Goal: Communication & Community: Answer question/provide support

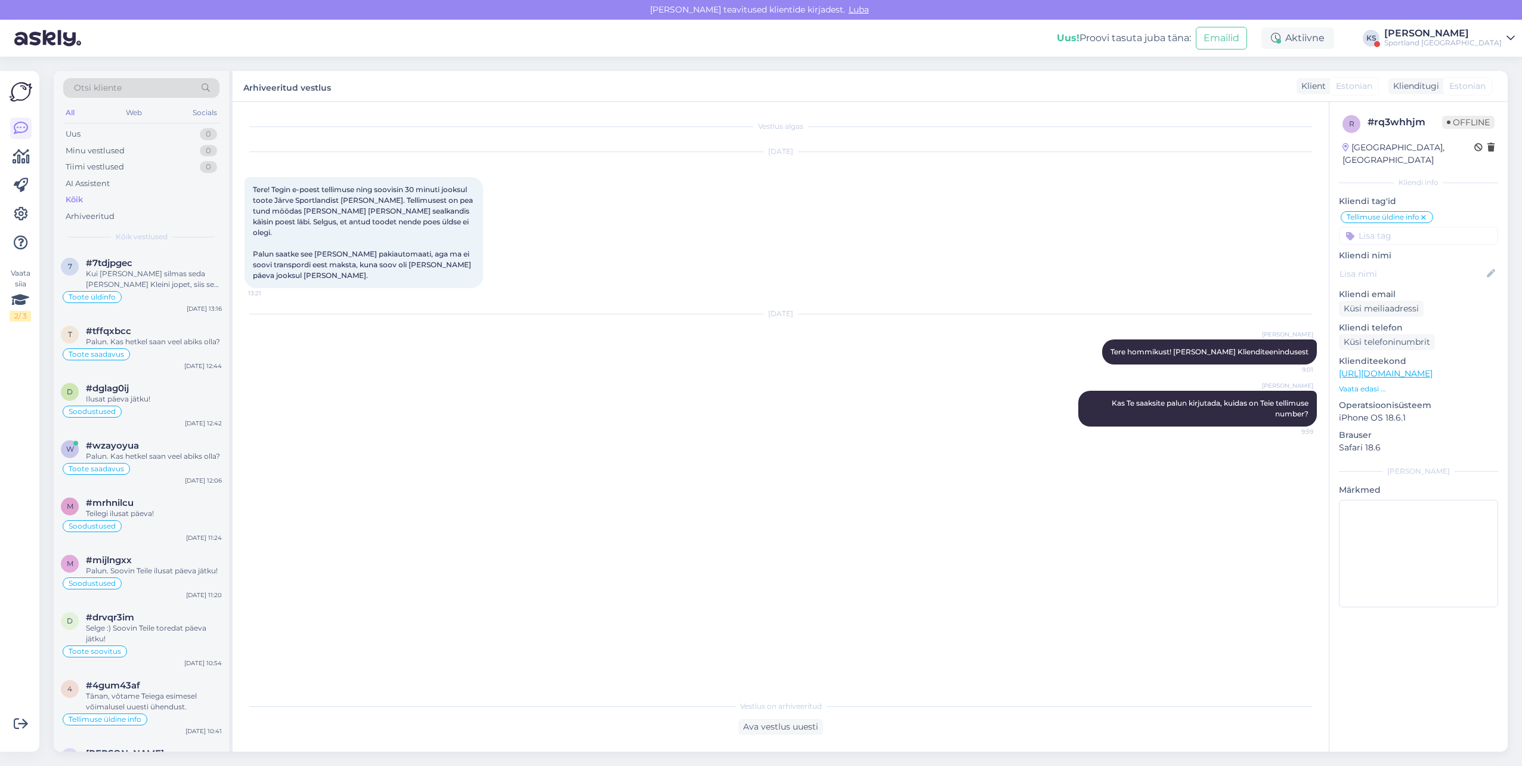
click at [1482, 45] on div "Sportland [GEOGRAPHIC_DATA]" at bounding box center [1443, 43] width 118 height 10
click at [1496, 85] on button "Ava" at bounding box center [1492, 92] width 26 height 18
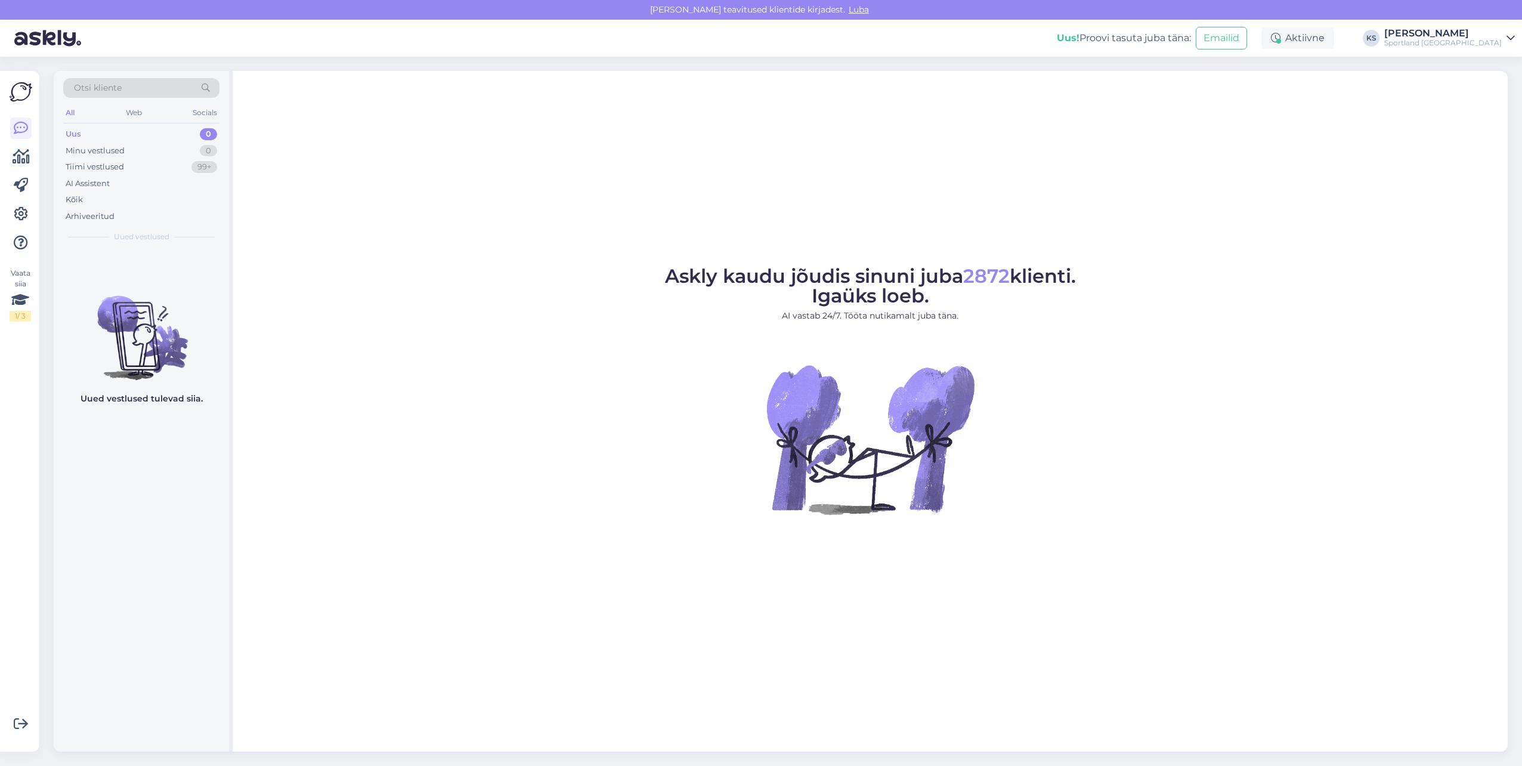
click at [1492, 40] on div "Sportland [GEOGRAPHIC_DATA]" at bounding box center [1443, 43] width 118 height 10
click at [1489, 64] on button "Ava" at bounding box center [1492, 66] width 26 height 18
click at [196, 169] on div "Tiimi vestlused 2" at bounding box center [141, 167] width 156 height 17
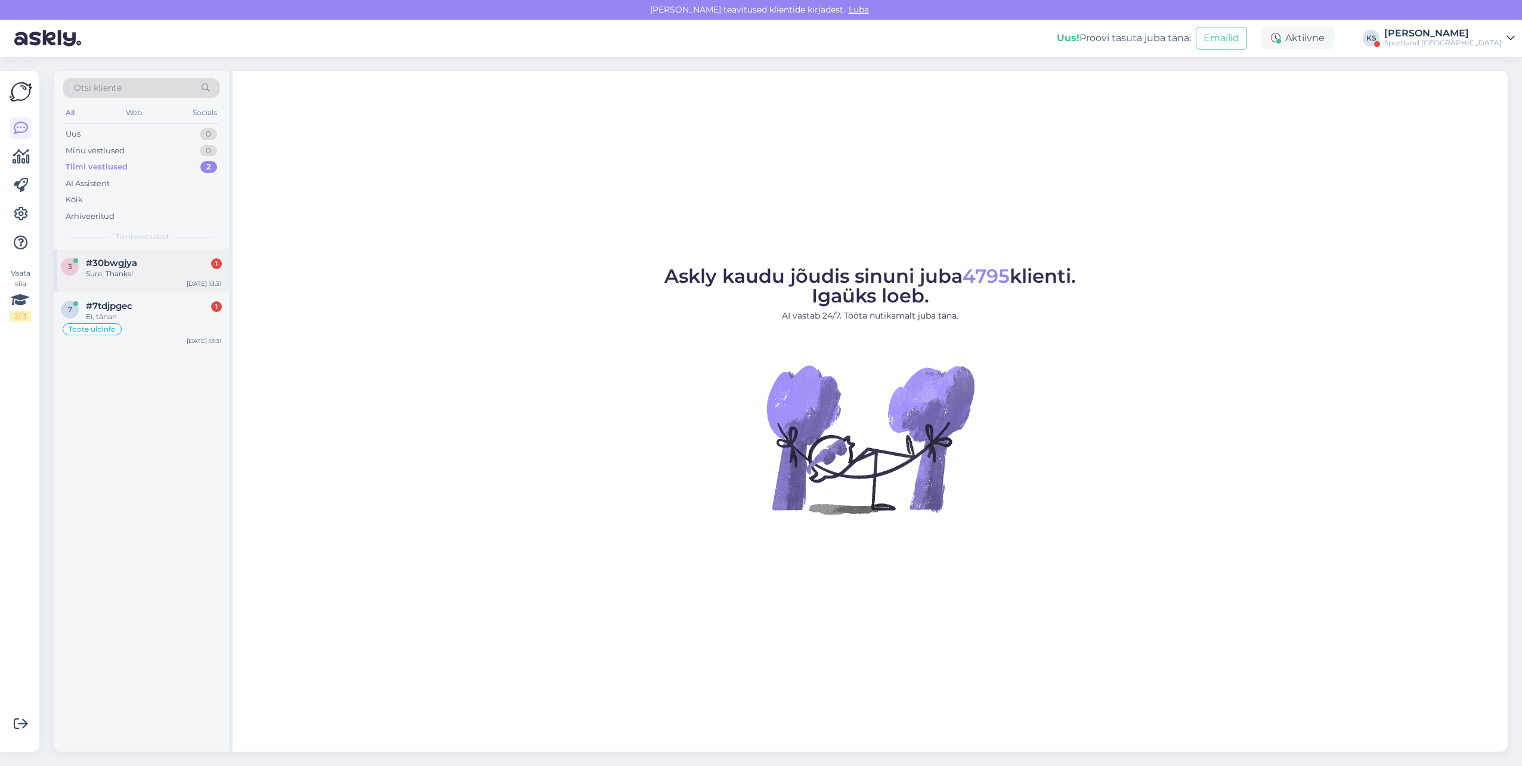
click at [194, 285] on div "[DATE] 13:31" at bounding box center [204, 283] width 35 height 9
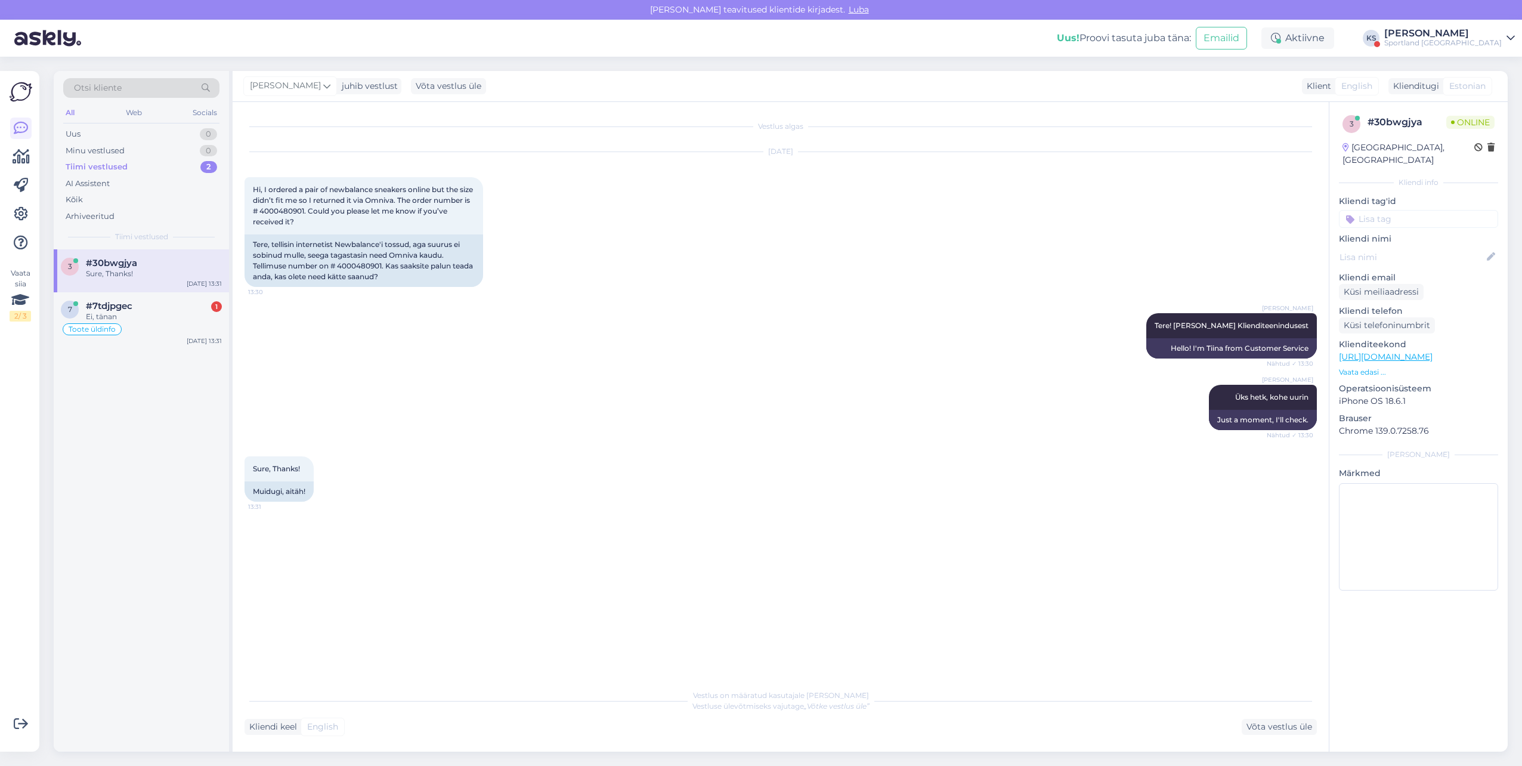
click at [1464, 47] on div "Sportland [GEOGRAPHIC_DATA]" at bounding box center [1443, 43] width 118 height 10
click at [1490, 95] on button "Ava" at bounding box center [1492, 92] width 26 height 18
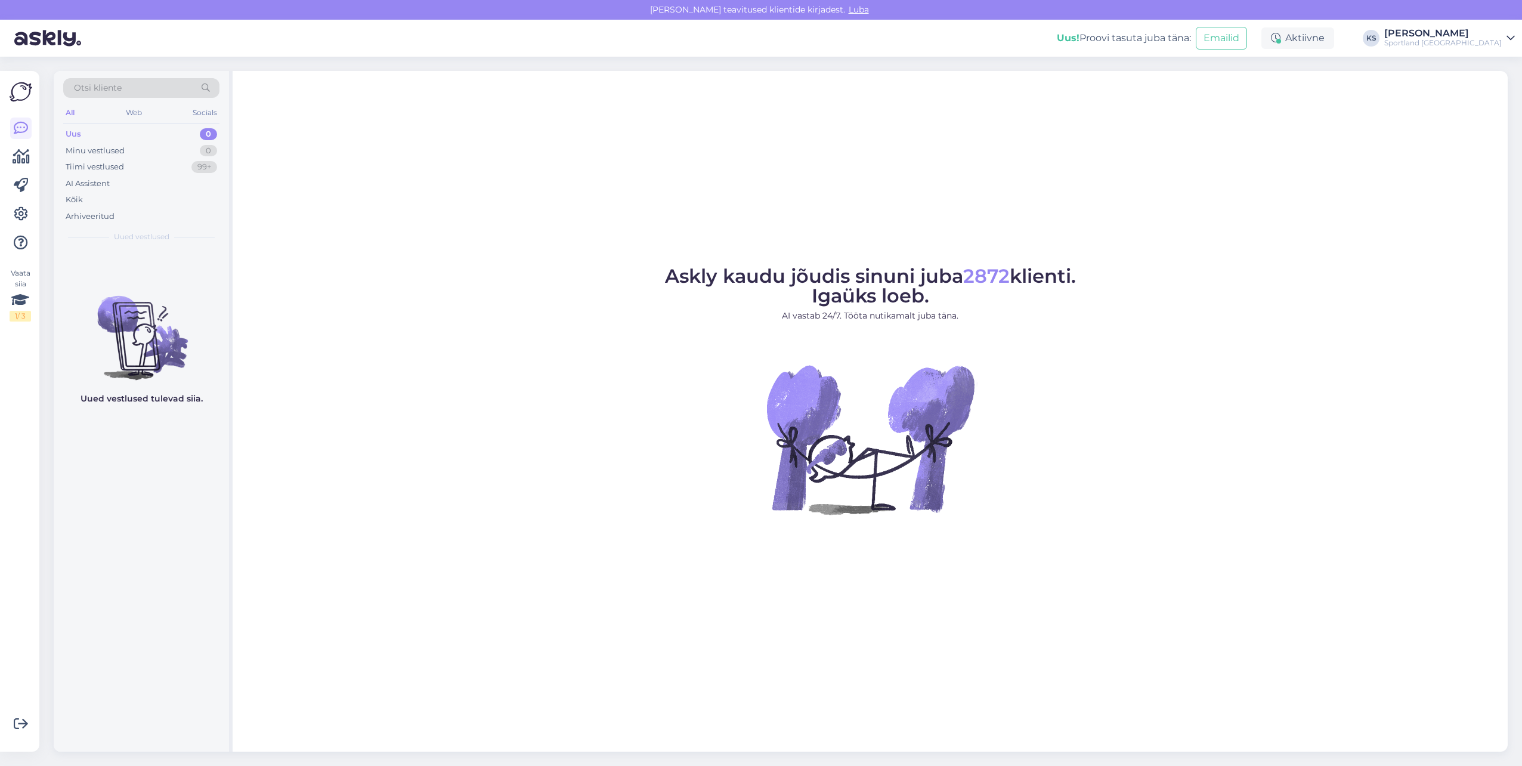
click at [1492, 38] on div "Sportland [GEOGRAPHIC_DATA]" at bounding box center [1443, 43] width 118 height 10
click at [1495, 66] on button "Ava" at bounding box center [1492, 66] width 26 height 18
click at [182, 172] on div "Tiimi vestlused 2" at bounding box center [141, 167] width 156 height 17
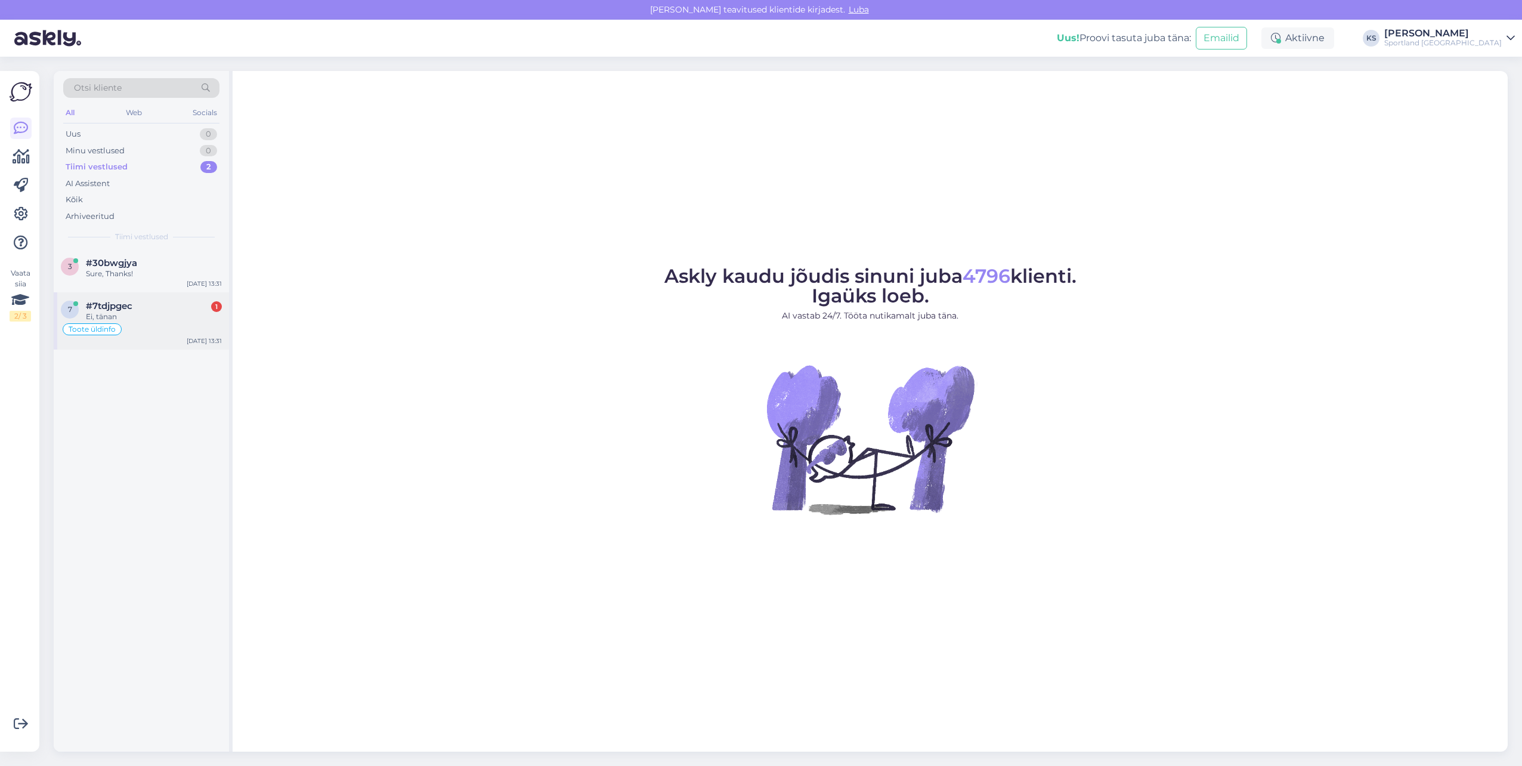
click at [169, 315] on div "Ei, tänan" at bounding box center [154, 316] width 136 height 11
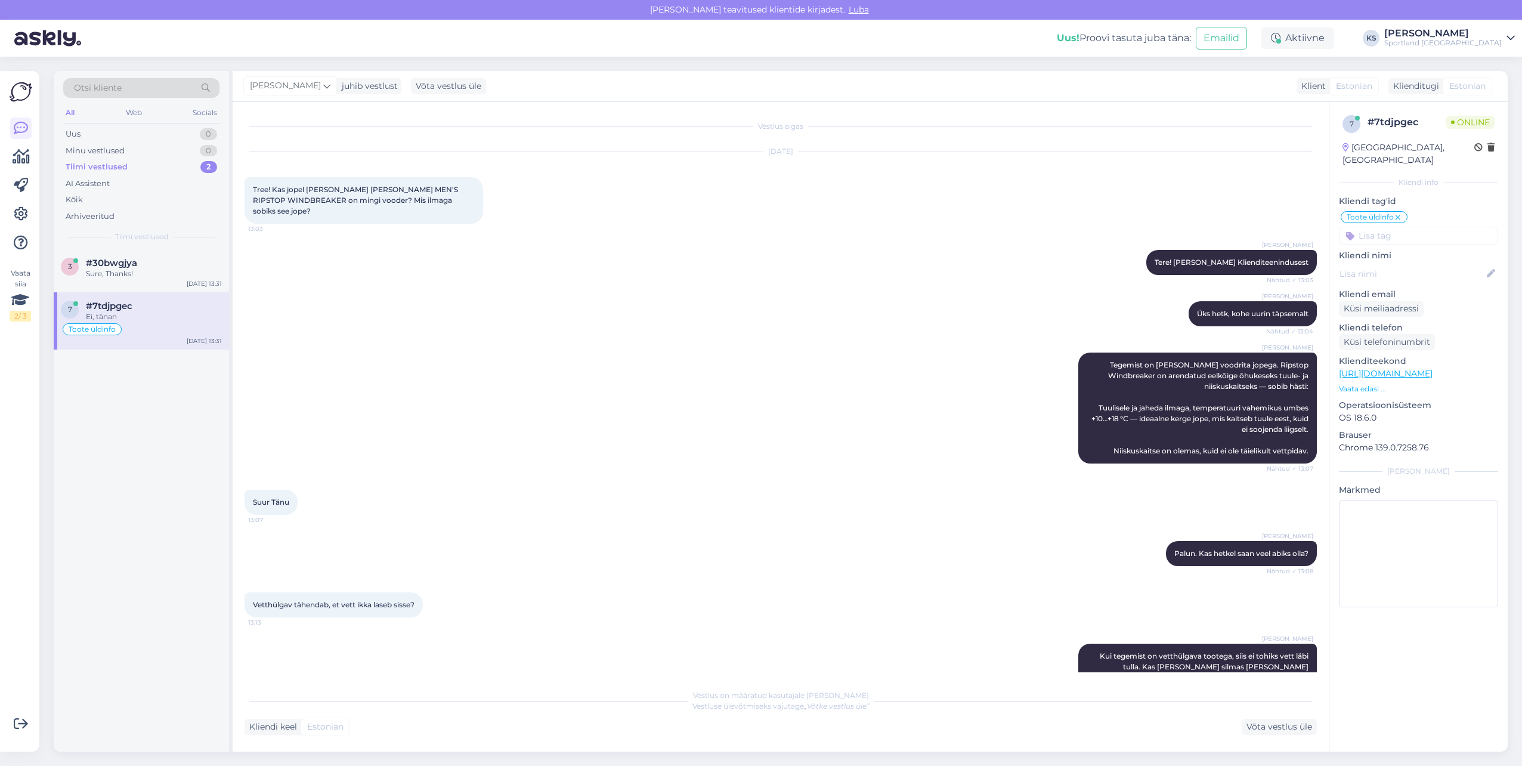
scroll to position [287, 0]
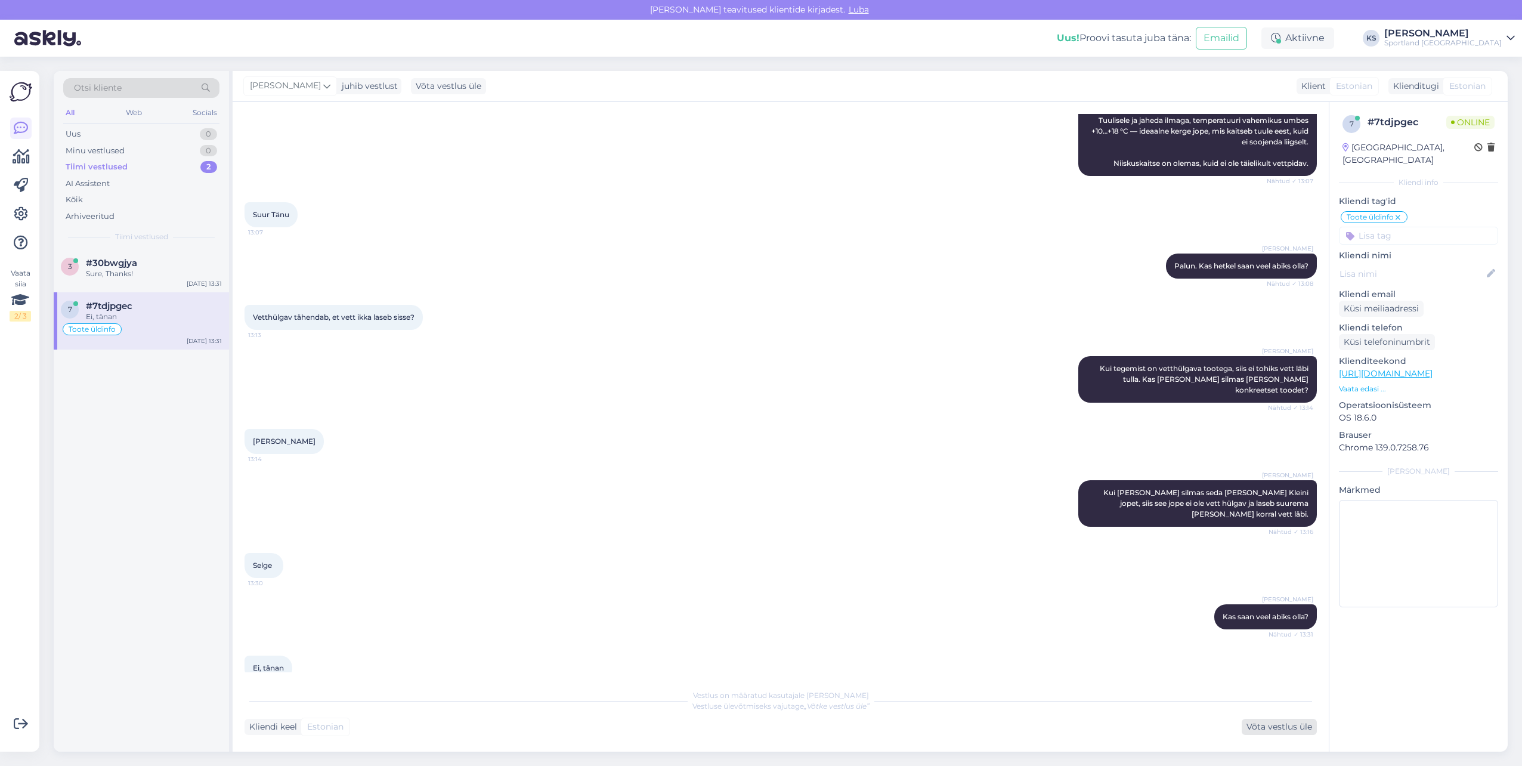
click at [1282, 722] on div "Võta vestlus üle" at bounding box center [1279, 727] width 75 height 16
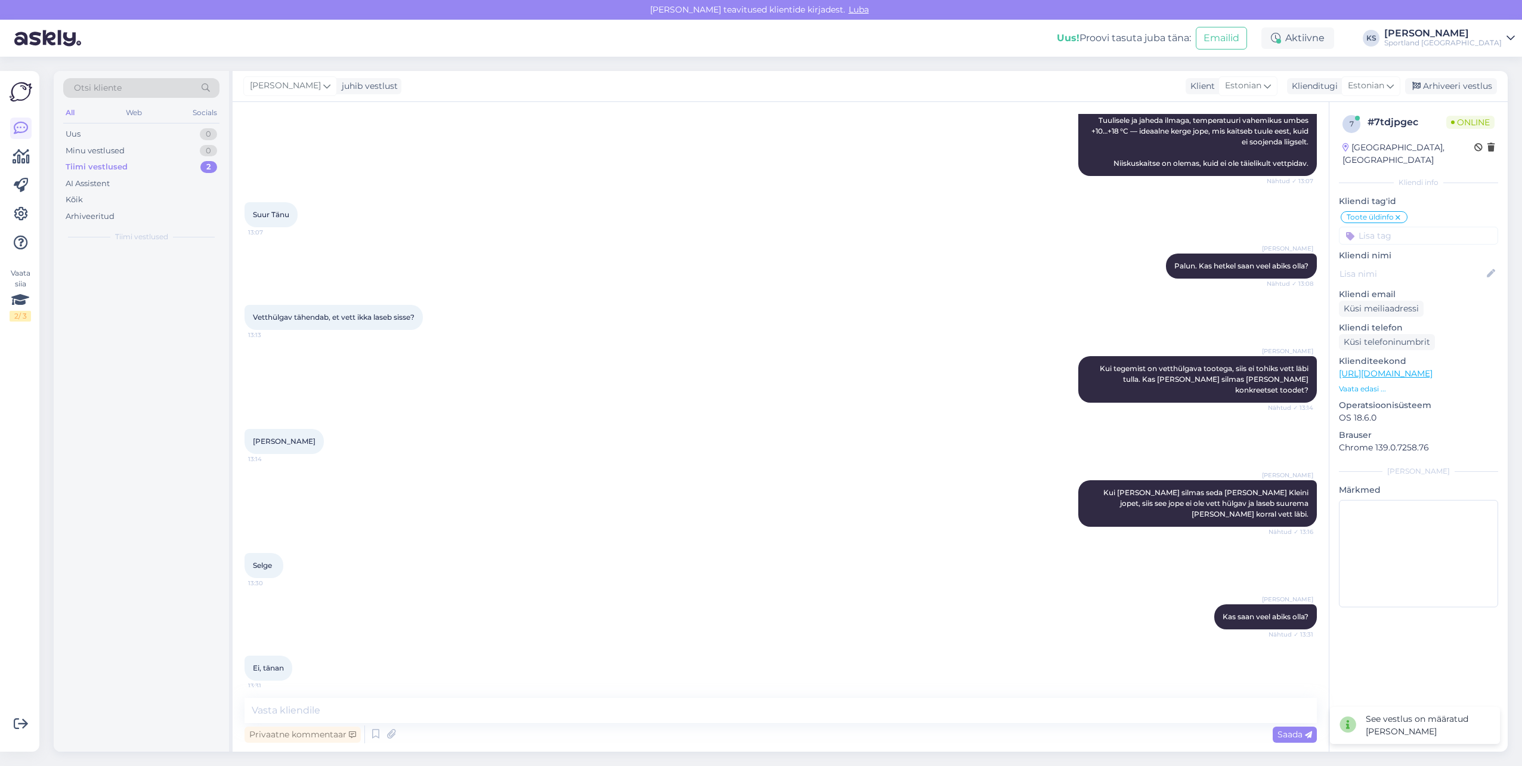
scroll to position [273, 0]
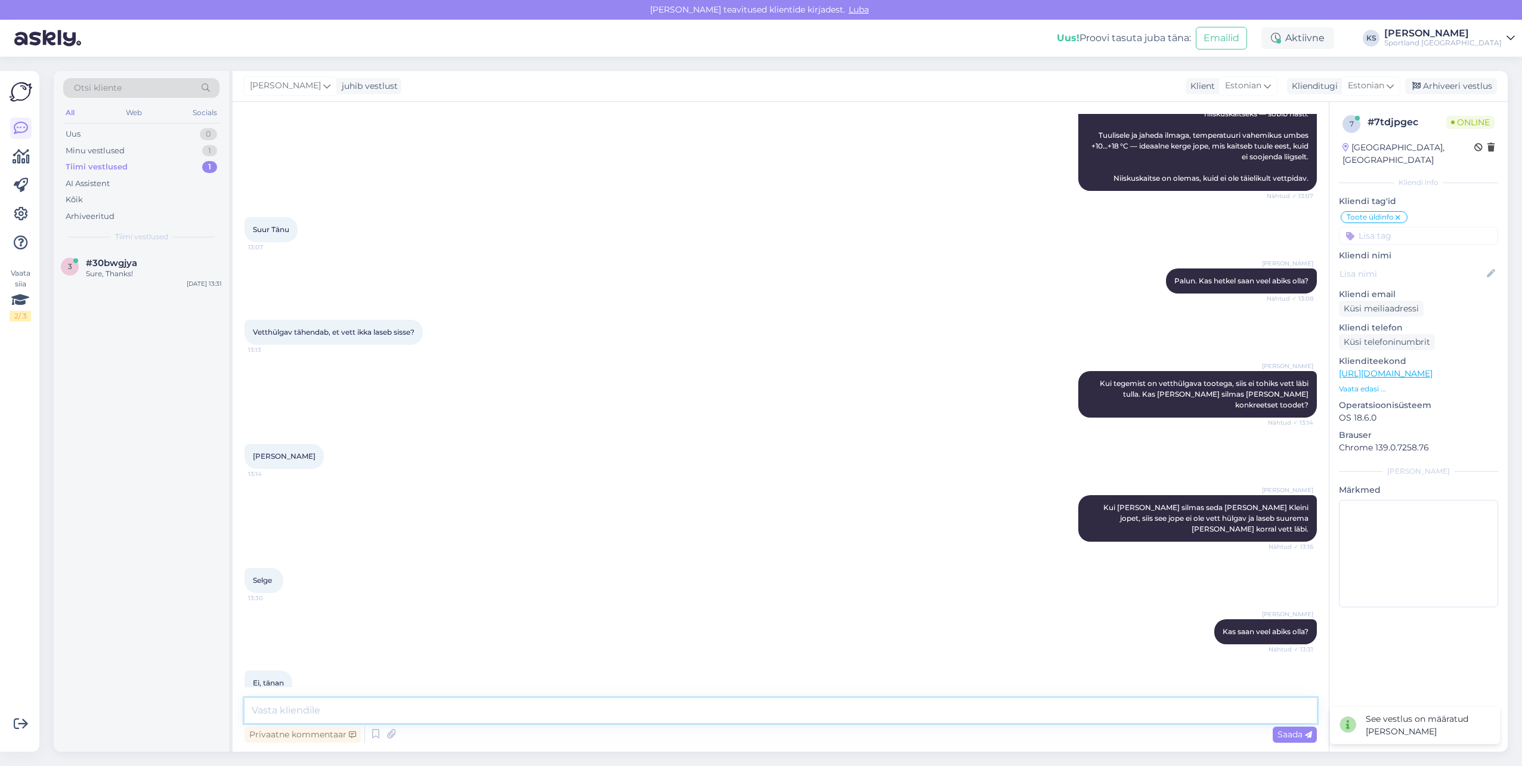
click at [789, 707] on textarea at bounding box center [781, 710] width 1072 height 25
type textarea "Ы"
type textarea "Selge, sellisel juhul soovime teile ilusat päeva!"
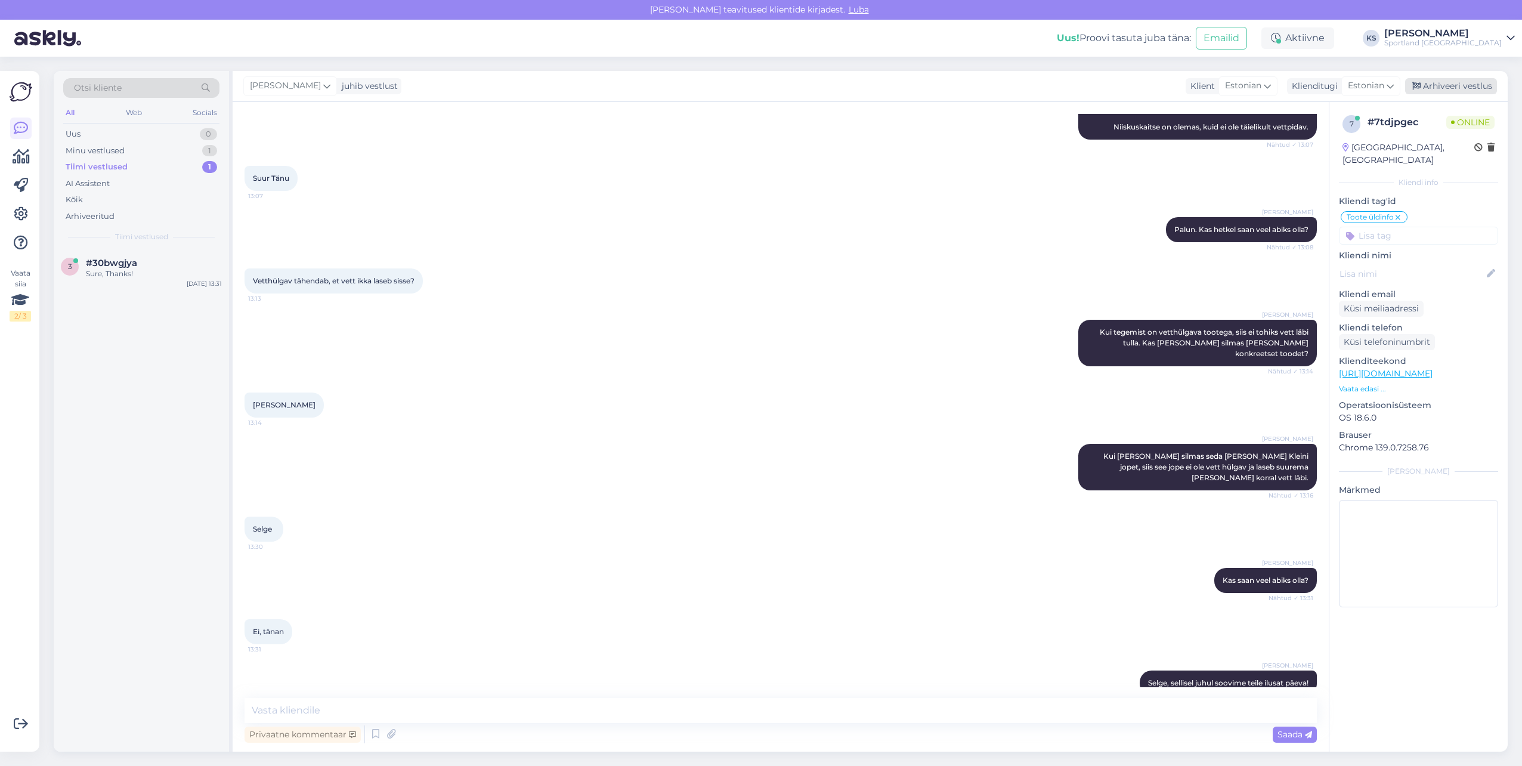
click at [1463, 88] on div "Arhiveeri vestlus" at bounding box center [1451, 86] width 92 height 16
click at [183, 271] on div "3 #30bwgjya Sure, Thanks! [DATE] 13:31" at bounding box center [141, 500] width 175 height 502
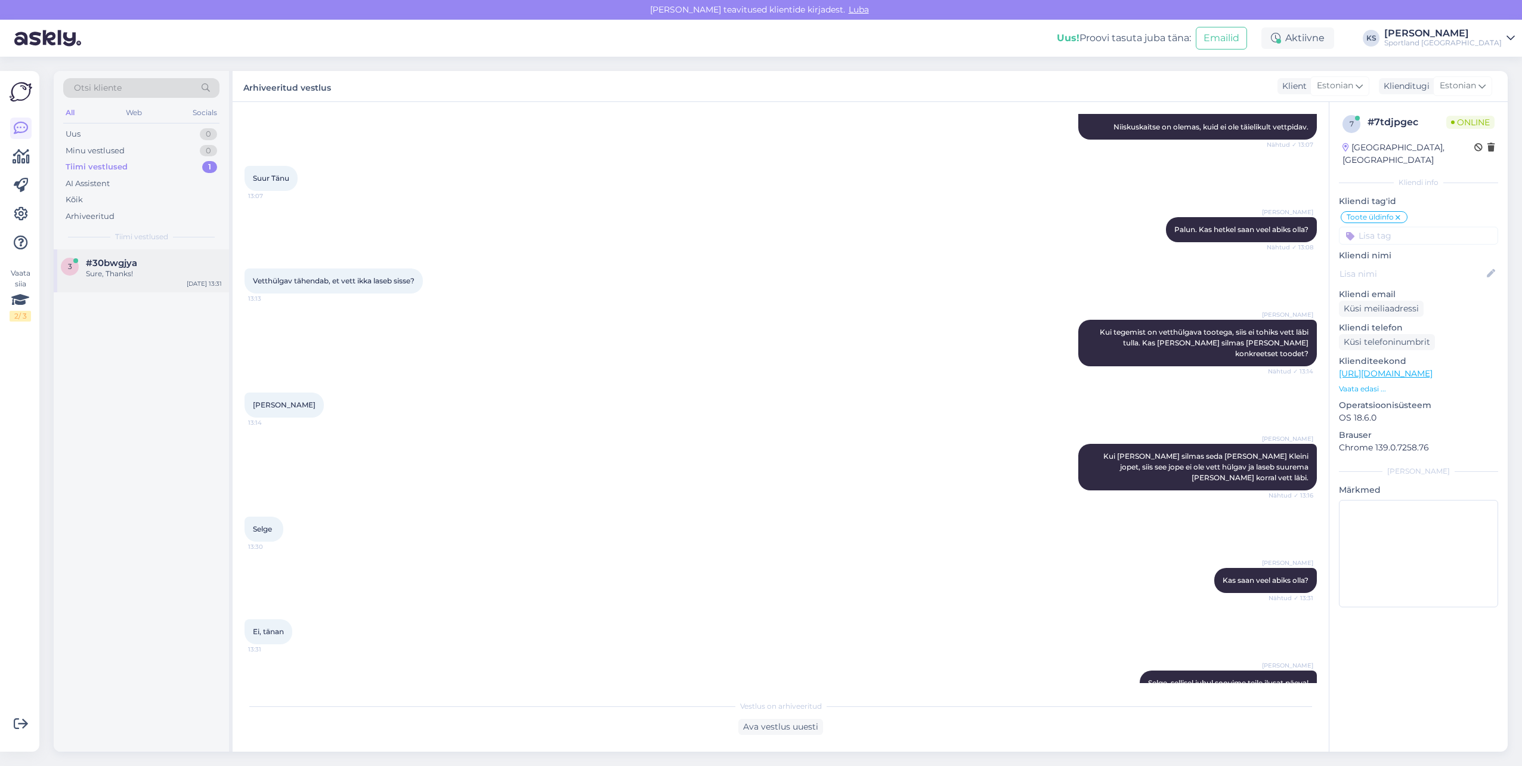
click at [188, 284] on div "[DATE] 13:31" at bounding box center [204, 283] width 35 height 9
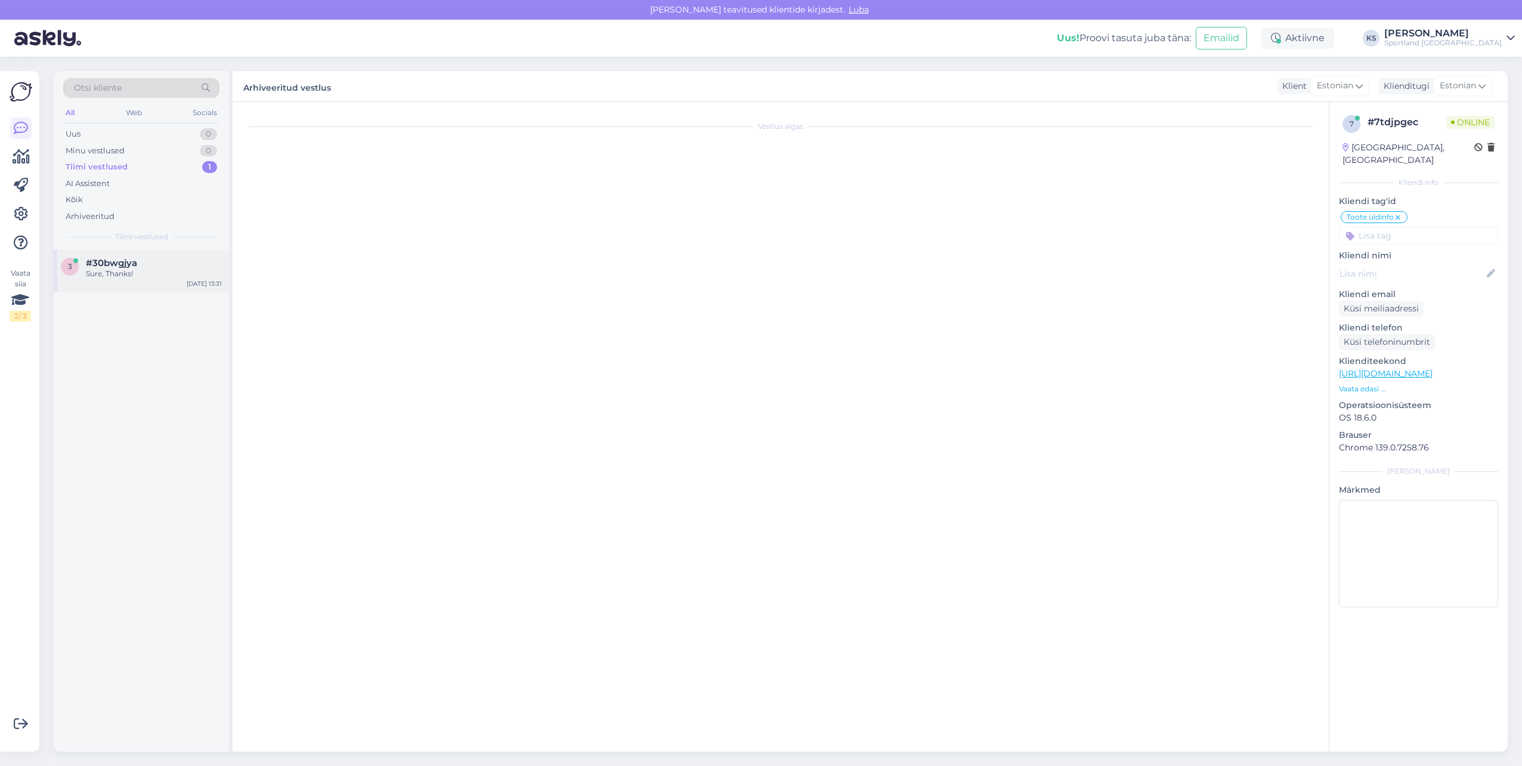
scroll to position [0, 0]
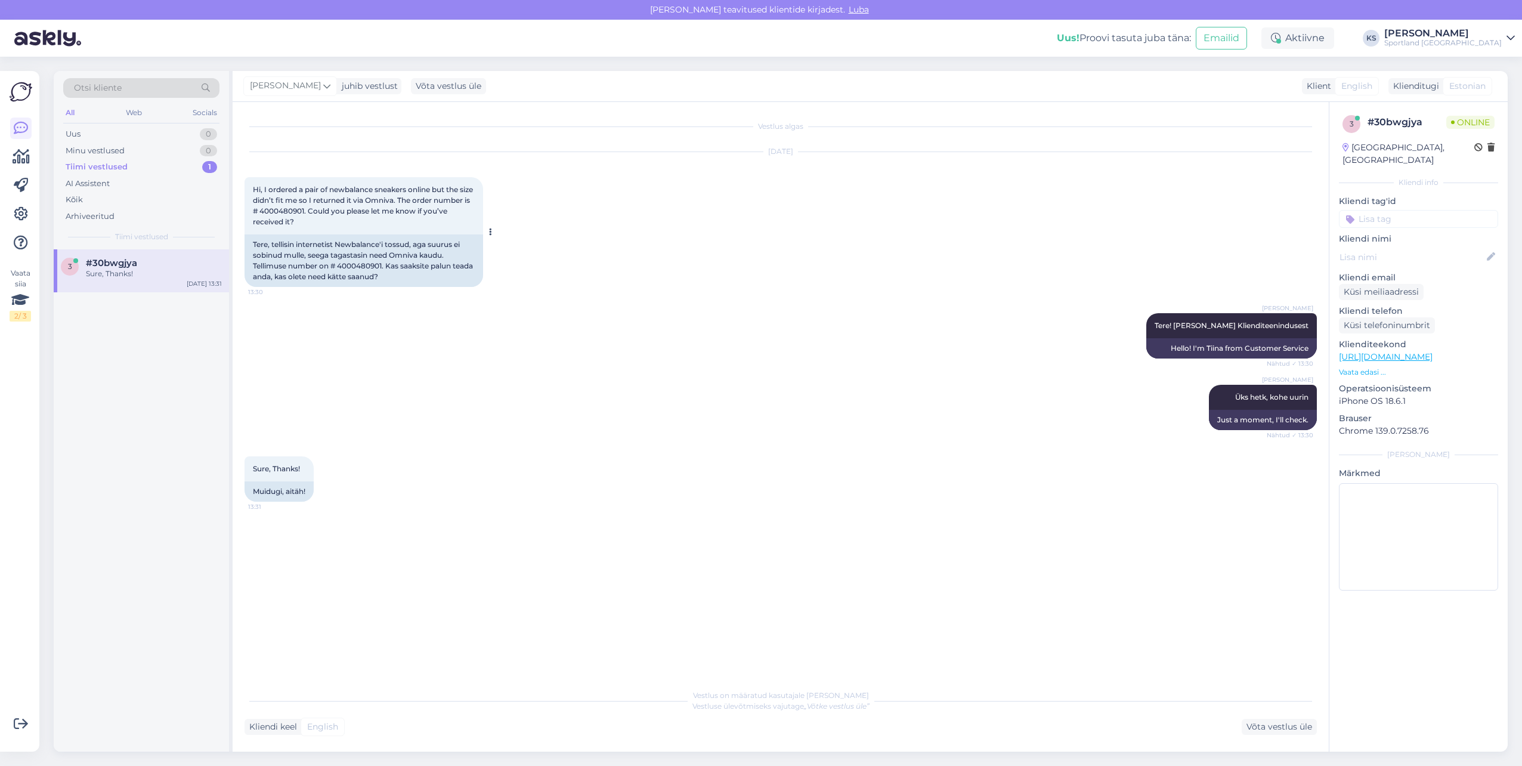
click at [327, 212] on span "Hi, I ordered a pair of newbalance sneakers online but the size didn’t fit me s…" at bounding box center [364, 205] width 222 height 41
copy span "4000480901"
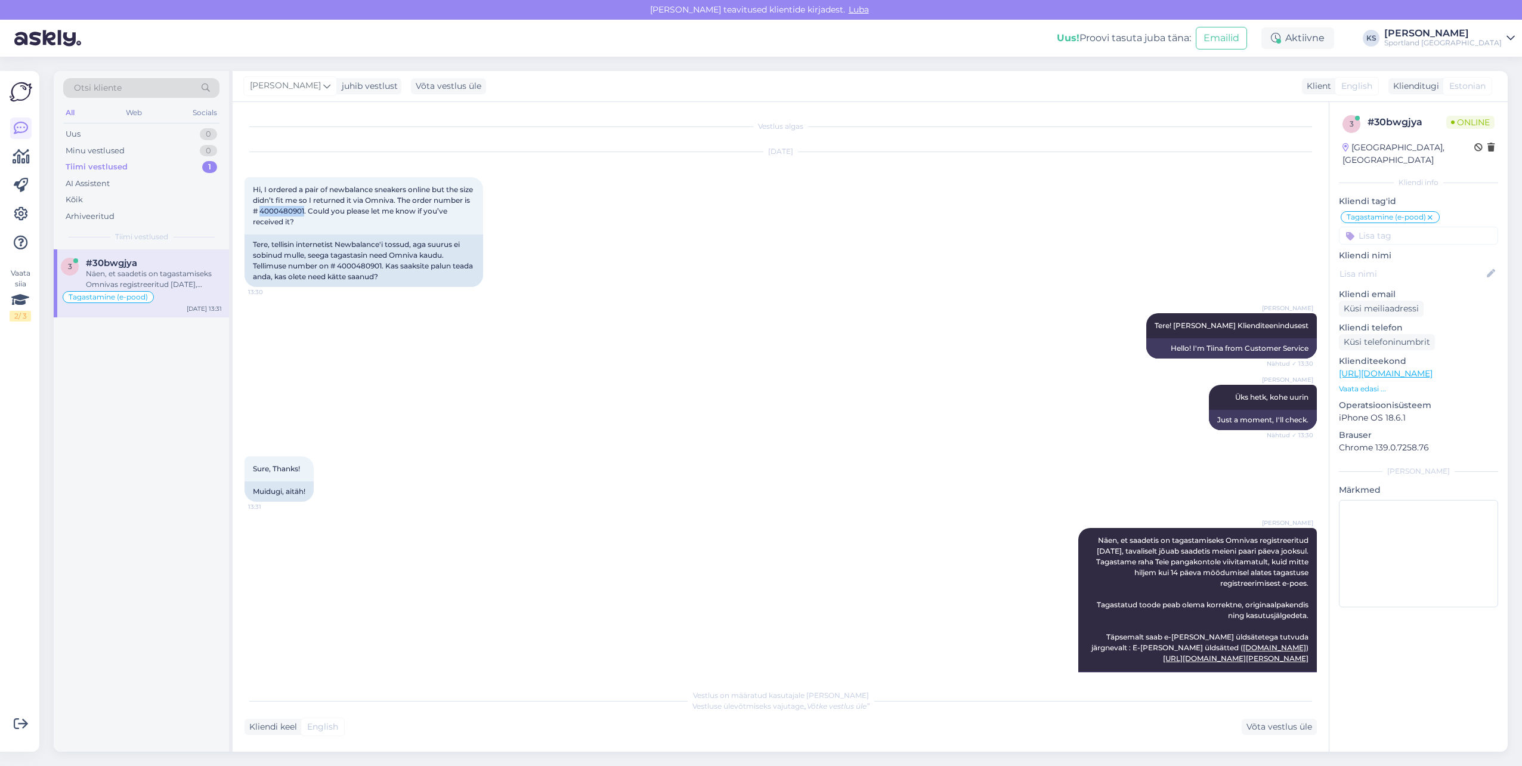
scroll to position [140, 0]
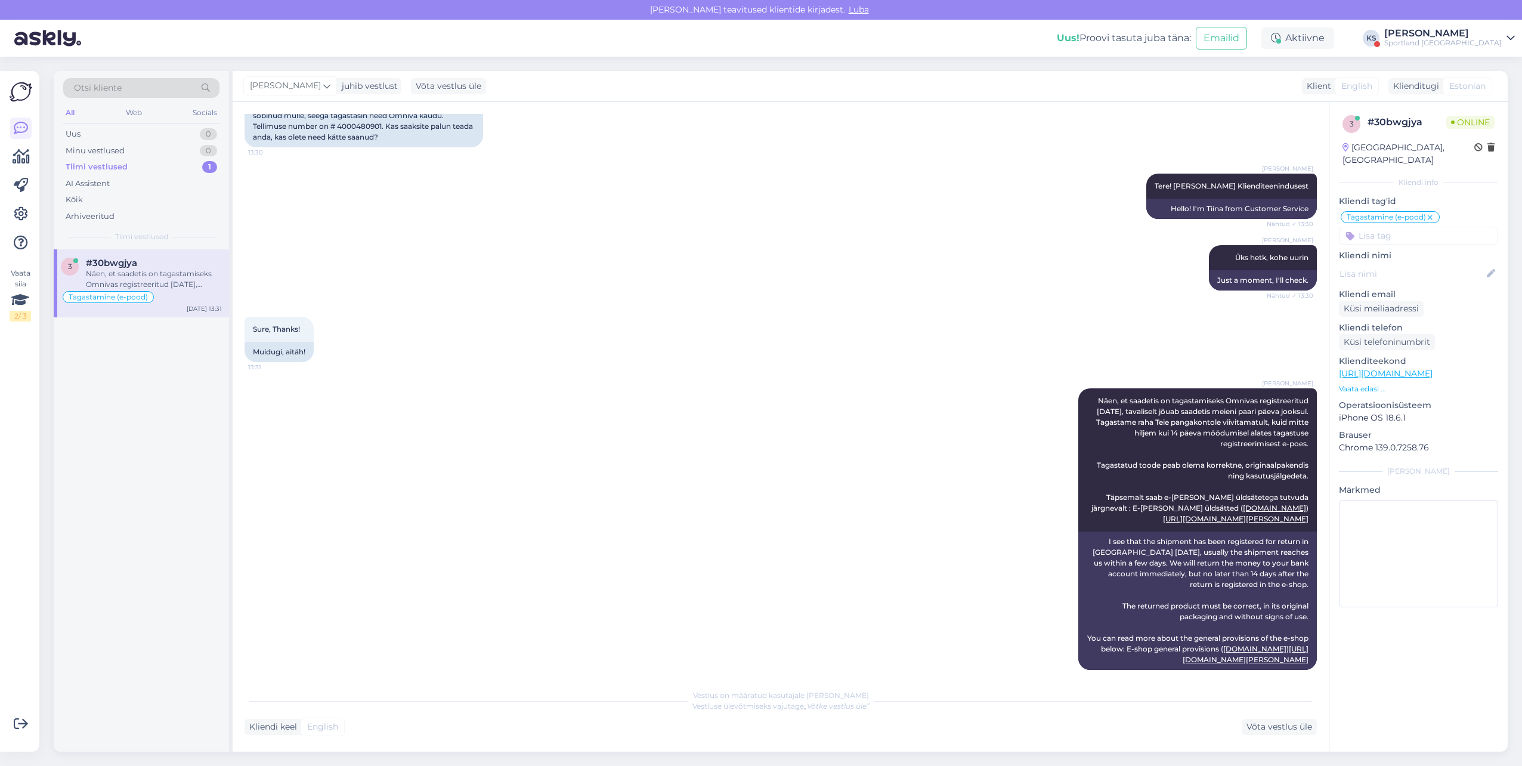
click at [1475, 32] on div "[PERSON_NAME]" at bounding box center [1443, 34] width 118 height 10
click at [1497, 89] on button "Ava" at bounding box center [1492, 92] width 26 height 18
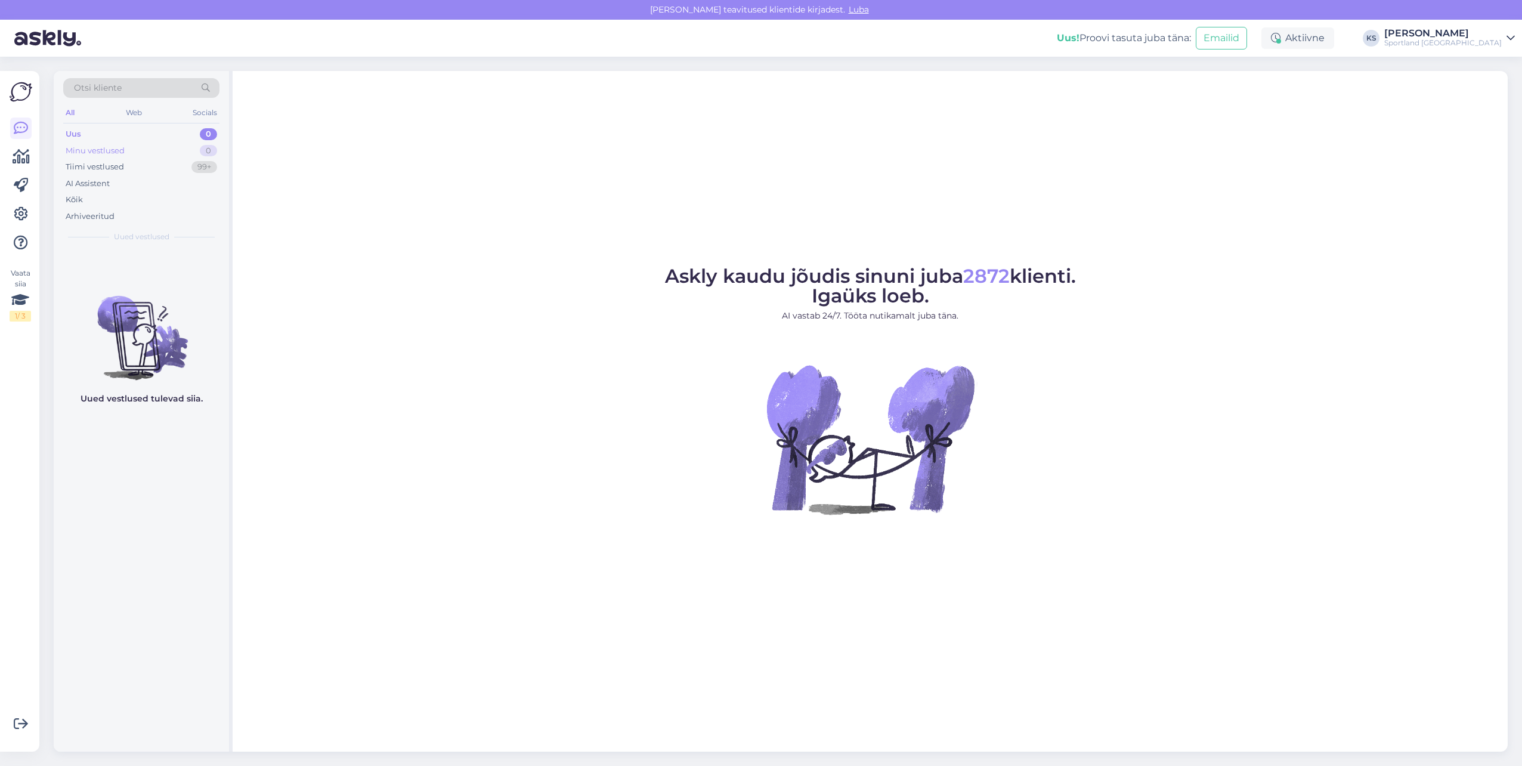
click at [200, 150] on div "0" at bounding box center [208, 151] width 17 height 12
click at [190, 171] on div "Tiimi vestlused 99+" at bounding box center [141, 167] width 156 height 17
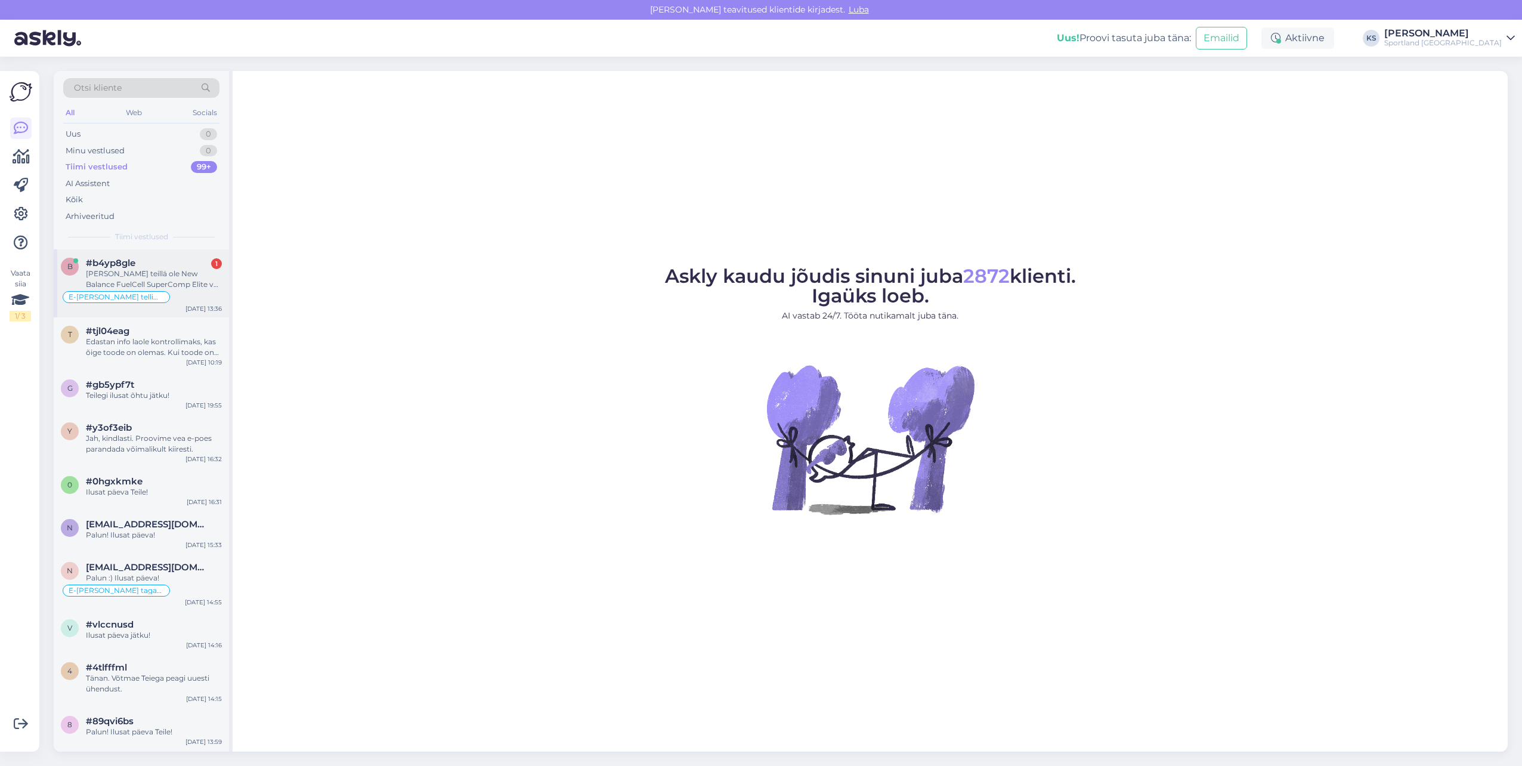
click at [129, 251] on div "b #b4yp8gle 1 [PERSON_NAME] teillä ole New Balance FuelCell SuperComp Elite v4 …" at bounding box center [141, 283] width 175 height 68
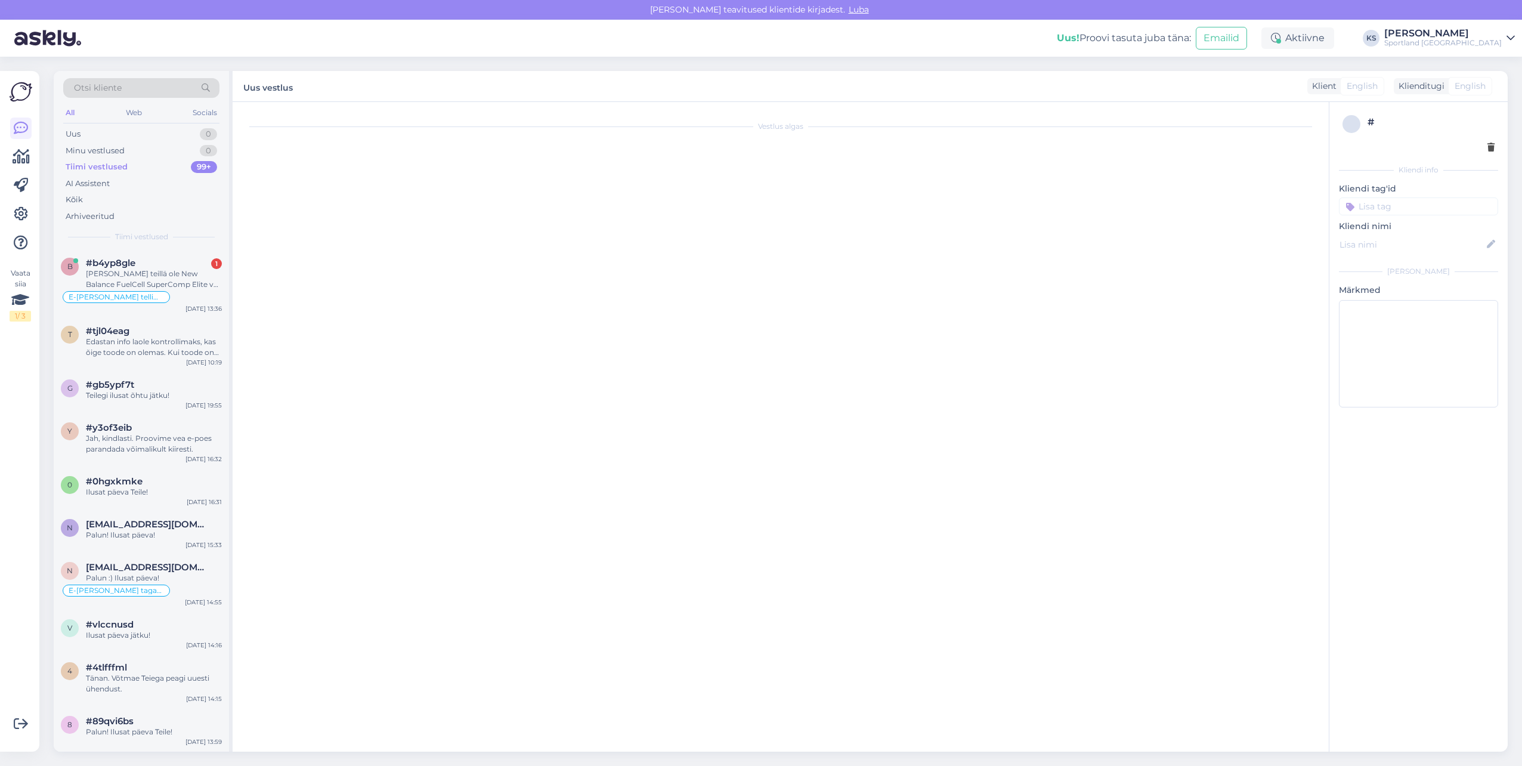
scroll to position [286, 0]
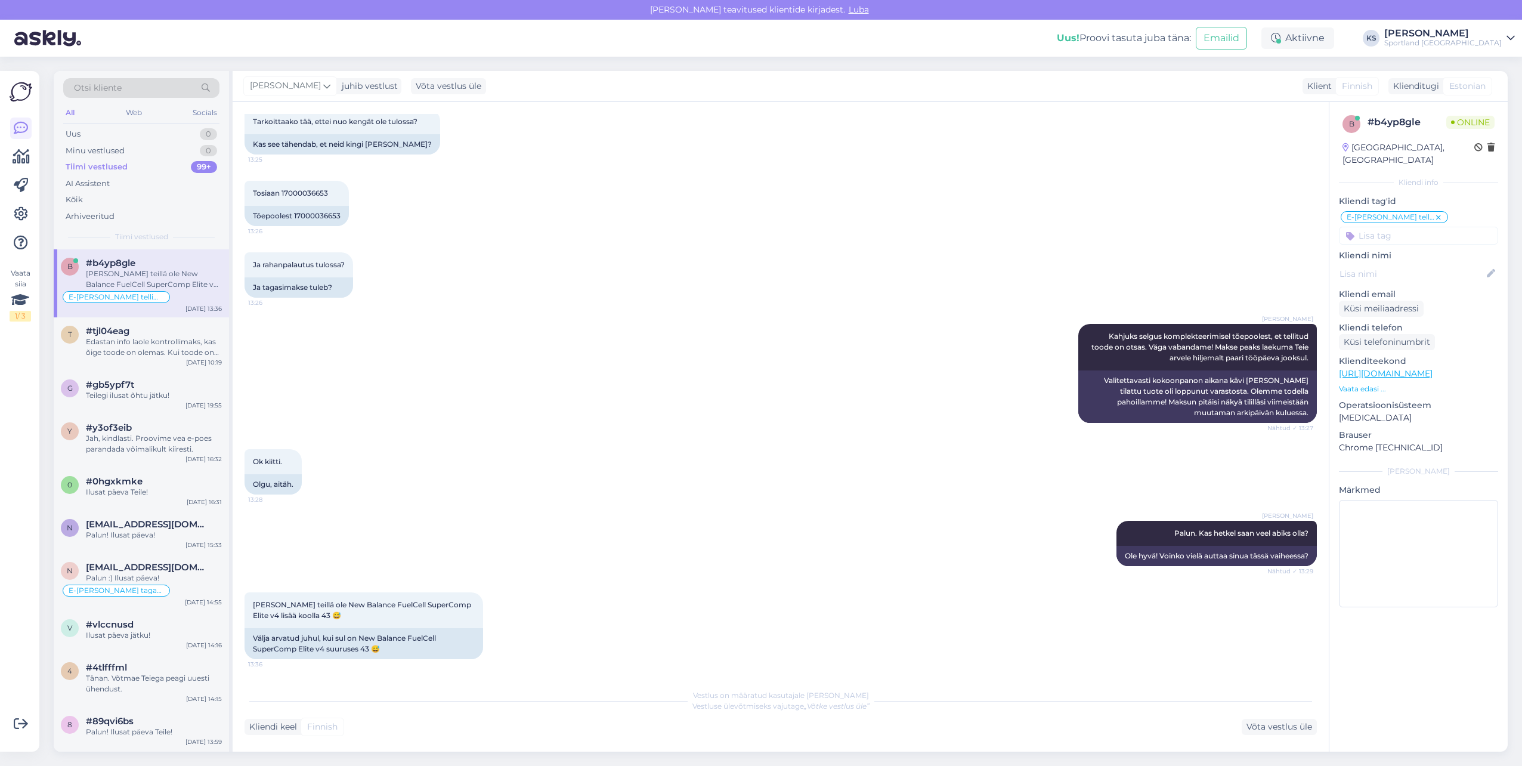
click at [1484, 30] on div "[PERSON_NAME]" at bounding box center [1443, 34] width 118 height 10
click at [1489, 64] on button "Ava" at bounding box center [1492, 66] width 26 height 18
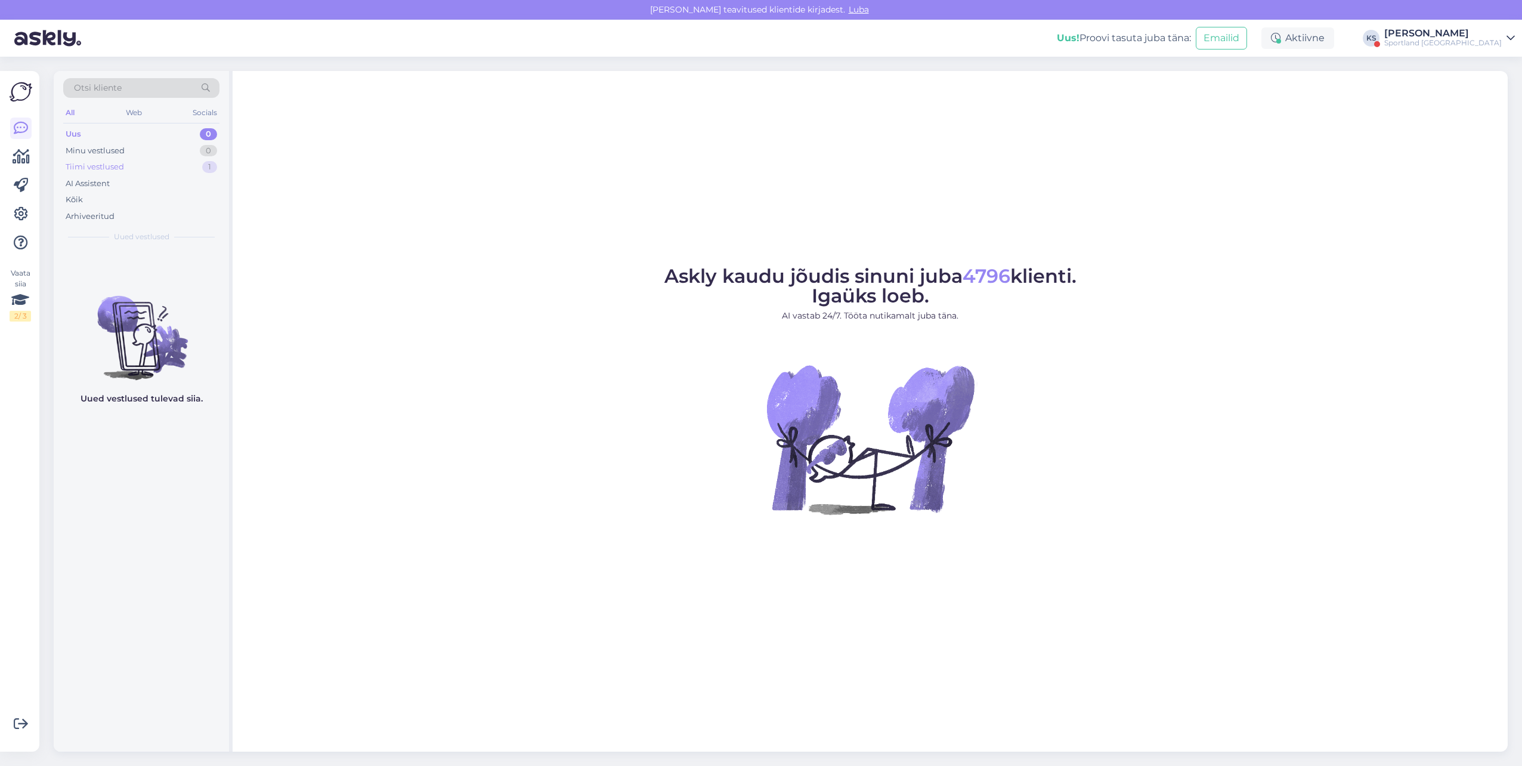
click at [187, 171] on div "Tiimi vestlused 1" at bounding box center [141, 167] width 156 height 17
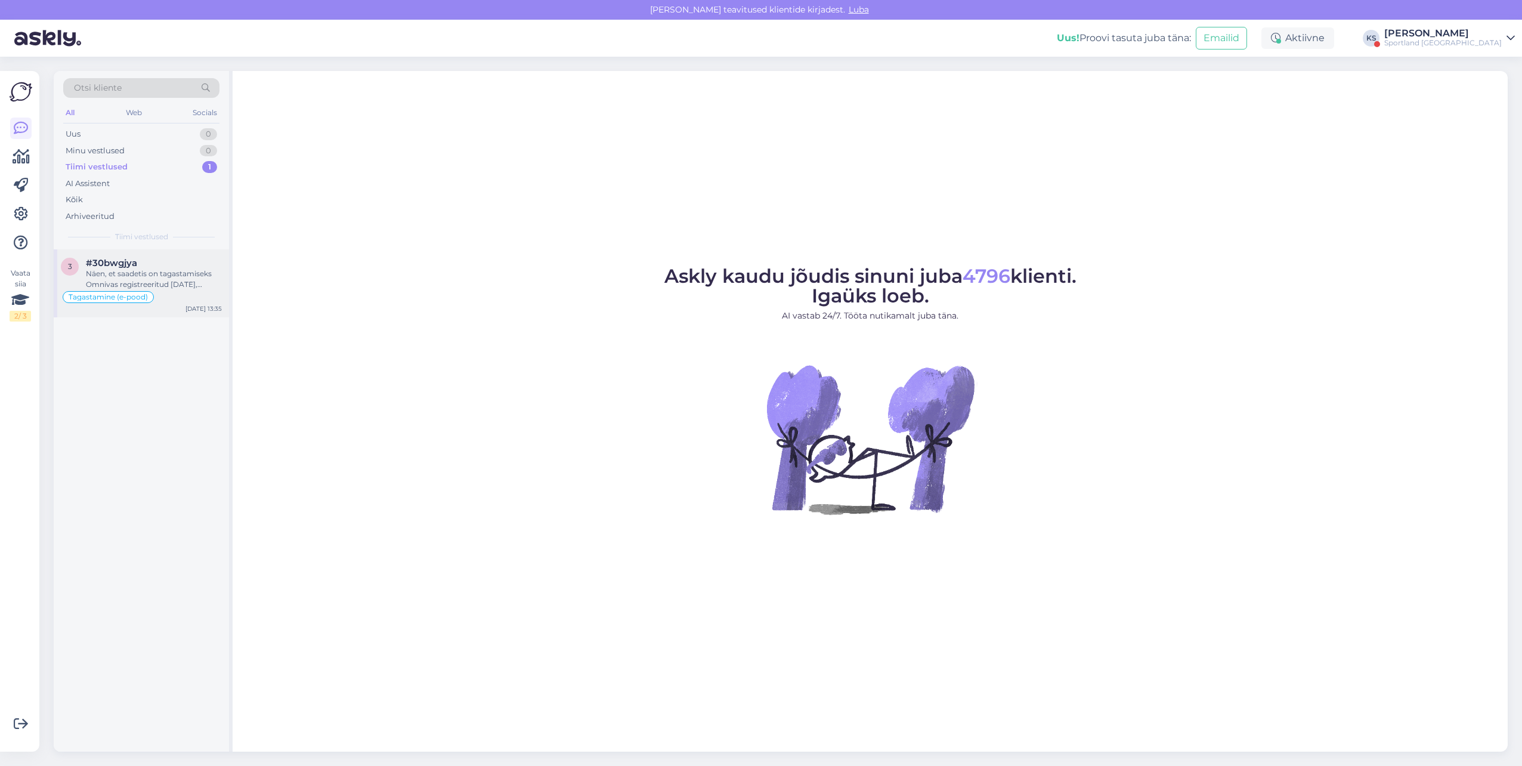
click at [160, 277] on div "Näen, et saadetis on tagastamiseks Omnivas registreeritud [DATE], tavaliselt jõ…" at bounding box center [154, 278] width 136 height 21
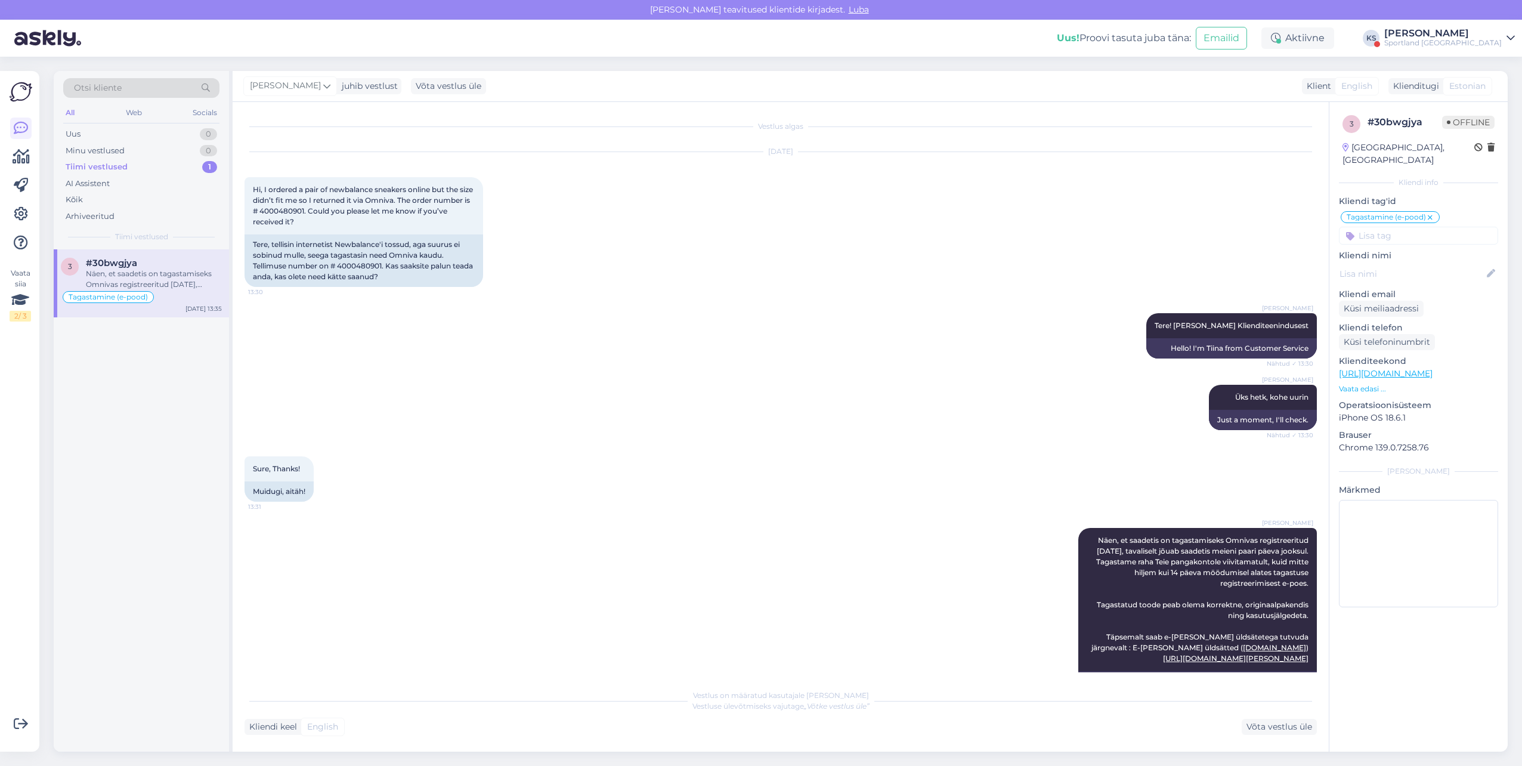
scroll to position [140, 0]
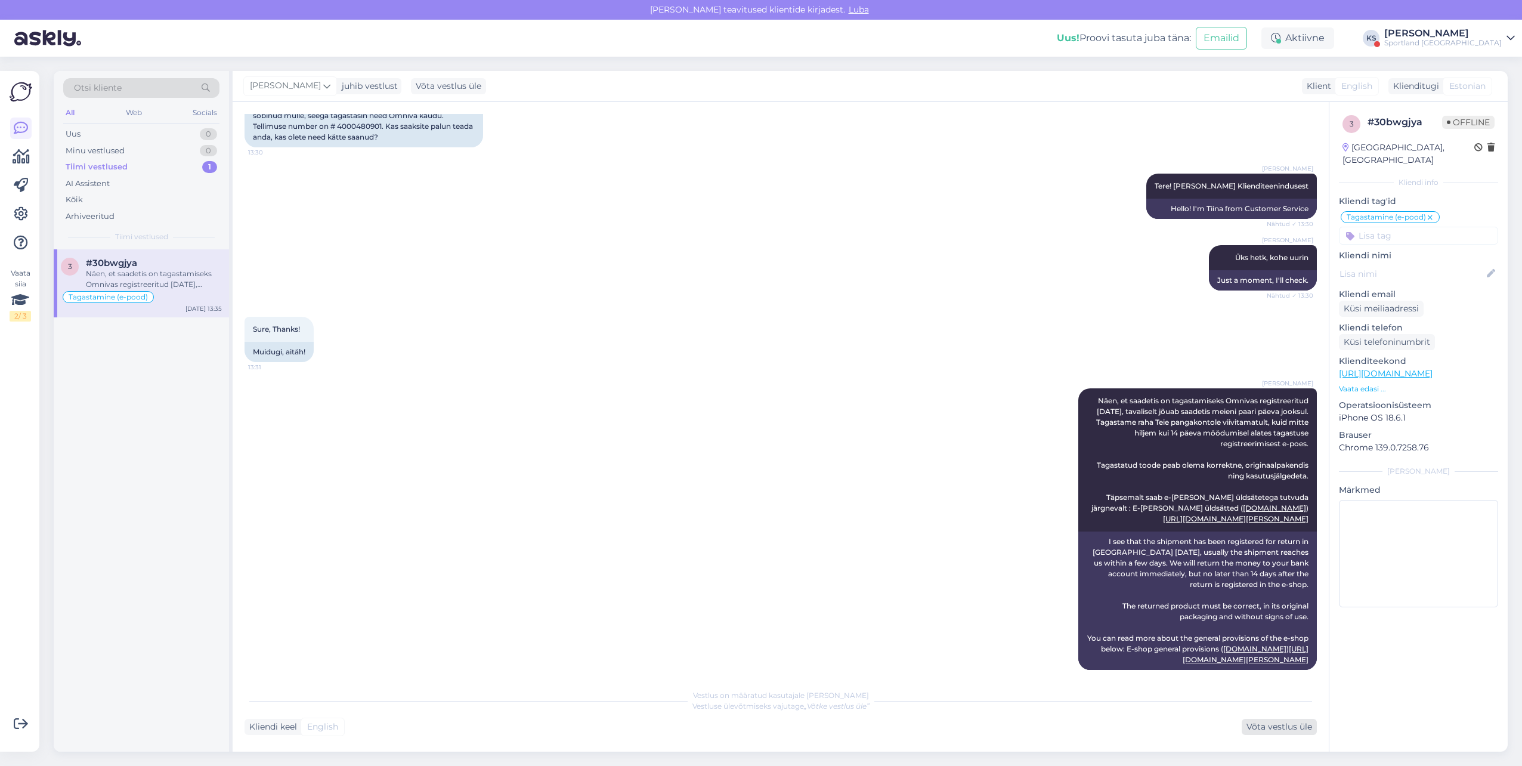
click at [1251, 725] on div "Võta vestlus üle" at bounding box center [1279, 727] width 75 height 16
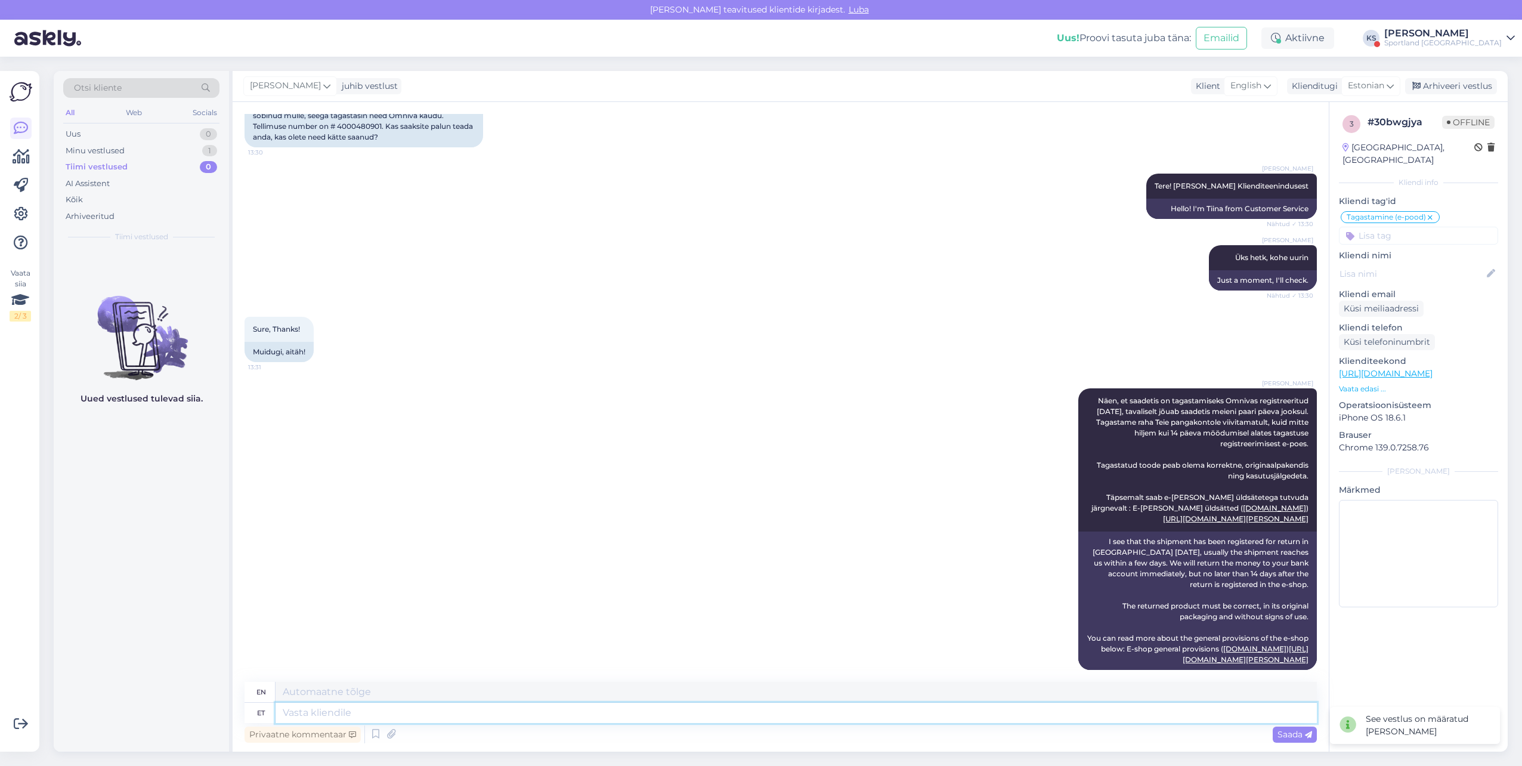
click at [1157, 715] on textarea at bounding box center [796, 713] width 1041 height 20
type textarea "Kas"
type textarea "Is"
type textarea "Kas me sa"
type textarea "Are we"
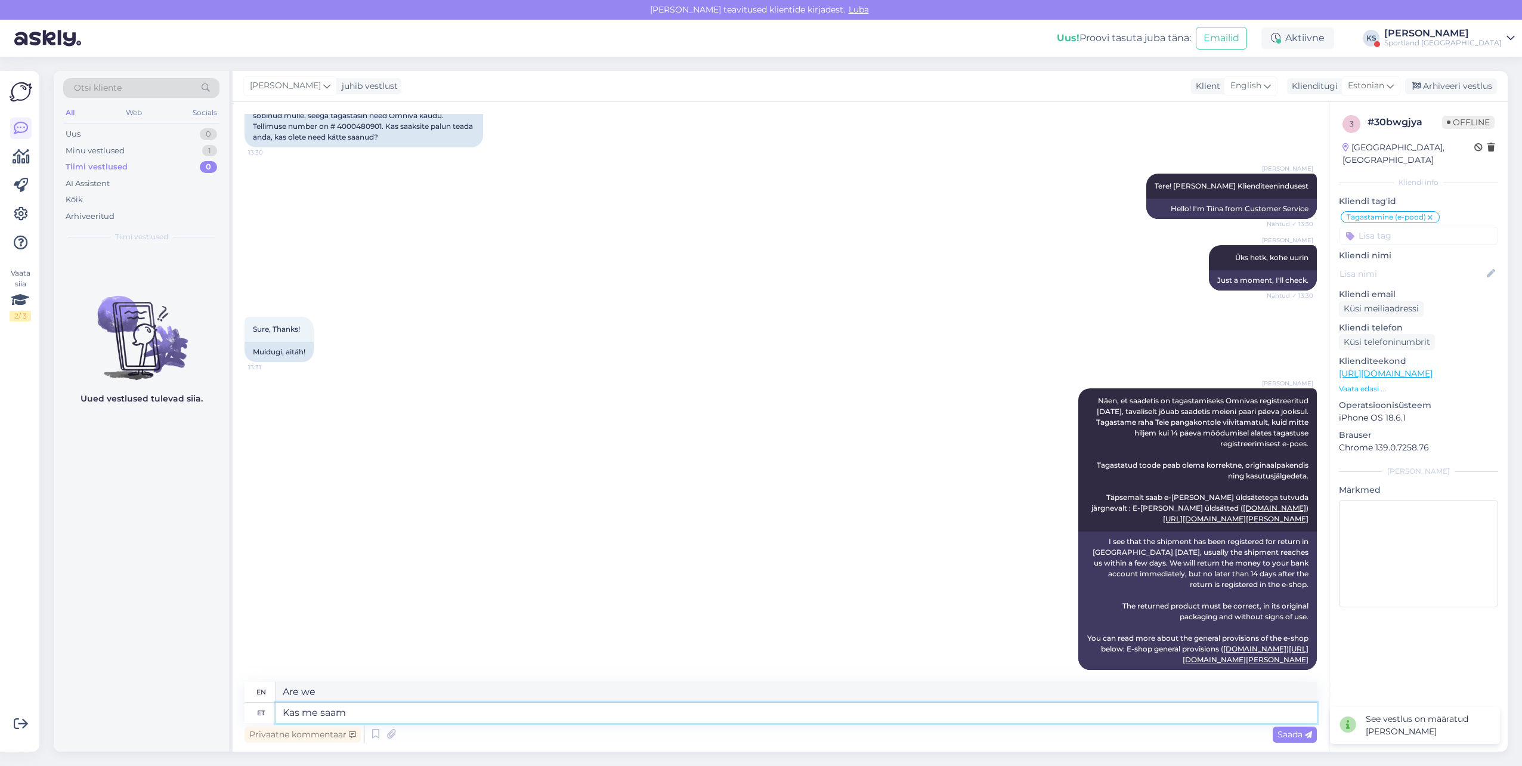
type textarea "Kas me saam"
type textarea "Can we"
type textarea "Kas me saam e"
type textarea "Can we get"
type textarea "Kas me saam"
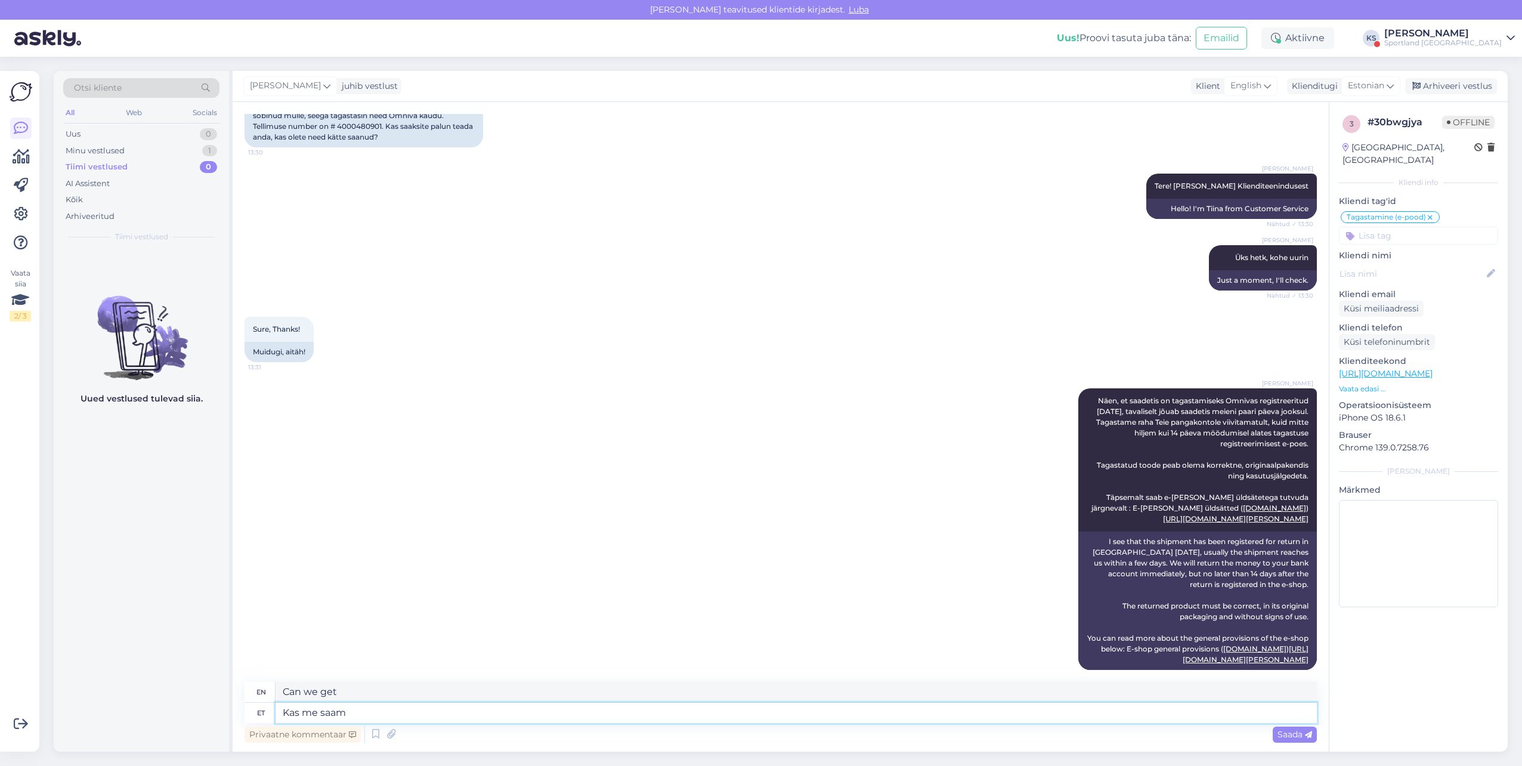
type textarea "Can we"
type textarea "Kas me saame teile"
type textarea "Can we get you"
type textarea "Kas me saame teile hetkel ve"
type textarea "Can we get you a moment?"
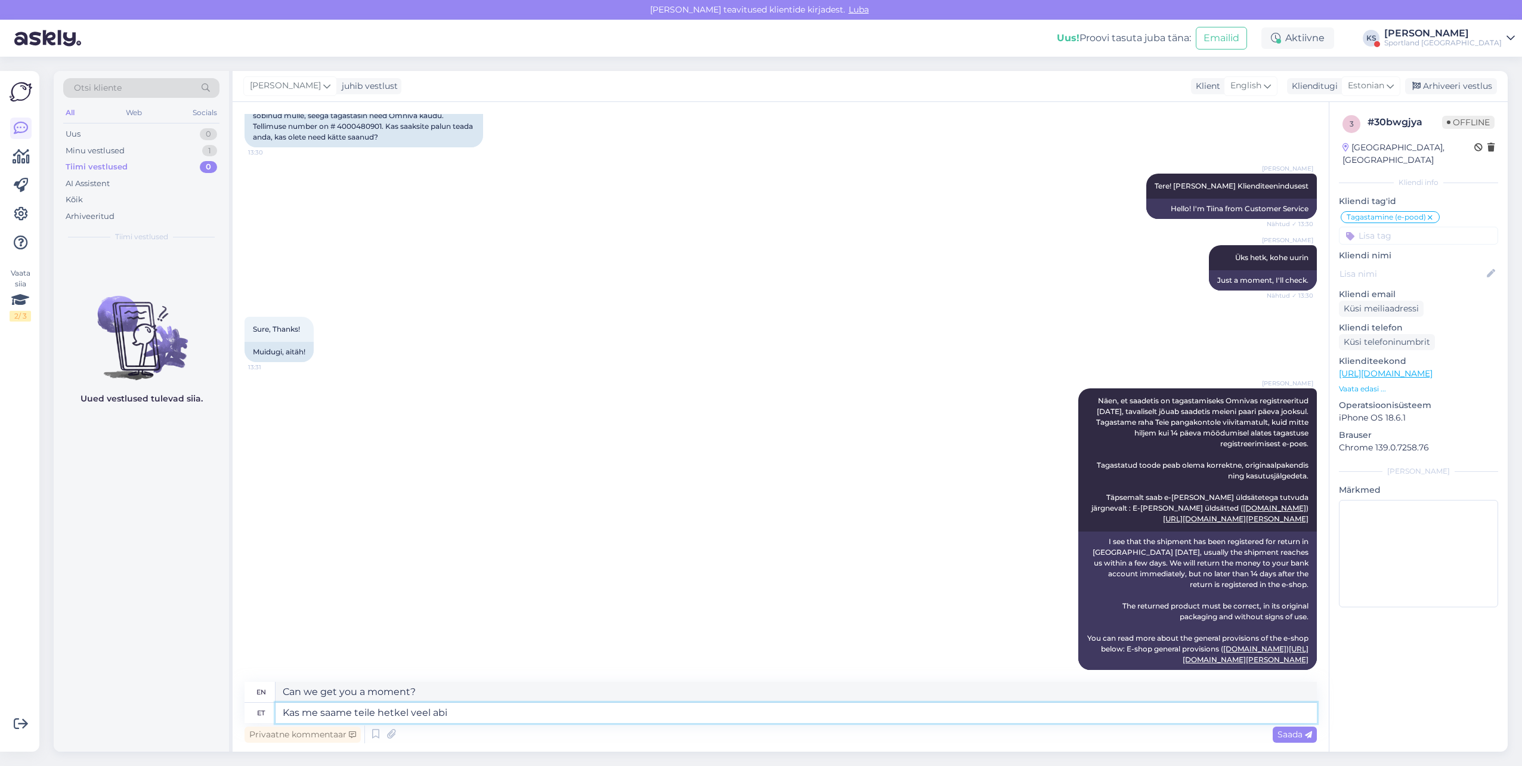
type textarea "Kas me saame teile hetkel veel [PERSON_NAME]"
type textarea "Can we get you some more at the moment?"
type textarea "Kas me saame teile hetkel veel abiks olla"
type textarea "Can we still help you at this time?"
type textarea "Kas me saame teile hetkel veel abiks olla?"
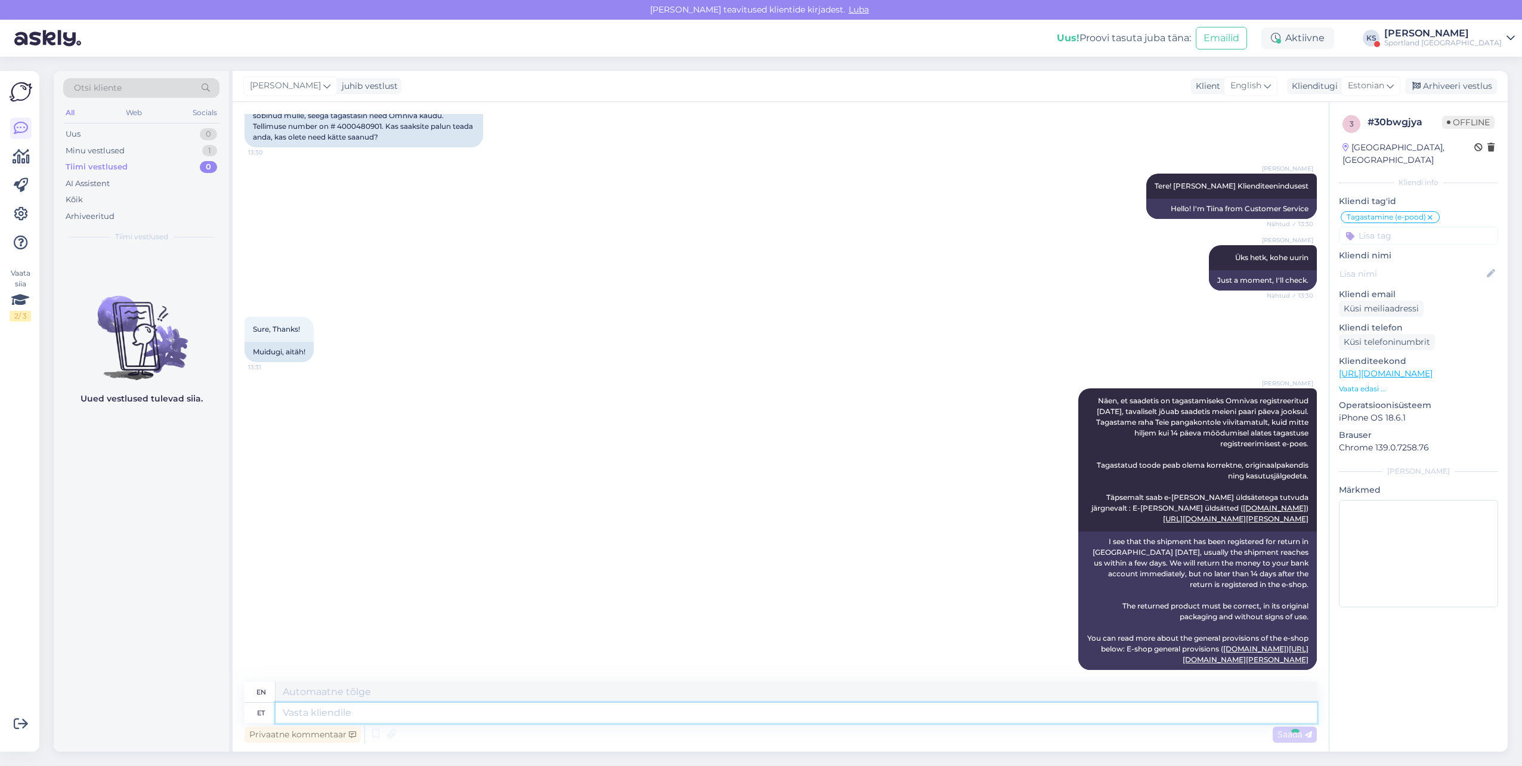
scroll to position [212, 0]
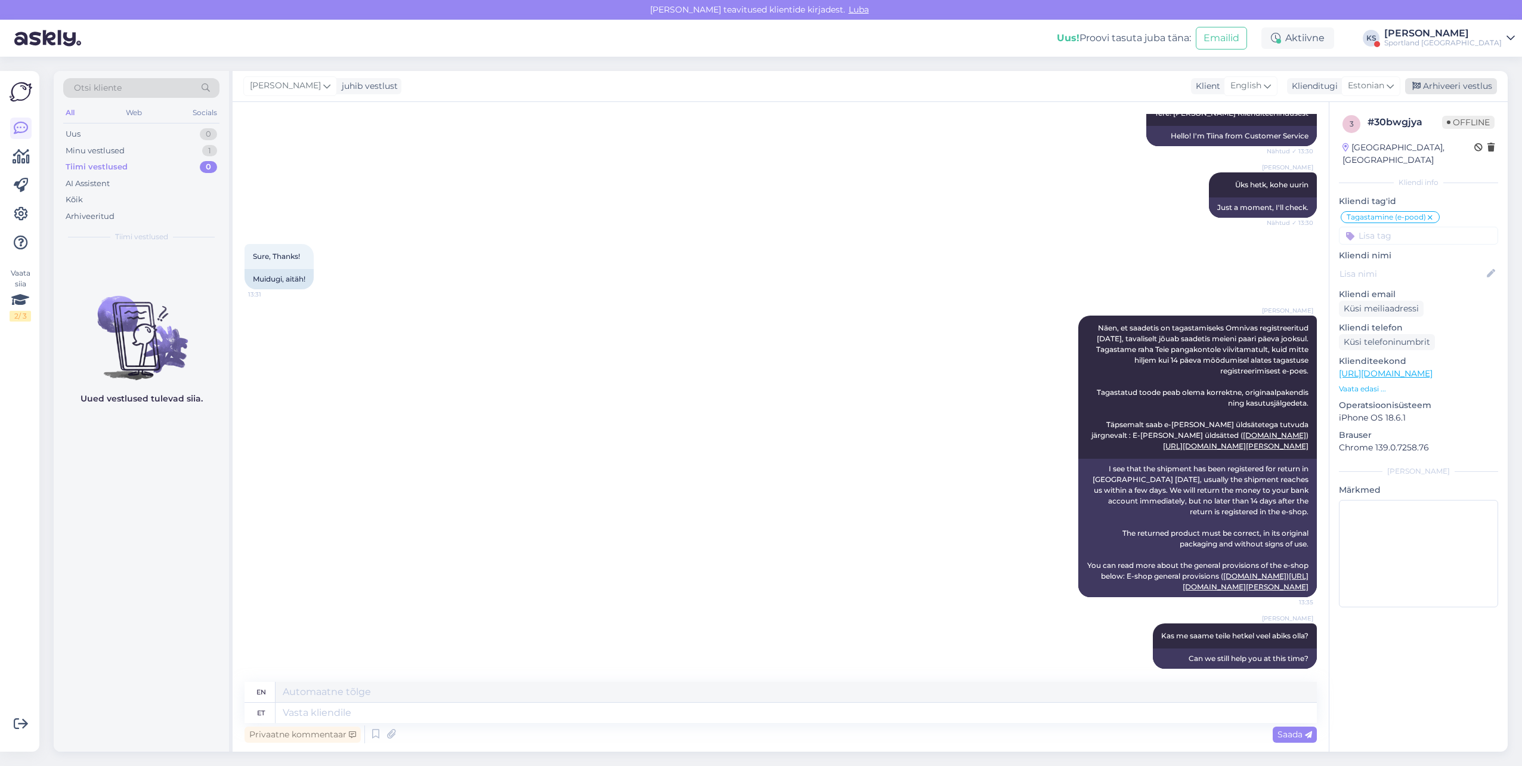
click at [1475, 82] on div "Arhiveeri vestlus" at bounding box center [1451, 86] width 92 height 16
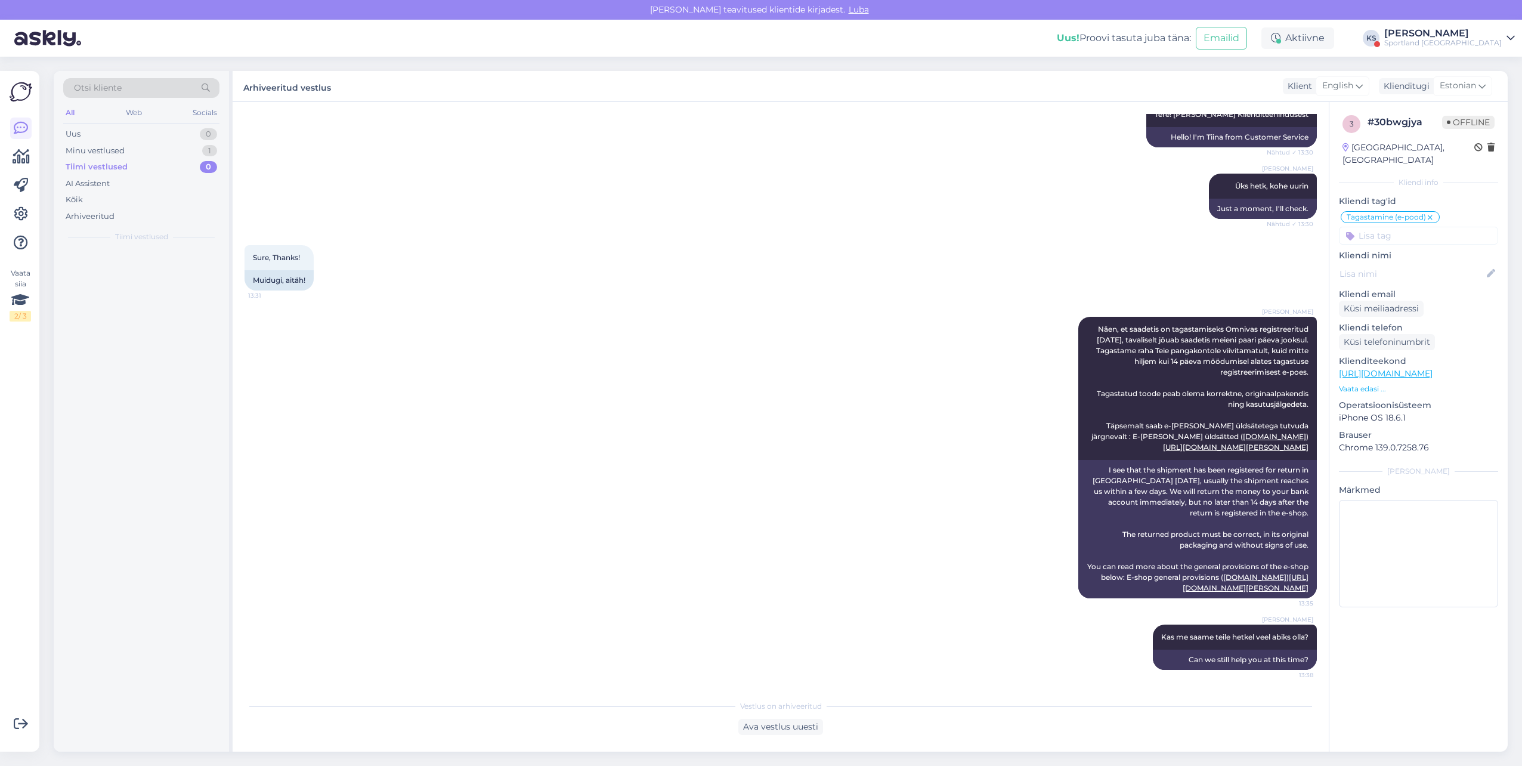
scroll to position [200, 0]
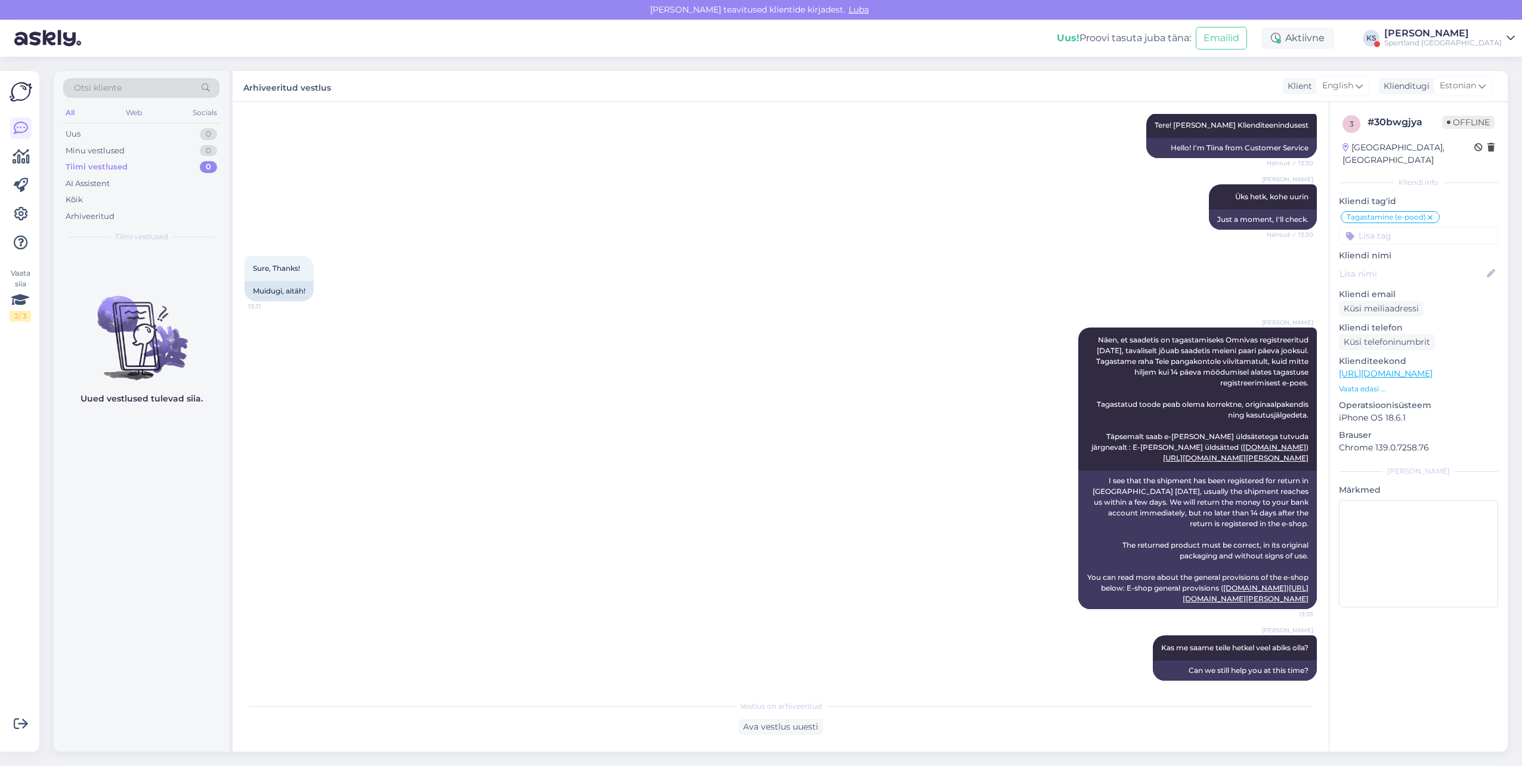
click at [1479, 35] on div "[PERSON_NAME]" at bounding box center [1443, 34] width 118 height 10
click at [1495, 91] on button "Ava" at bounding box center [1492, 92] width 26 height 18
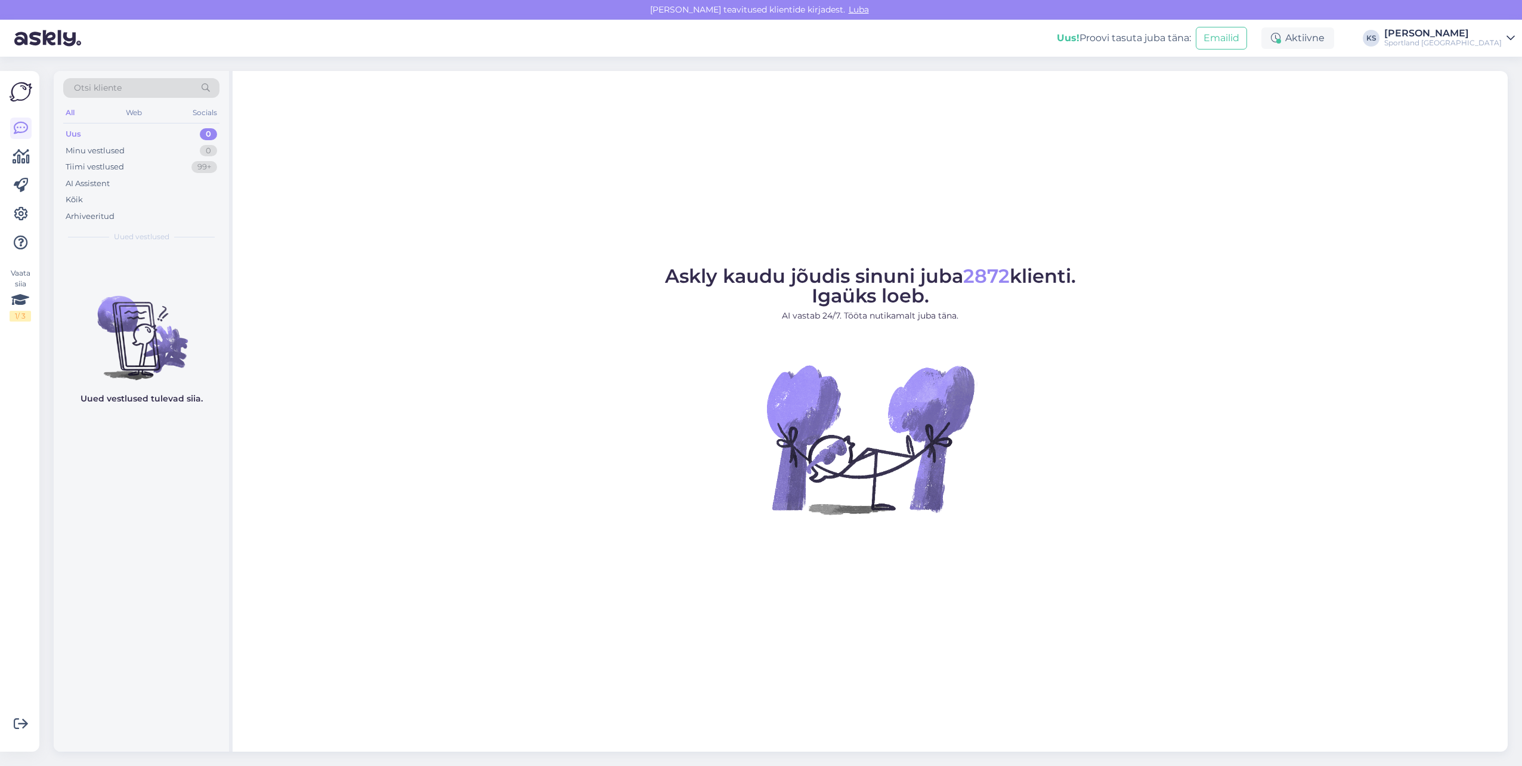
click at [1468, 45] on div "Sportland [GEOGRAPHIC_DATA]" at bounding box center [1443, 43] width 118 height 10
click at [122, 196] on div "Kõik" at bounding box center [141, 199] width 156 height 17
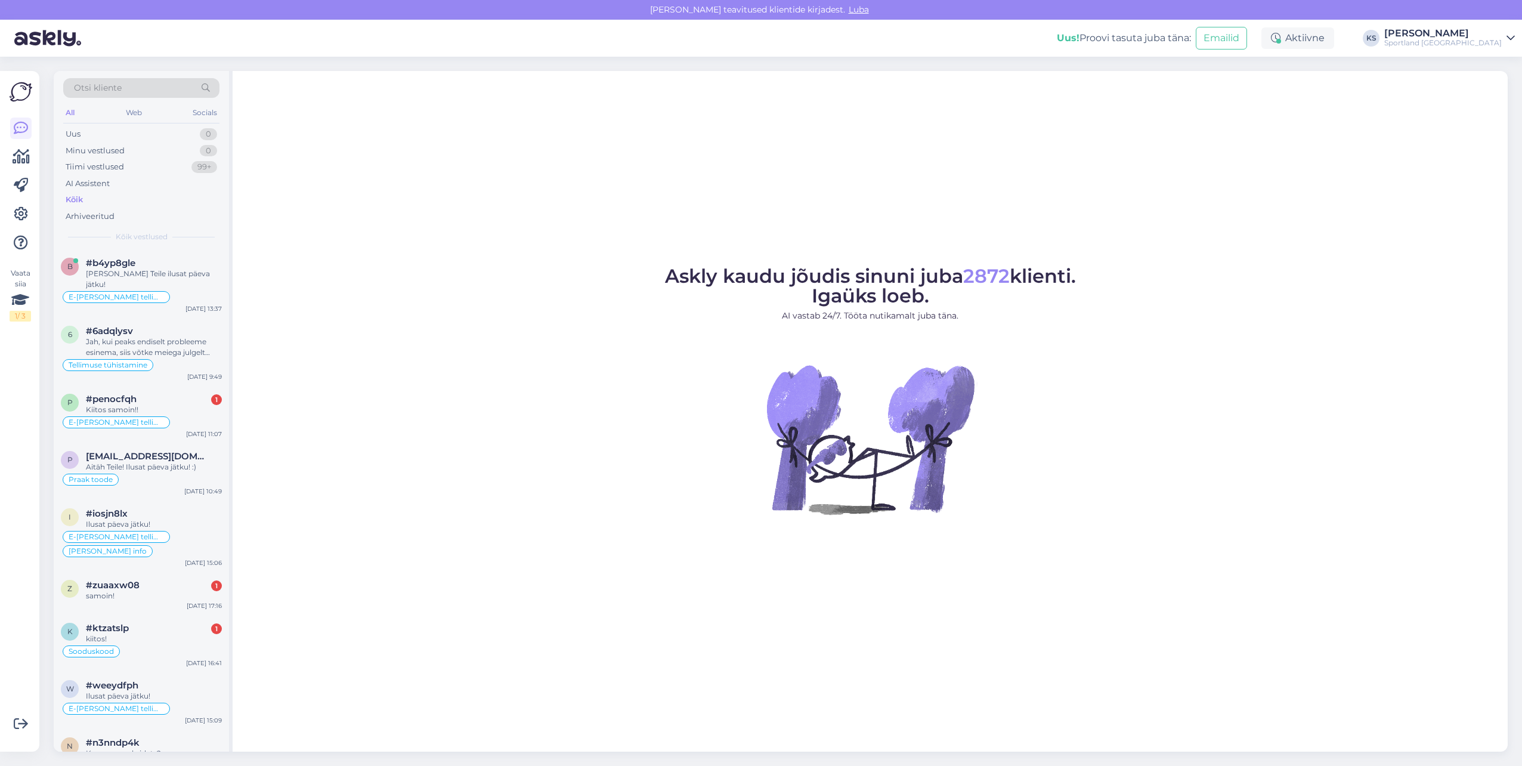
click at [171, 290] on div "E-[PERSON_NAME] tellimuste [PERSON_NAME] info" at bounding box center [141, 297] width 161 height 14
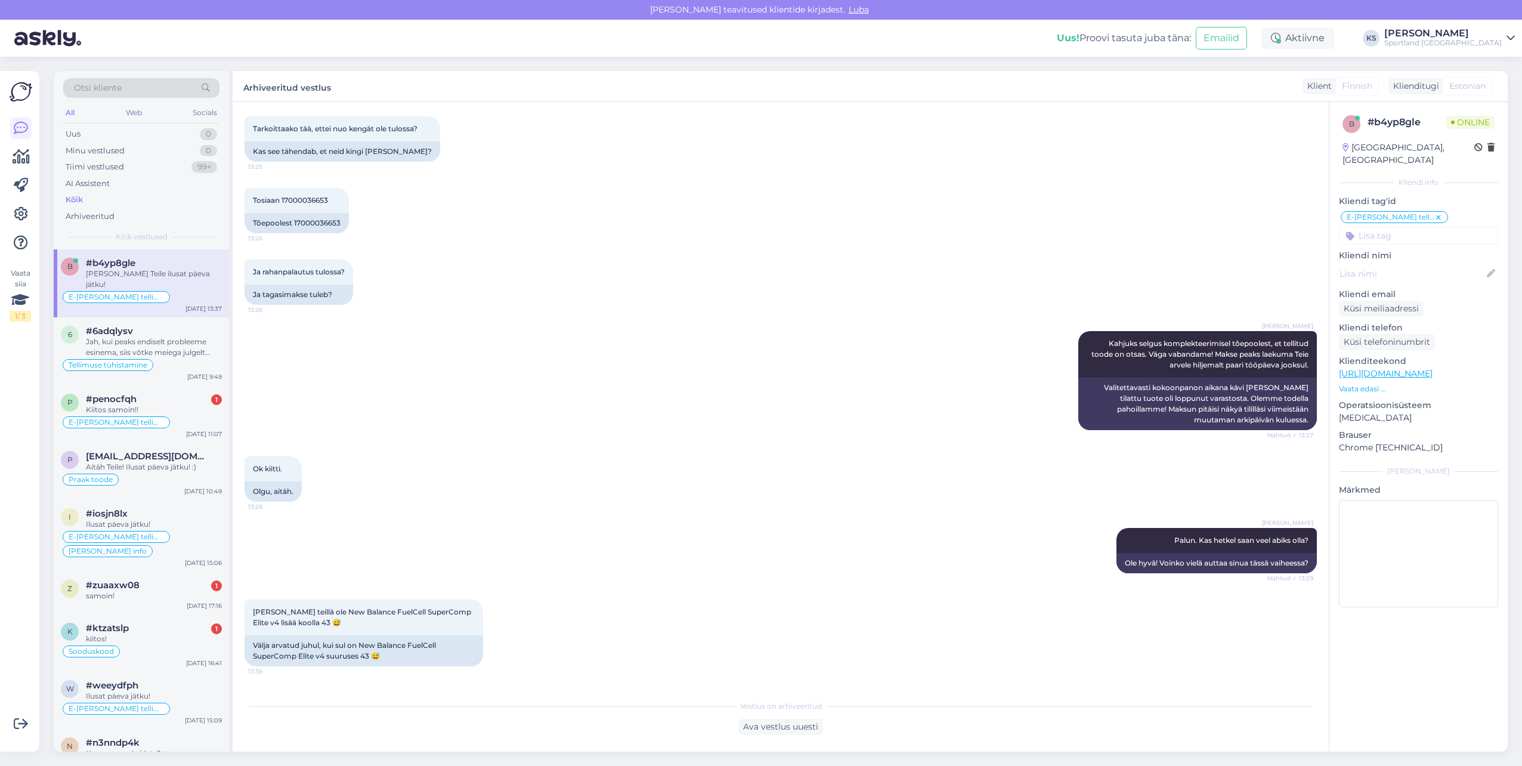
scroll to position [429, 0]
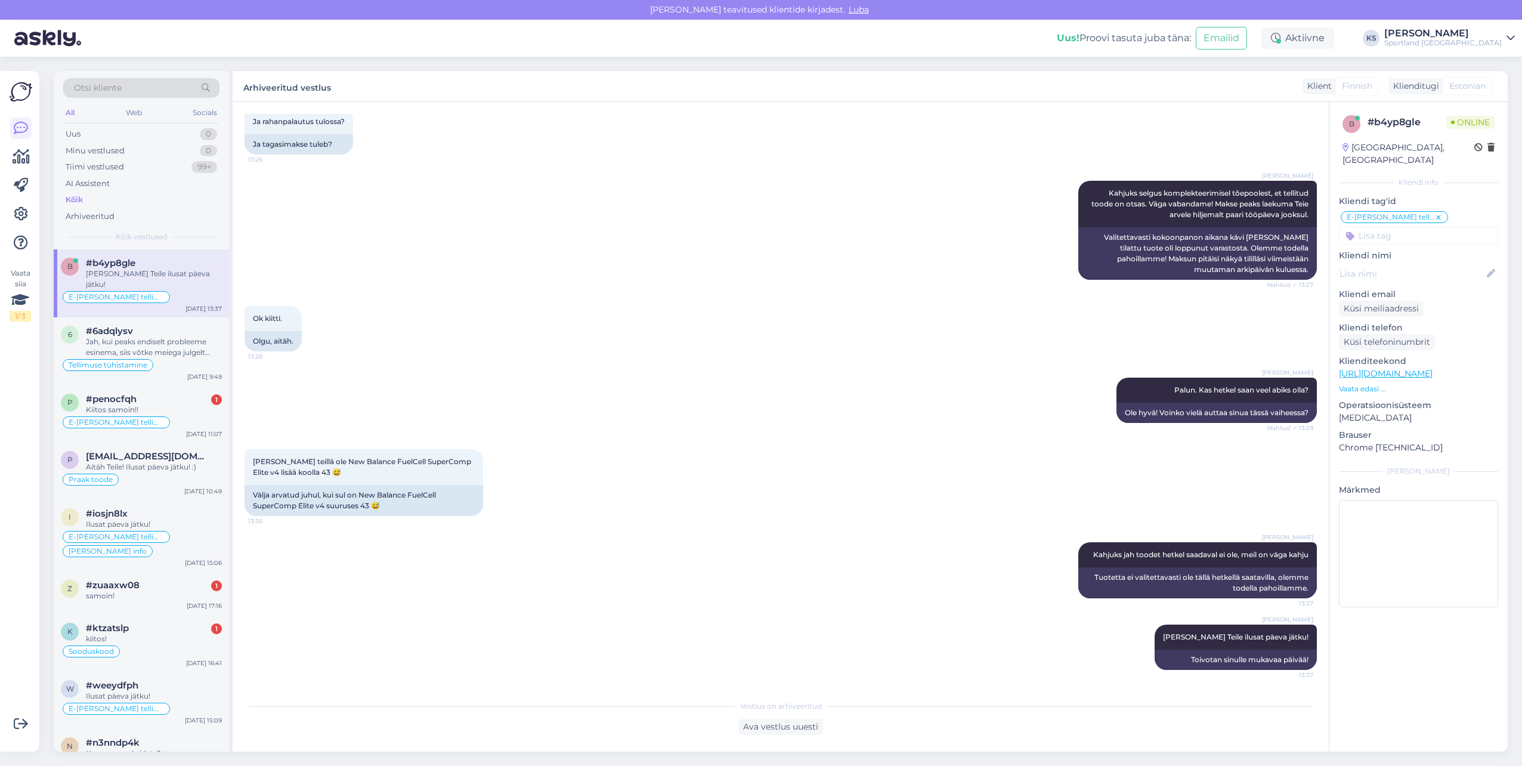
click at [1483, 41] on div "Sportland [GEOGRAPHIC_DATA]" at bounding box center [1443, 43] width 118 height 10
click at [1489, 67] on button "Ava" at bounding box center [1492, 66] width 26 height 18
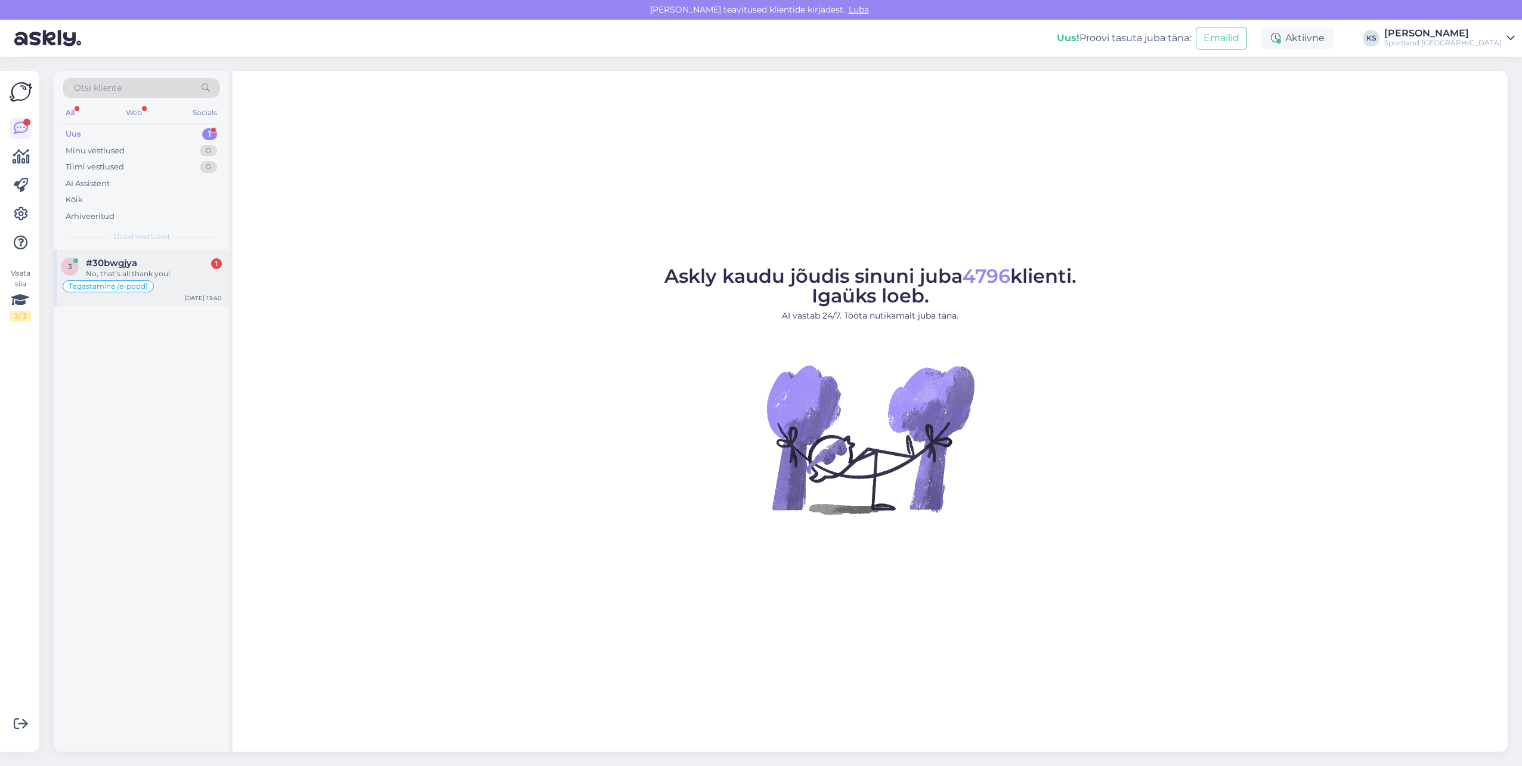
click at [165, 271] on div "No, that’s all thank you!" at bounding box center [154, 273] width 136 height 11
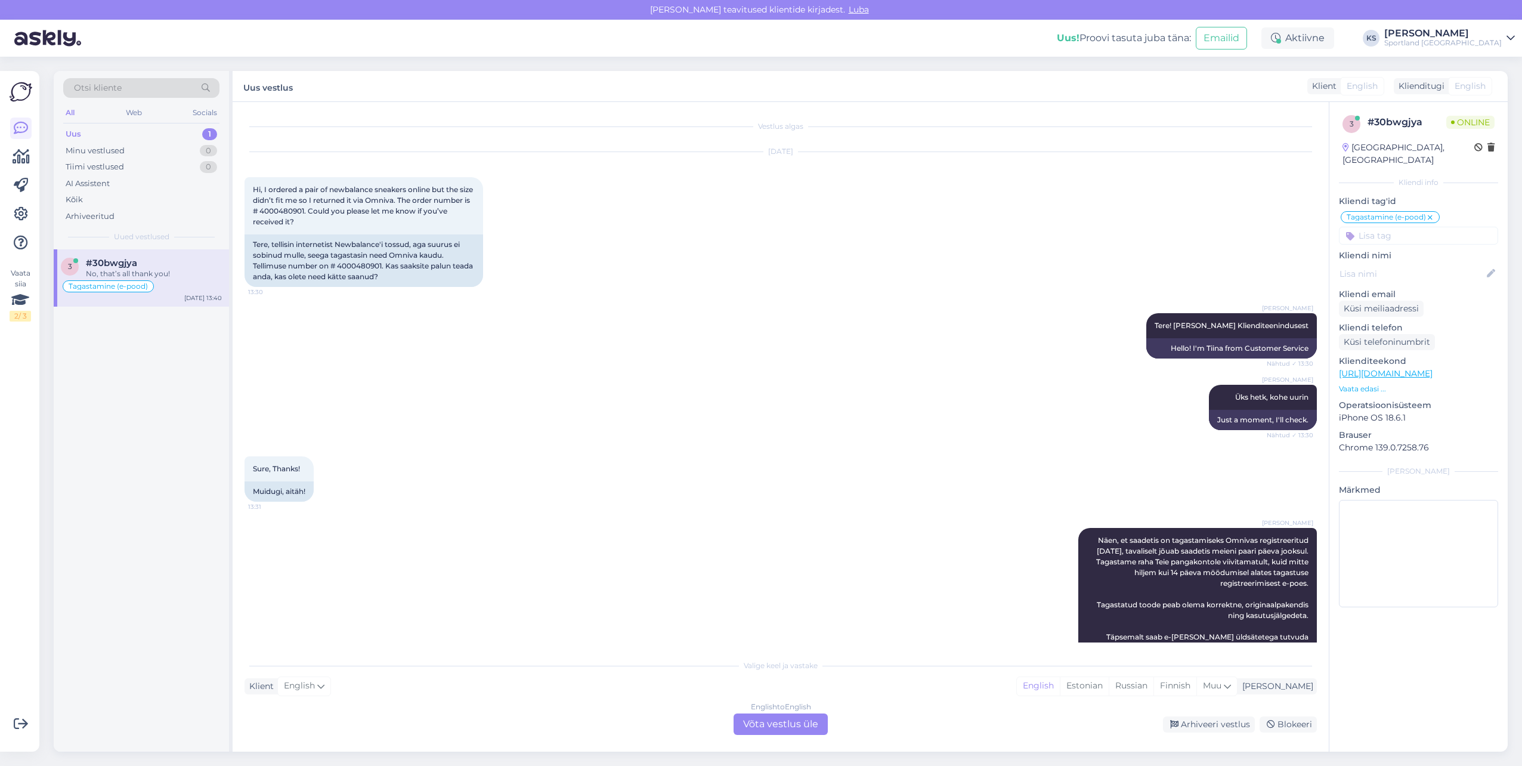
scroll to position [292, 0]
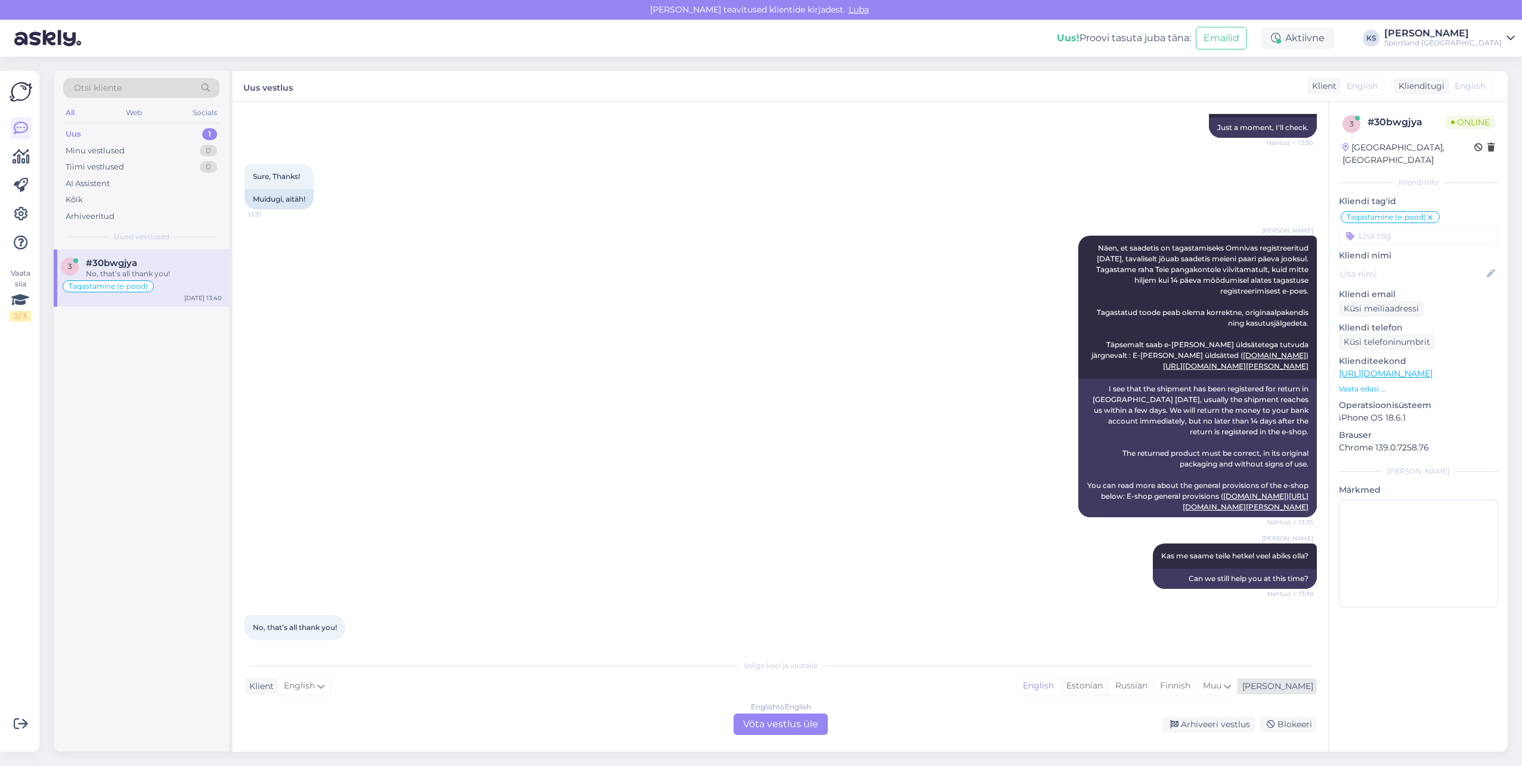
click at [1109, 683] on div "Estonian" at bounding box center [1084, 686] width 49 height 18
click at [773, 722] on div "English to Estonian Võta vestlus üle" at bounding box center [781, 723] width 94 height 21
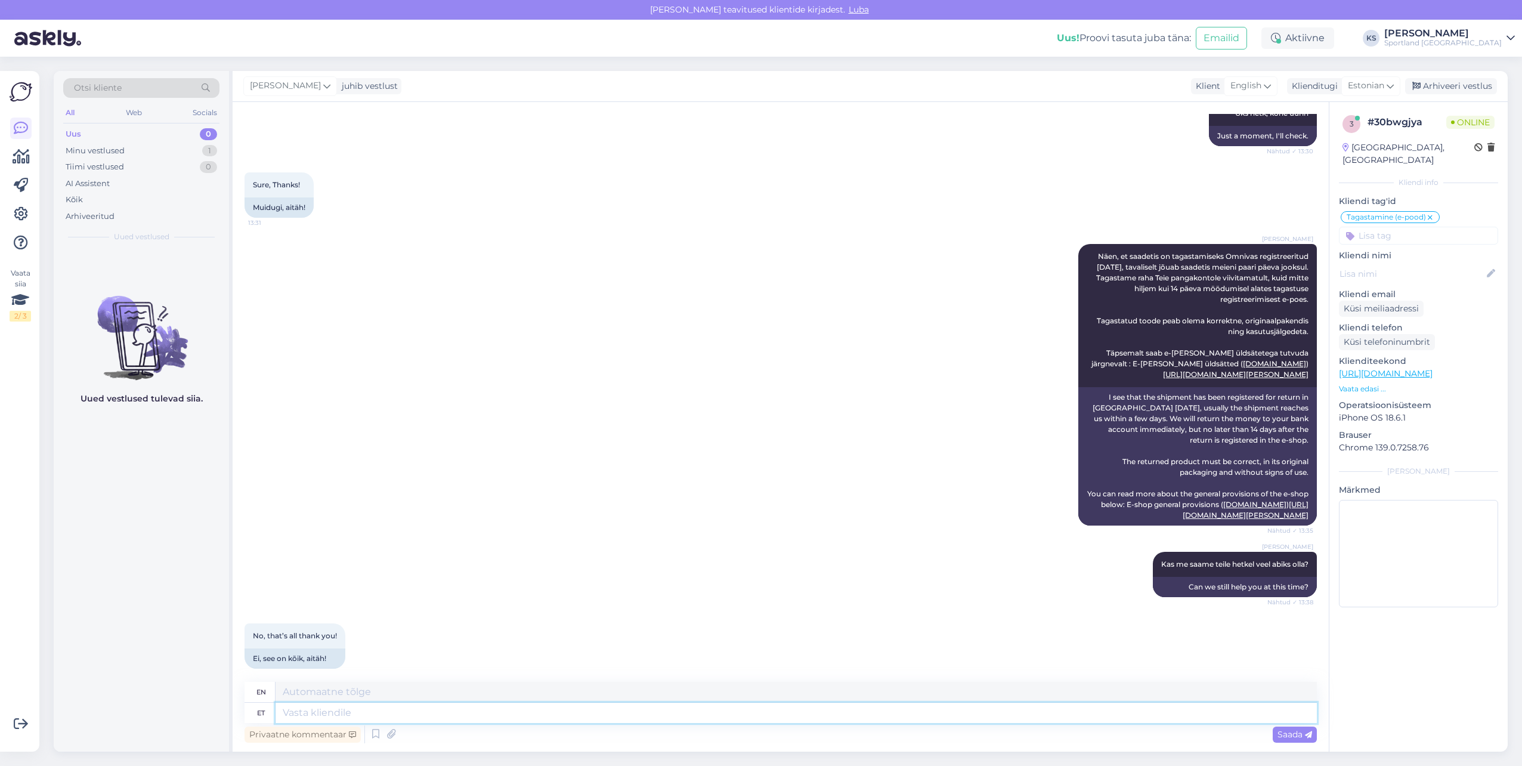
click at [779, 717] on textarea at bounding box center [796, 713] width 1041 height 20
type textarea "Selge, s"
type textarea "Clear,"
type textarea "Selge, sellisel"
type textarea "Clearly, in this way"
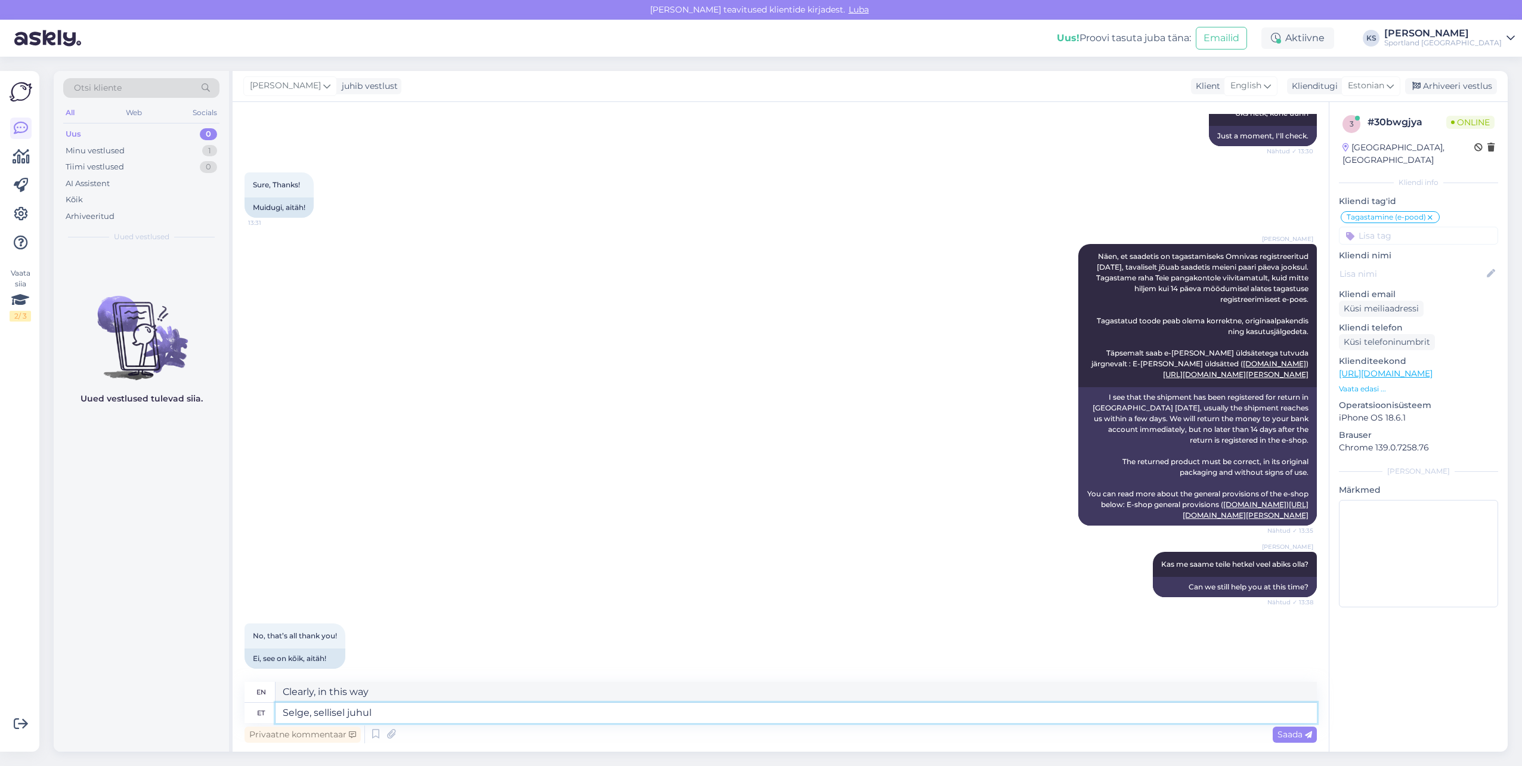
type textarea "Selge, sellisel juhul s"
type textarea "Okay, in that case"
type textarea "Selge, sellisel juhul soovin tei"
type textarea "Okay, in that case I would like"
type textarea "Selge, sellisel juhul soovin teile"
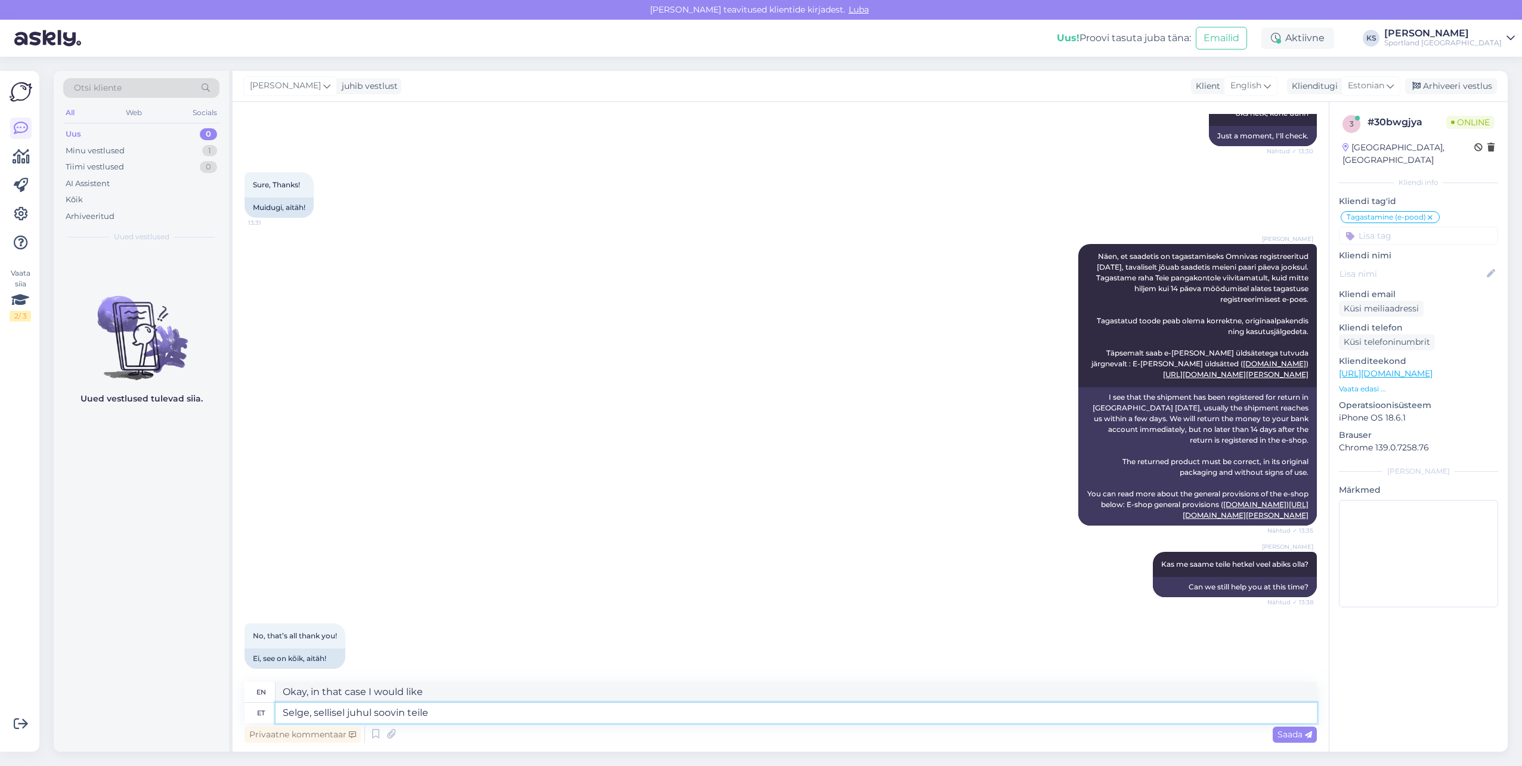
type textarea "Okay, in that case I wish you"
type textarea "Selge, sellisel juhul soovin teile ilusat"
type textarea "Okay, in that case I wish you a beautiful"
type textarea "Selge, sellisel juhul soovin teile ilusat päeva!"
type textarea "Okay, in that case, I wish you a nice day!"
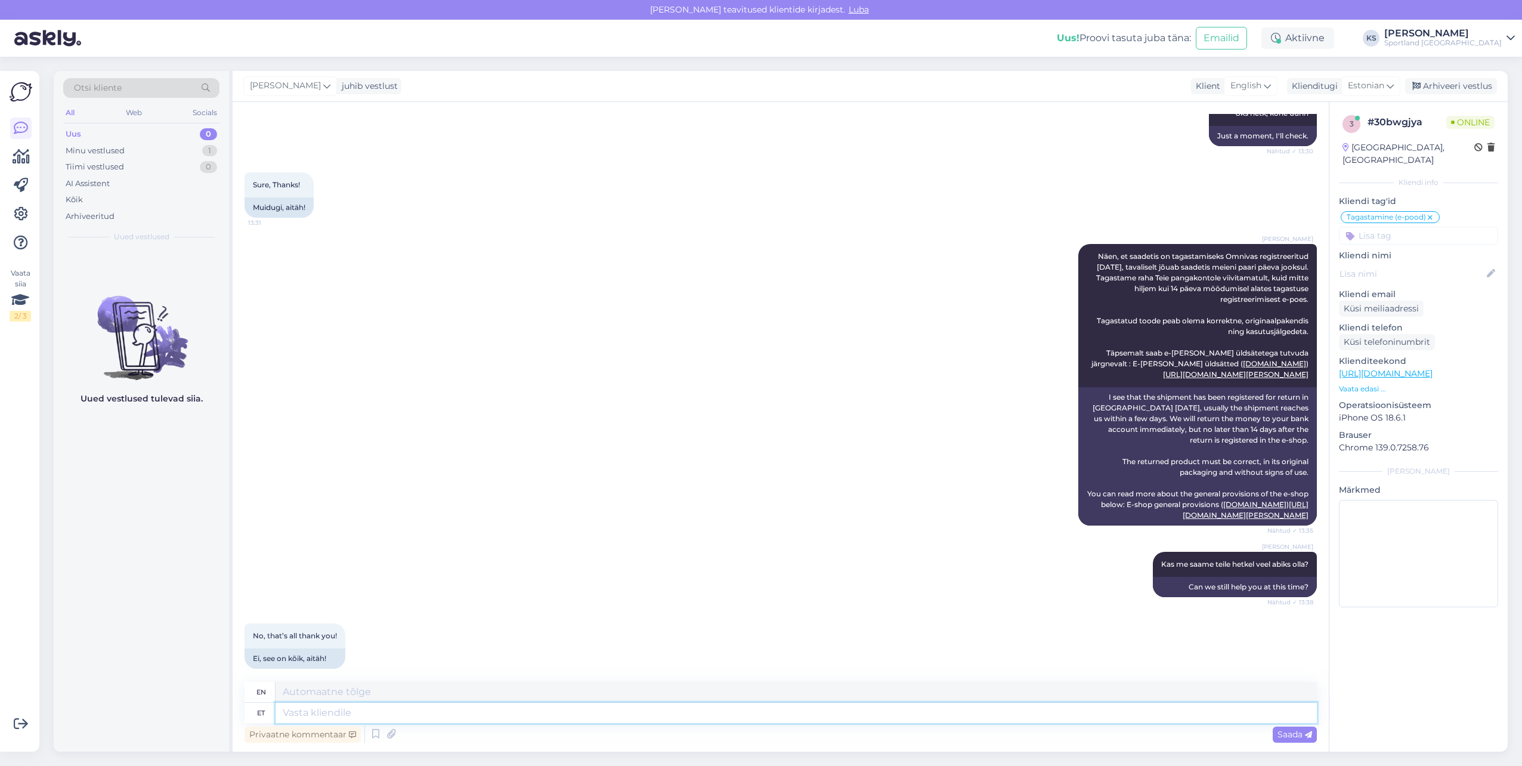
scroll to position [355, 0]
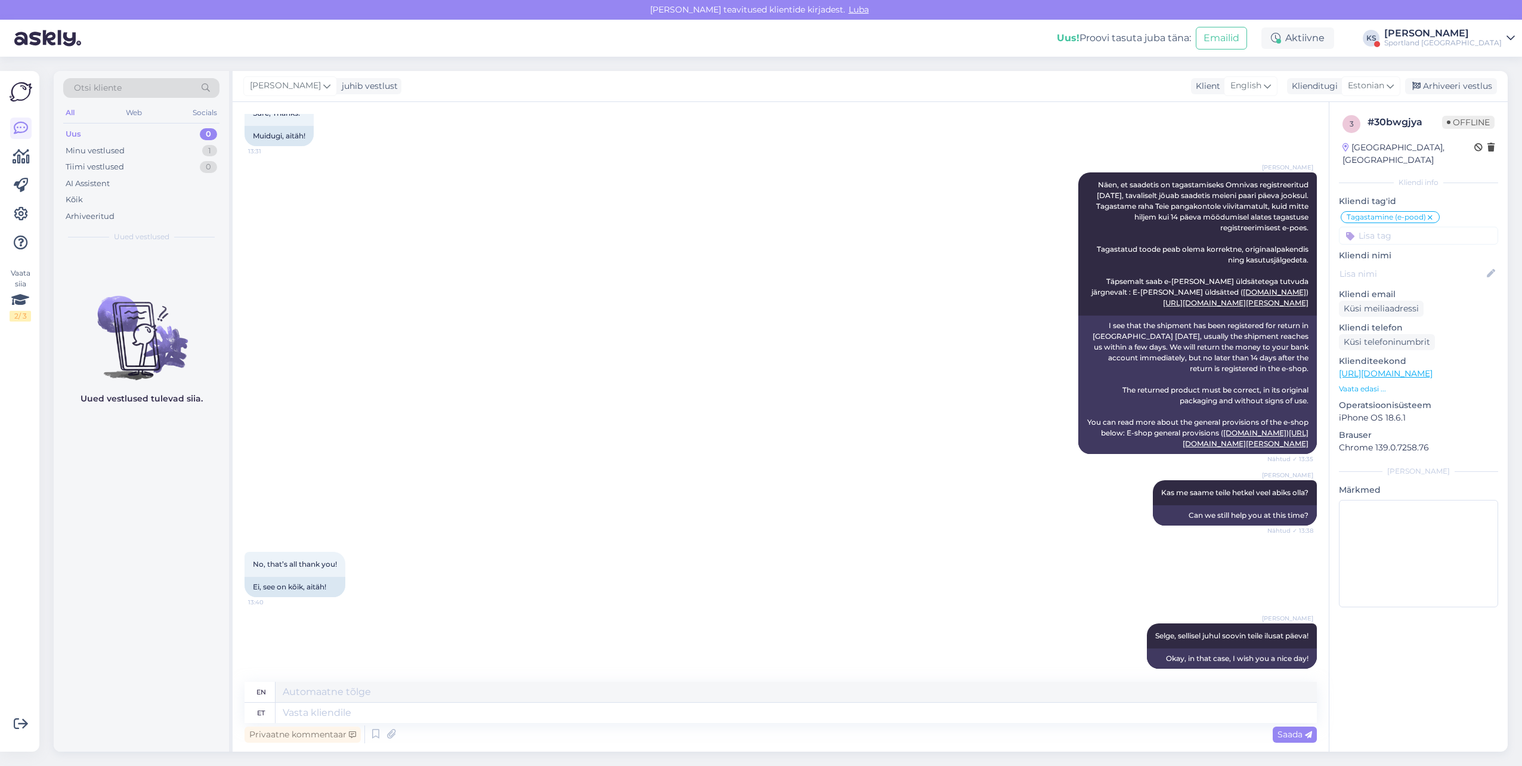
drag, startPoint x: 1448, startPoint y: 81, endPoint x: 1458, endPoint y: 43, distance: 38.8
click at [1448, 81] on div "Arhiveeri vestlus" at bounding box center [1451, 86] width 92 height 16
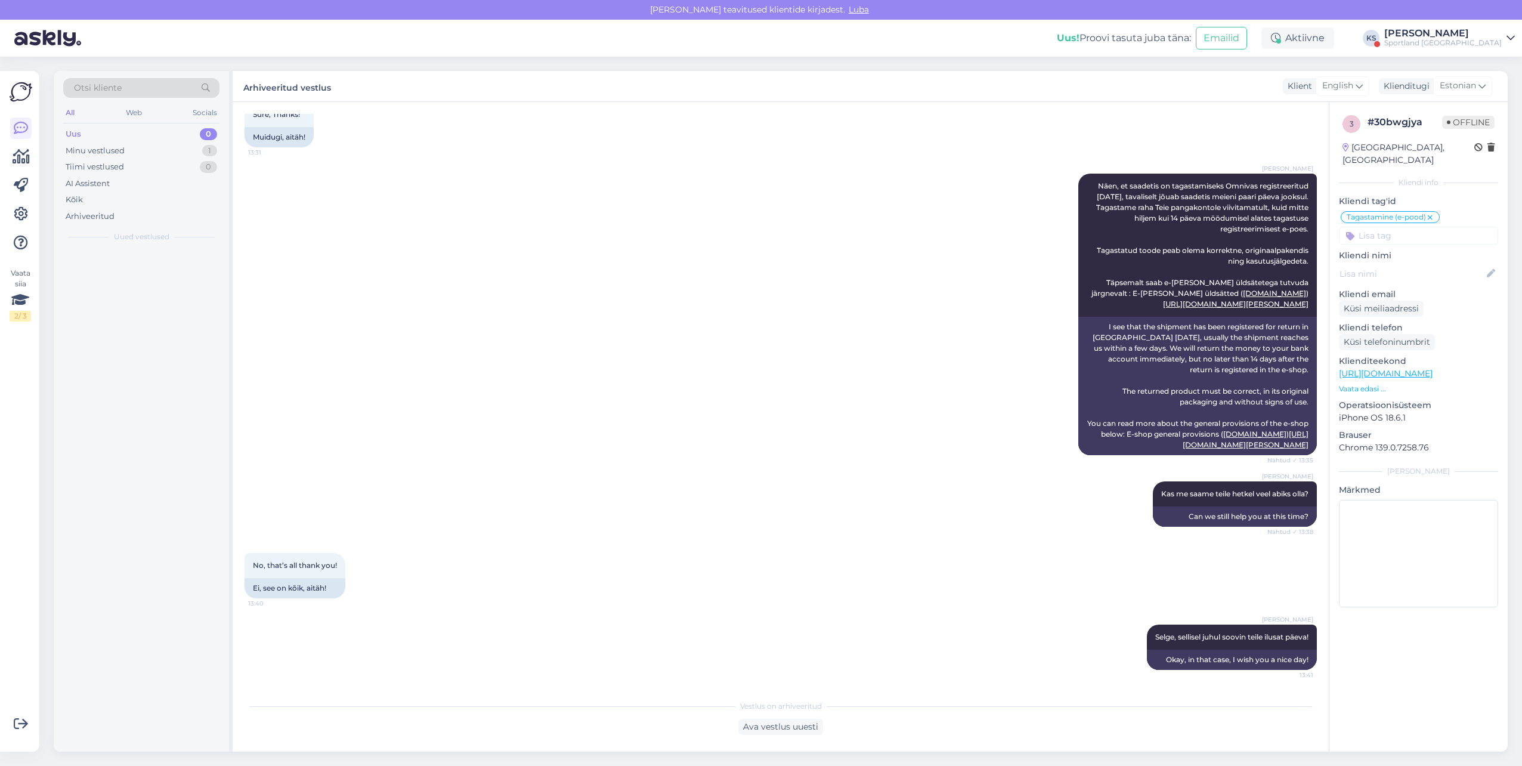
scroll to position [344, 0]
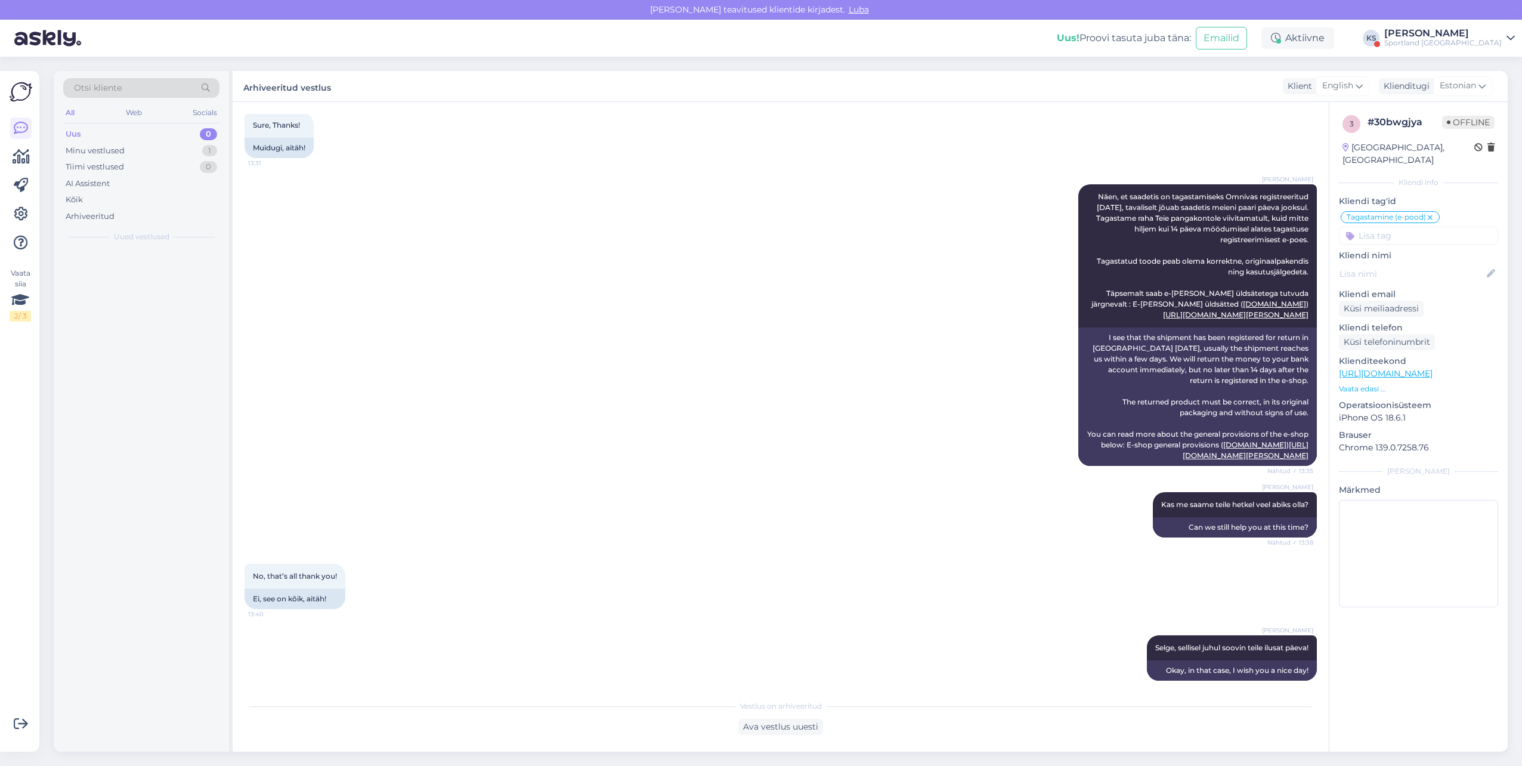
drag, startPoint x: 1458, startPoint y: 43, endPoint x: 1475, endPoint y: 44, distance: 17.3
click at [1458, 43] on div "Sportland [GEOGRAPHIC_DATA]" at bounding box center [1443, 43] width 118 height 10
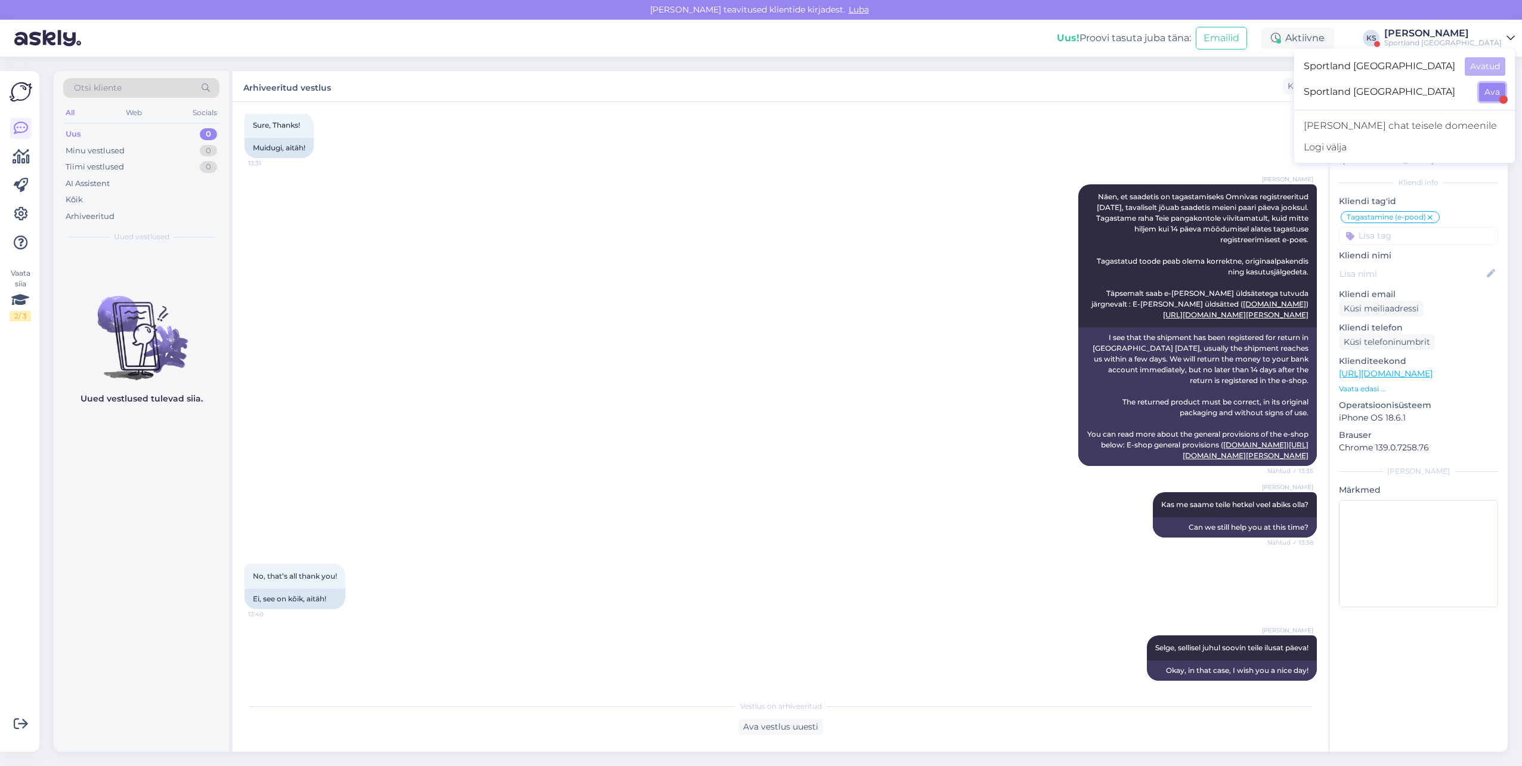
click at [1485, 88] on button "Ava" at bounding box center [1492, 92] width 26 height 18
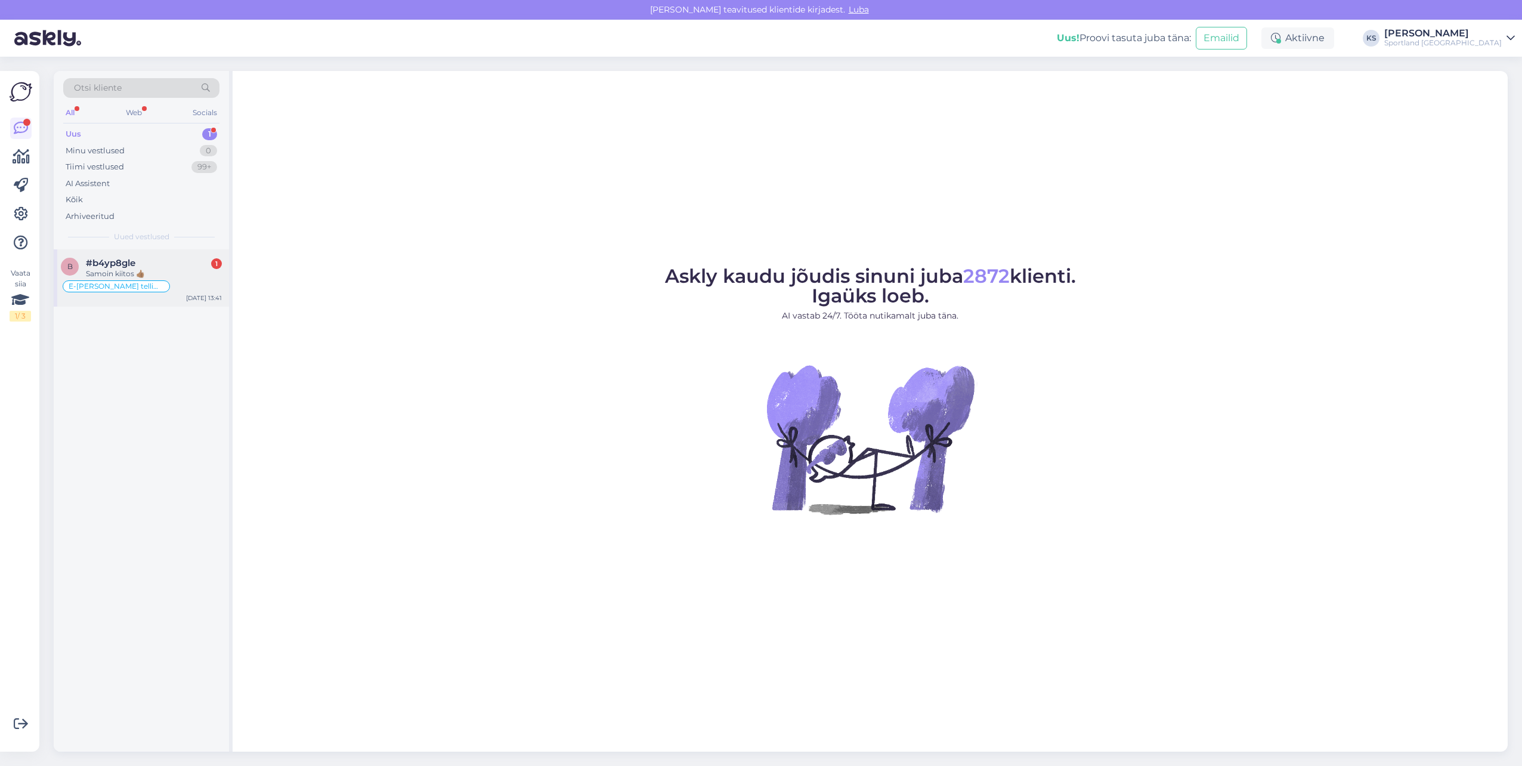
click at [176, 296] on div "b #b4yp8gle 1 Samoin kiitos 👍🏽 E-[PERSON_NAME] tellimuste [PERSON_NAME] info [D…" at bounding box center [141, 277] width 175 height 57
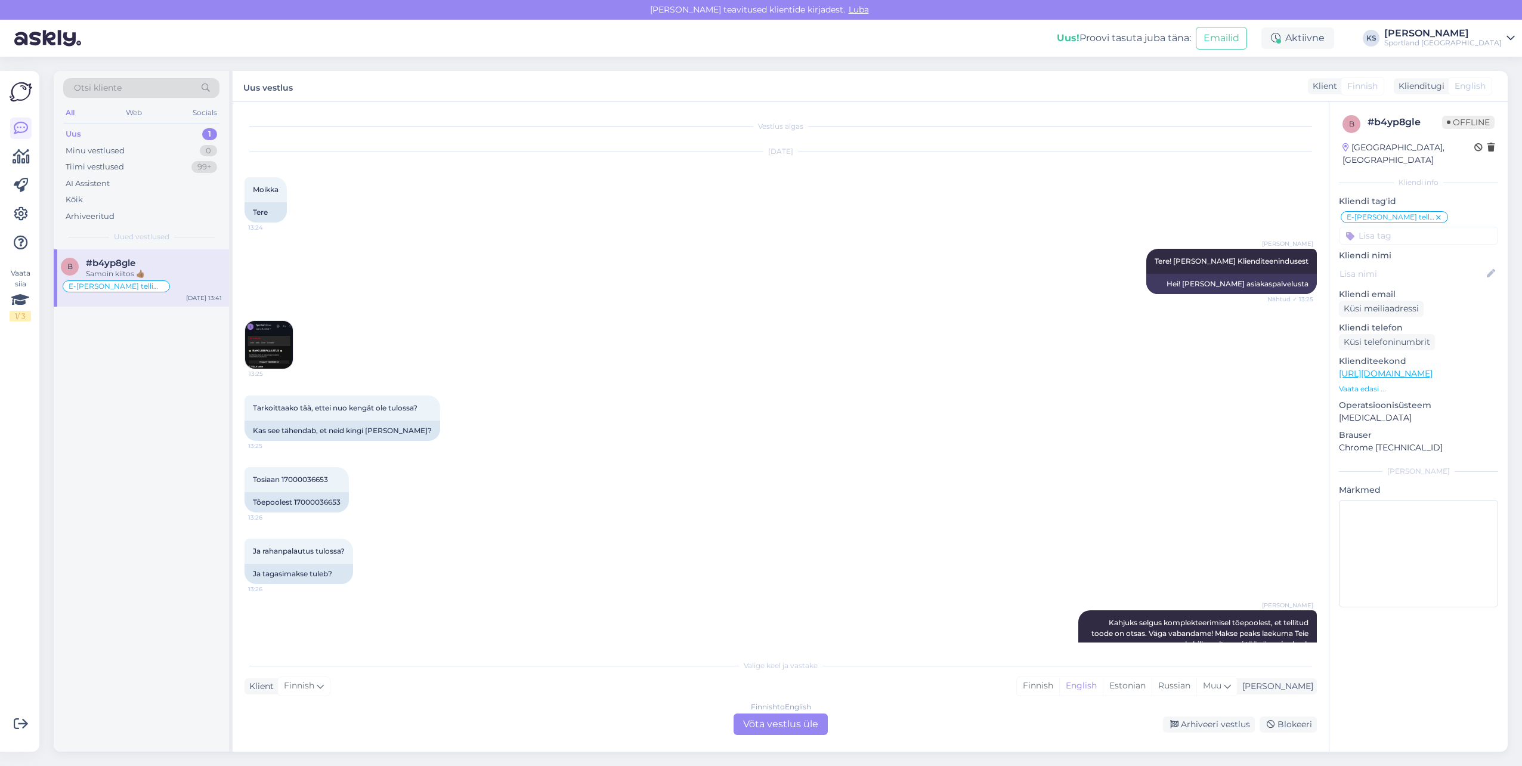
scroll to position [521, 0]
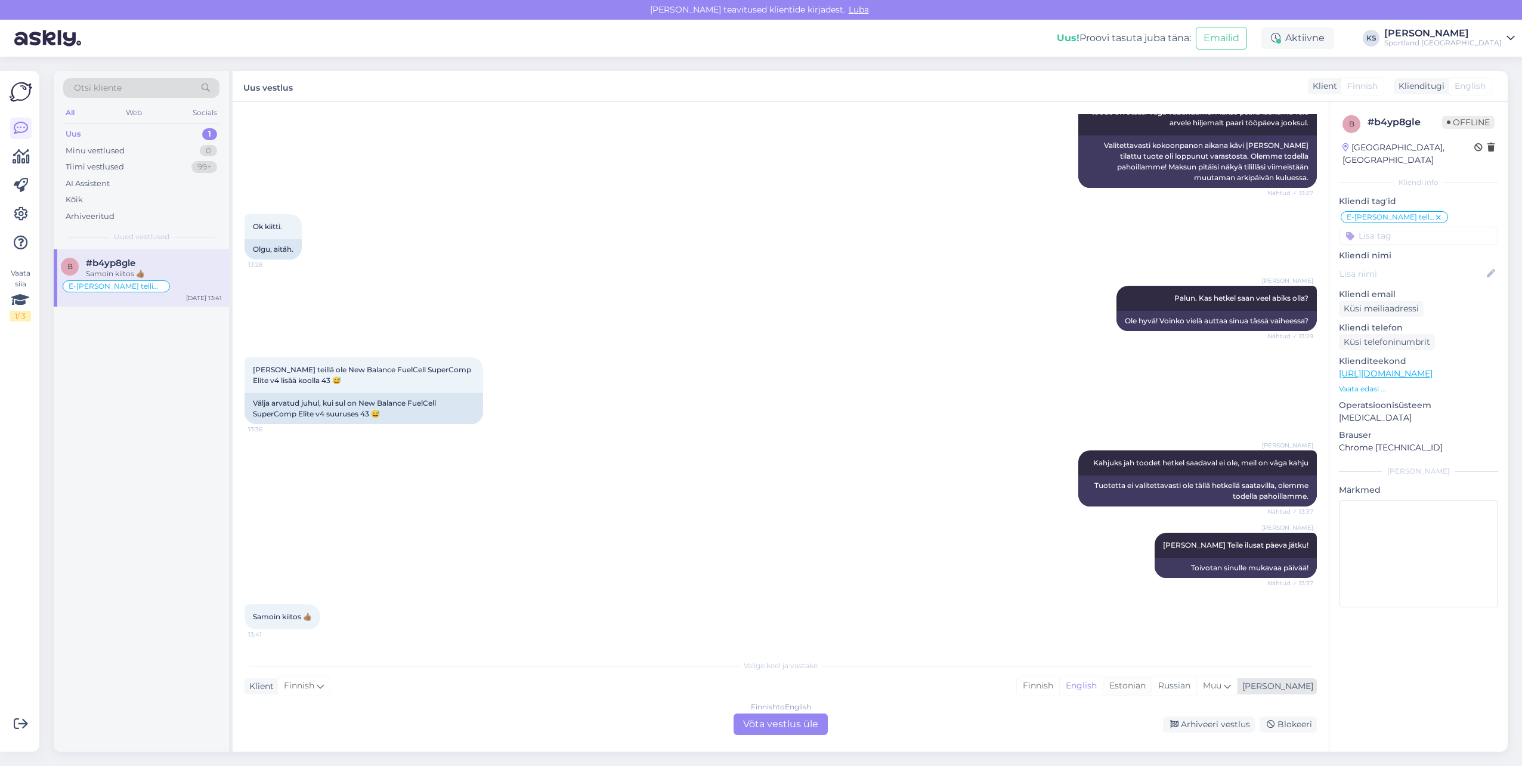
click at [1152, 682] on div "Estonian" at bounding box center [1127, 686] width 49 height 18
click at [790, 718] on div "Finnish to Estonian Võta vestlus üle" at bounding box center [781, 723] width 94 height 21
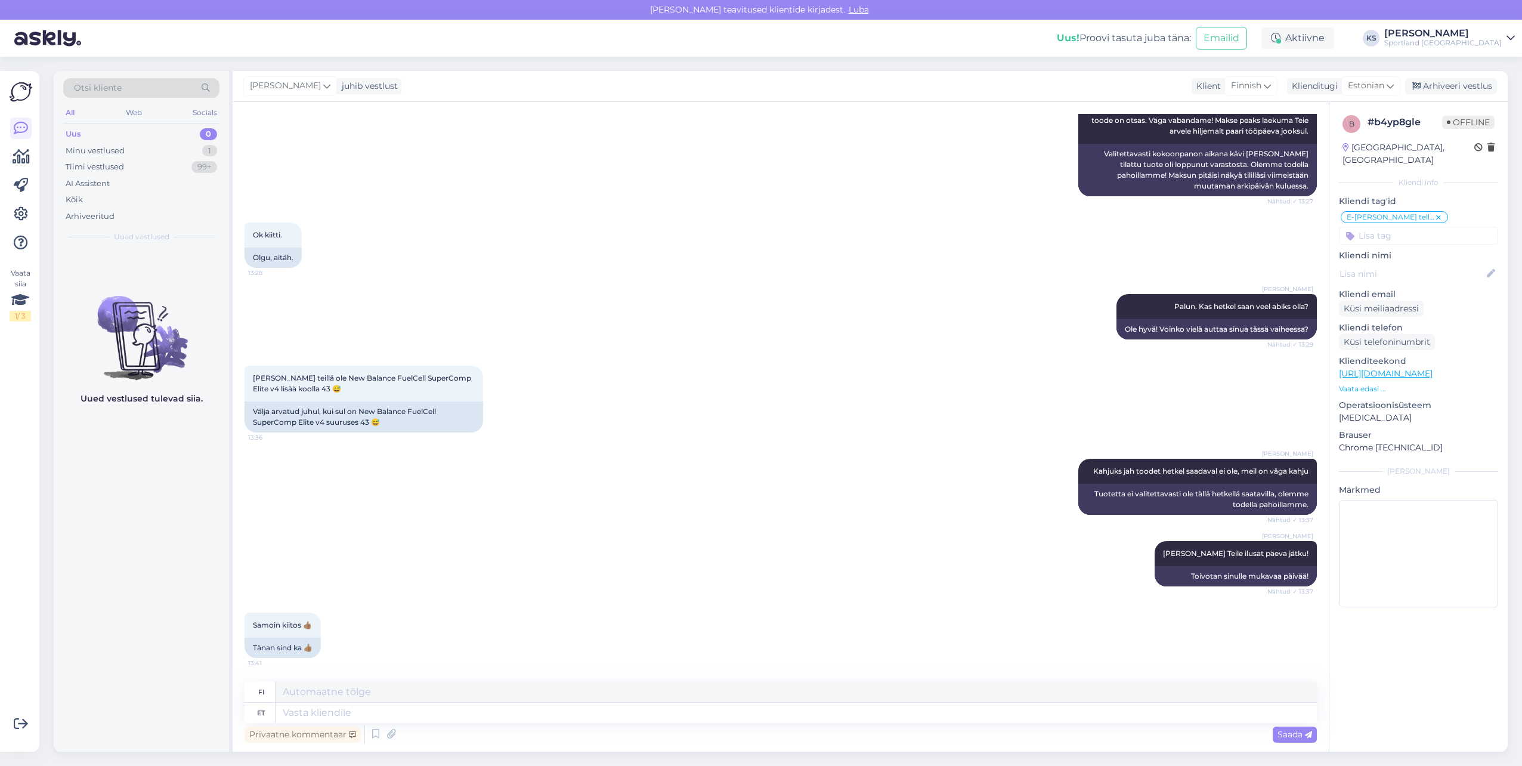
click at [559, 723] on div "Privaatne kommentaar Saada" at bounding box center [781, 734] width 1072 height 23
click at [1466, 81] on div "Arhiveeri vestlus" at bounding box center [1451, 86] width 92 height 16
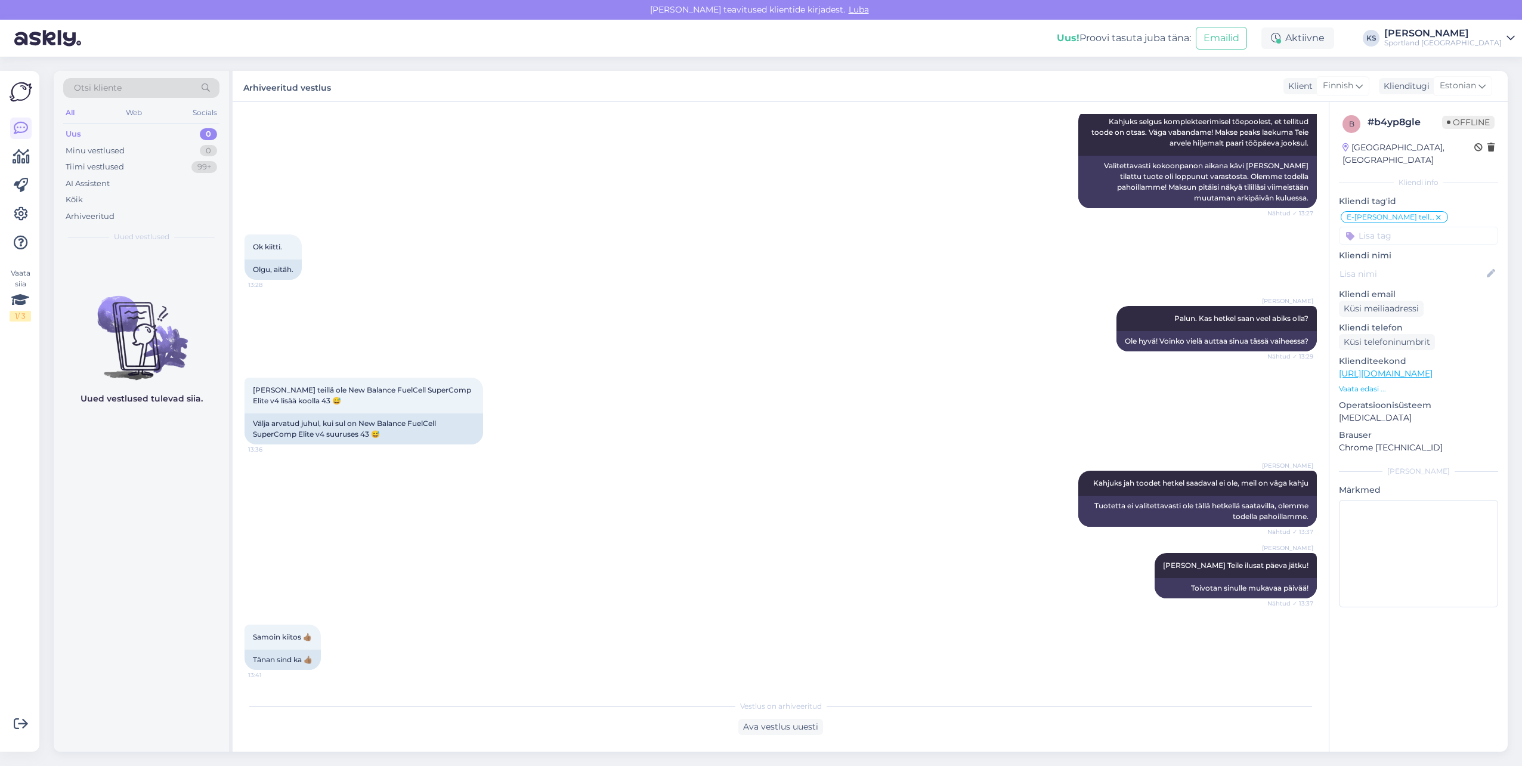
click at [1481, 46] on div "Sportland [GEOGRAPHIC_DATA]" at bounding box center [1443, 43] width 118 height 10
click at [21, 162] on icon at bounding box center [21, 157] width 17 height 14
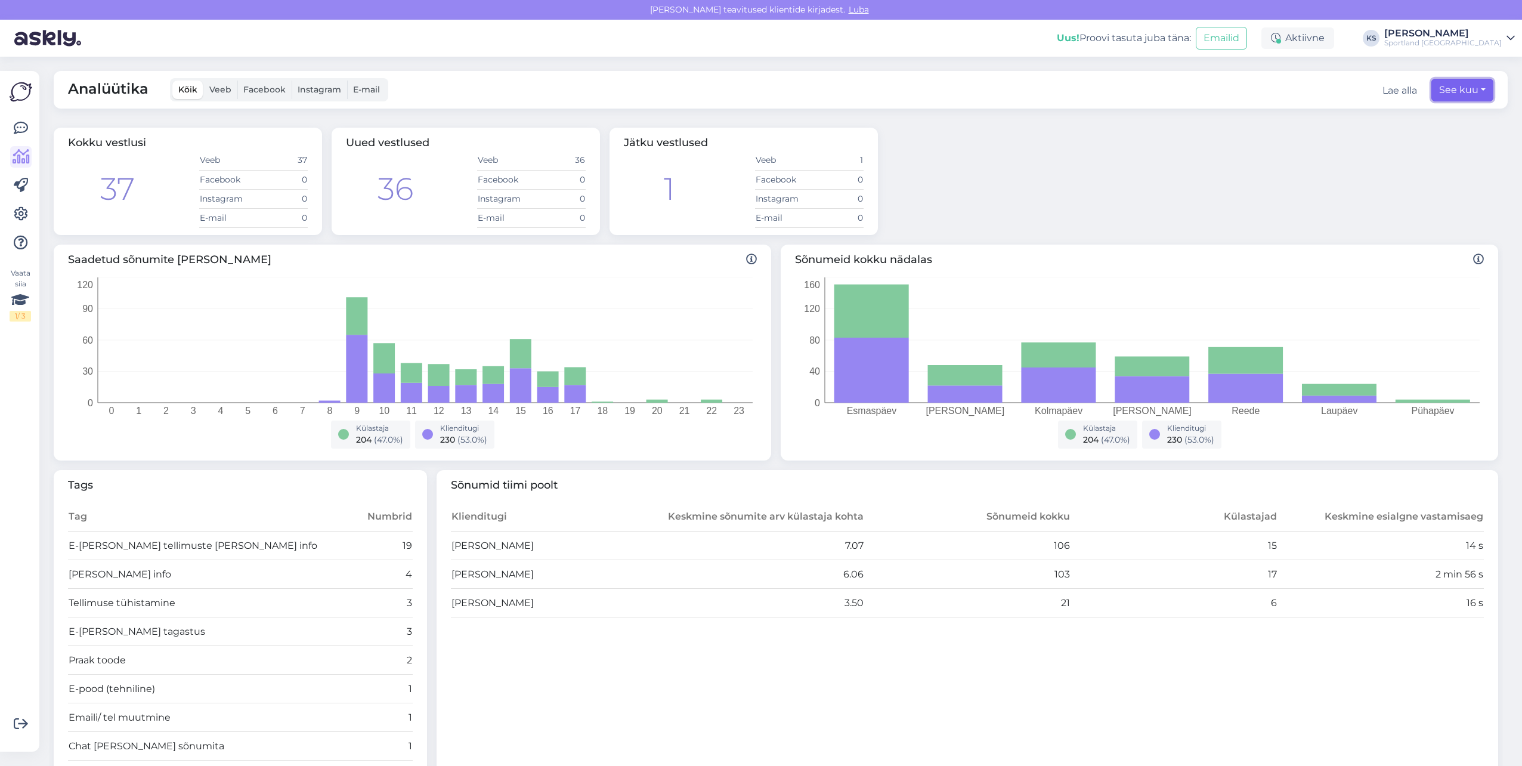
click at [1462, 88] on button "See kuu" at bounding box center [1462, 90] width 62 height 23
select select "7"
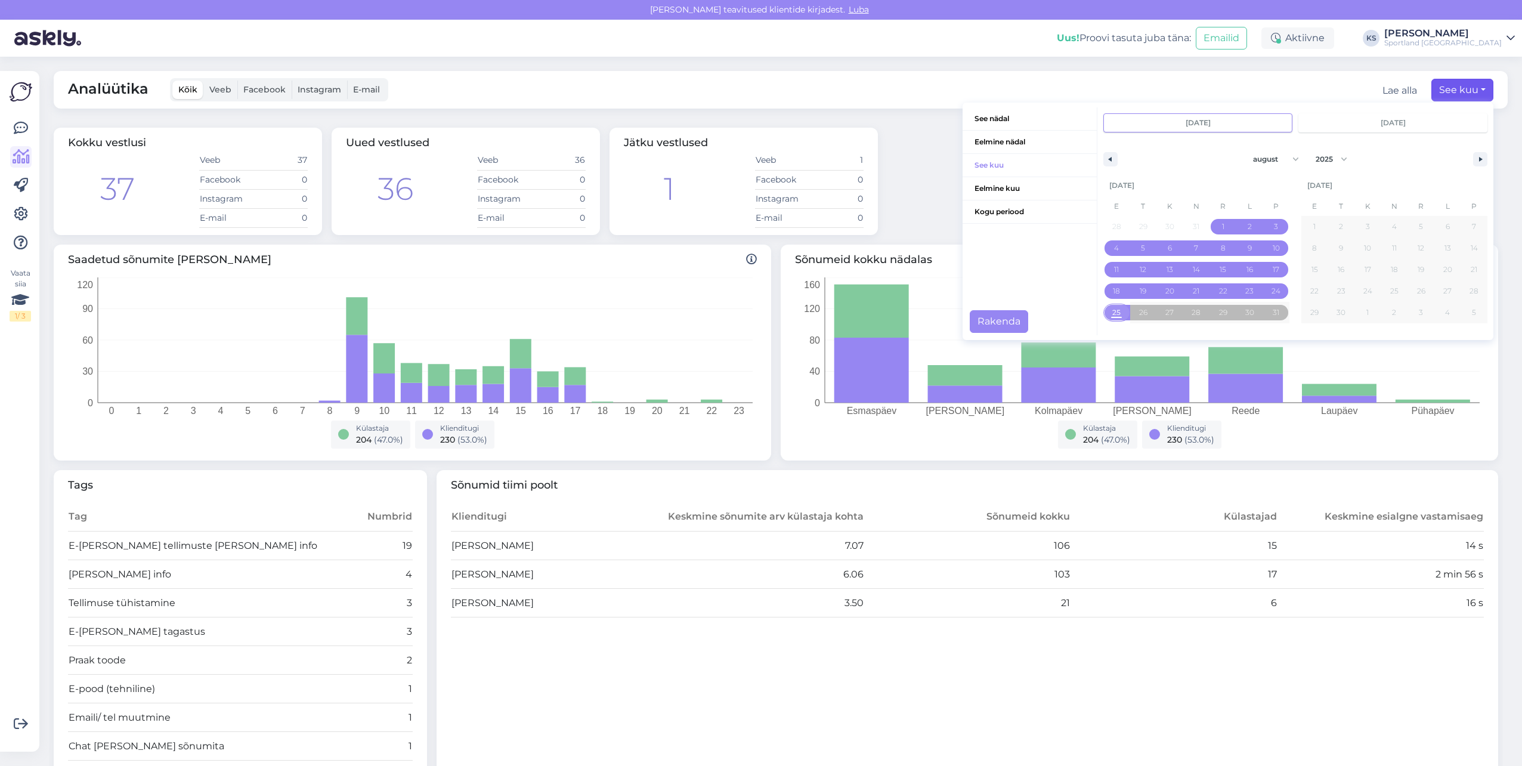
click at [1112, 311] on span "25" at bounding box center [1116, 312] width 8 height 21
type input "[DATE]"
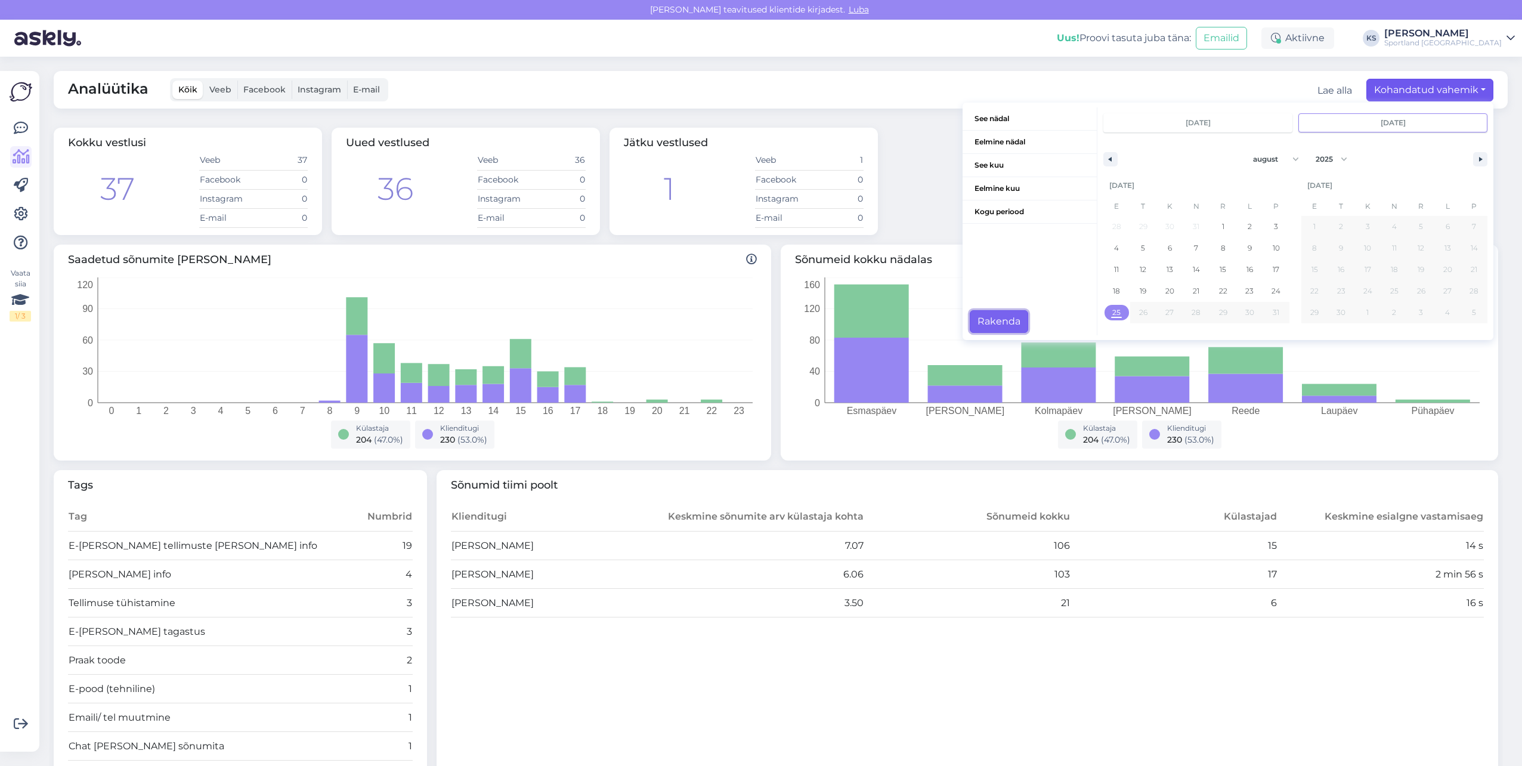
click at [999, 327] on button "Rakenda" at bounding box center [999, 321] width 58 height 23
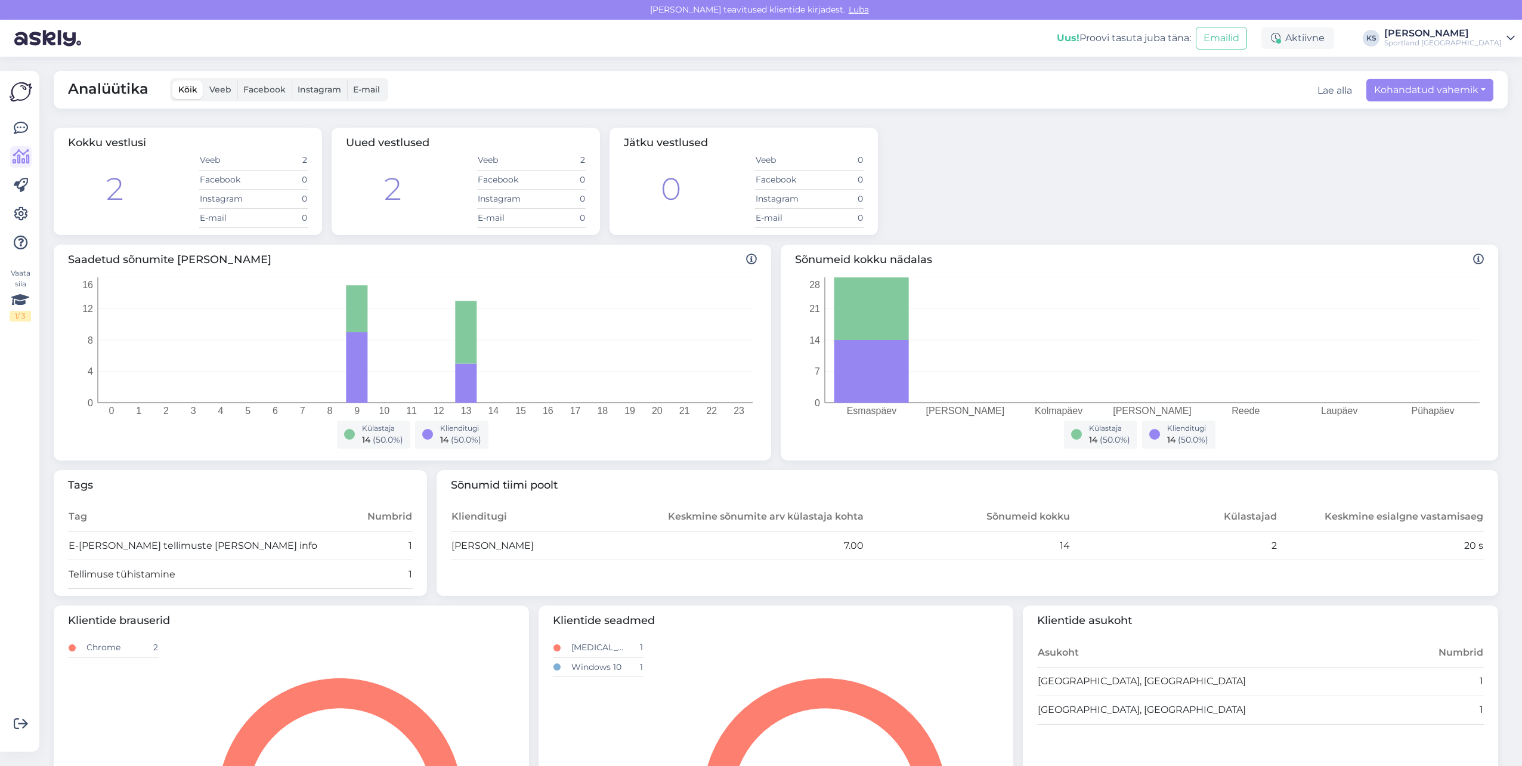
click at [1472, 40] on div "Sportland [GEOGRAPHIC_DATA]" at bounding box center [1443, 43] width 118 height 10
click at [1489, 61] on button "Ava" at bounding box center [1492, 66] width 26 height 18
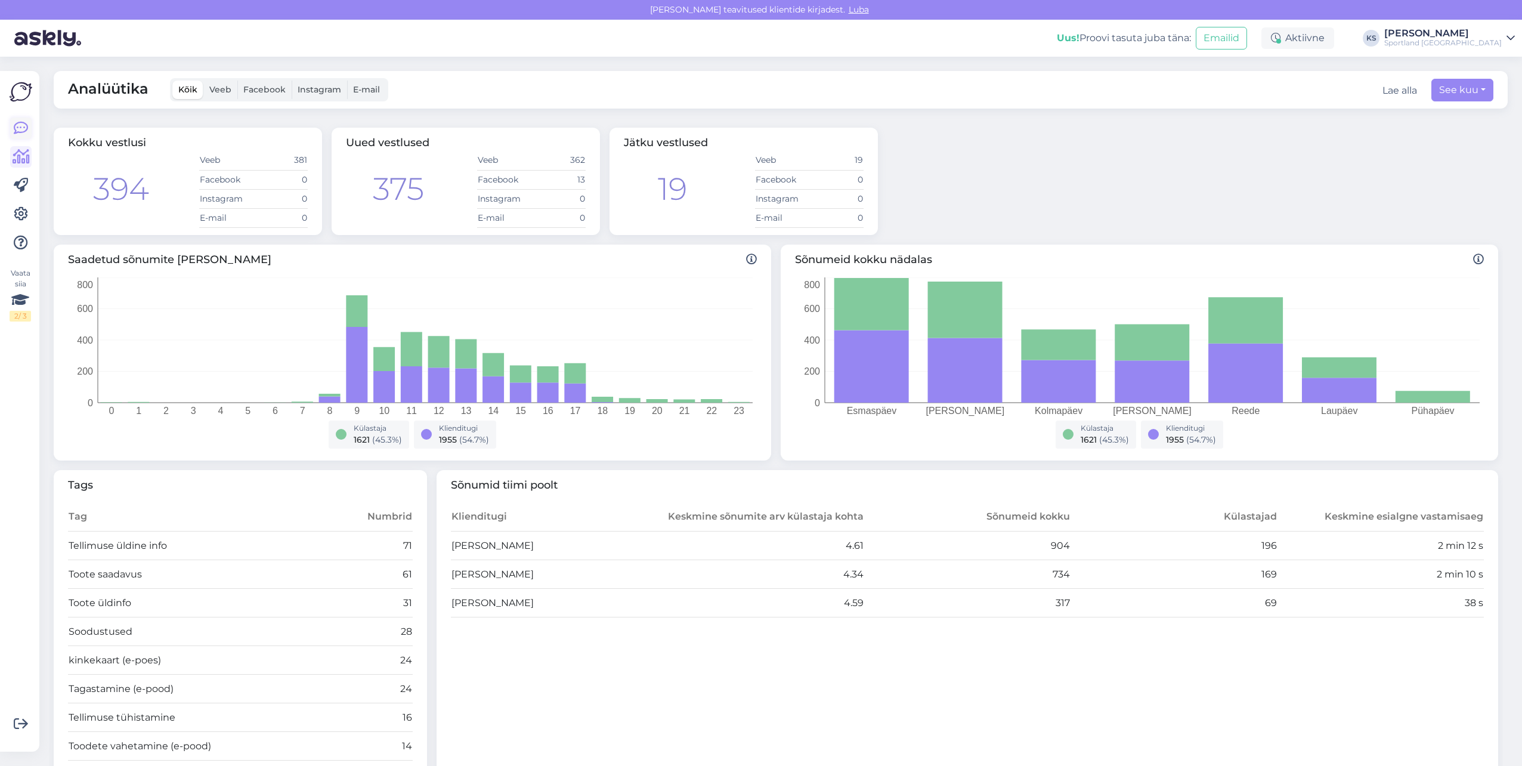
click at [25, 126] on icon at bounding box center [21, 128] width 14 height 14
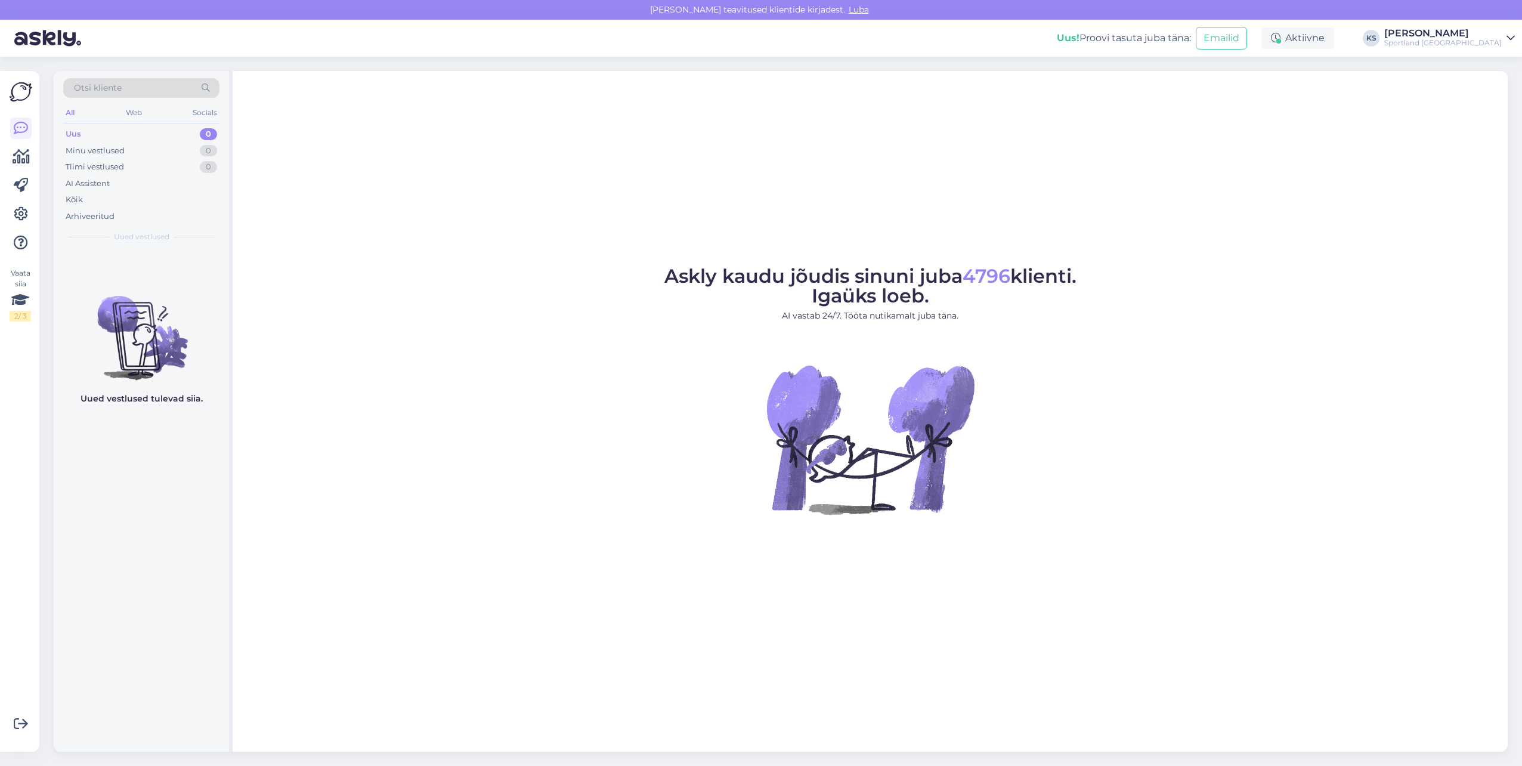
drag, startPoint x: 1474, startPoint y: 33, endPoint x: 1479, endPoint y: 45, distance: 12.3
click at [1474, 33] on div "[PERSON_NAME]" at bounding box center [1443, 34] width 118 height 10
click at [1497, 96] on button "Ava" at bounding box center [1492, 92] width 26 height 18
click at [1481, 64] on div "Otsi kliente All Web Socials Uus 0 Minu vestlused 0 Tiimi vestlused 99+ AI Assi…" at bounding box center [785, 411] width 1476 height 709
click at [1485, 51] on div "Uus! Proovi tasuta [PERSON_NAME]: Emailid Aktiivne KS [PERSON_NAME] Sportland […" at bounding box center [761, 38] width 1522 height 37
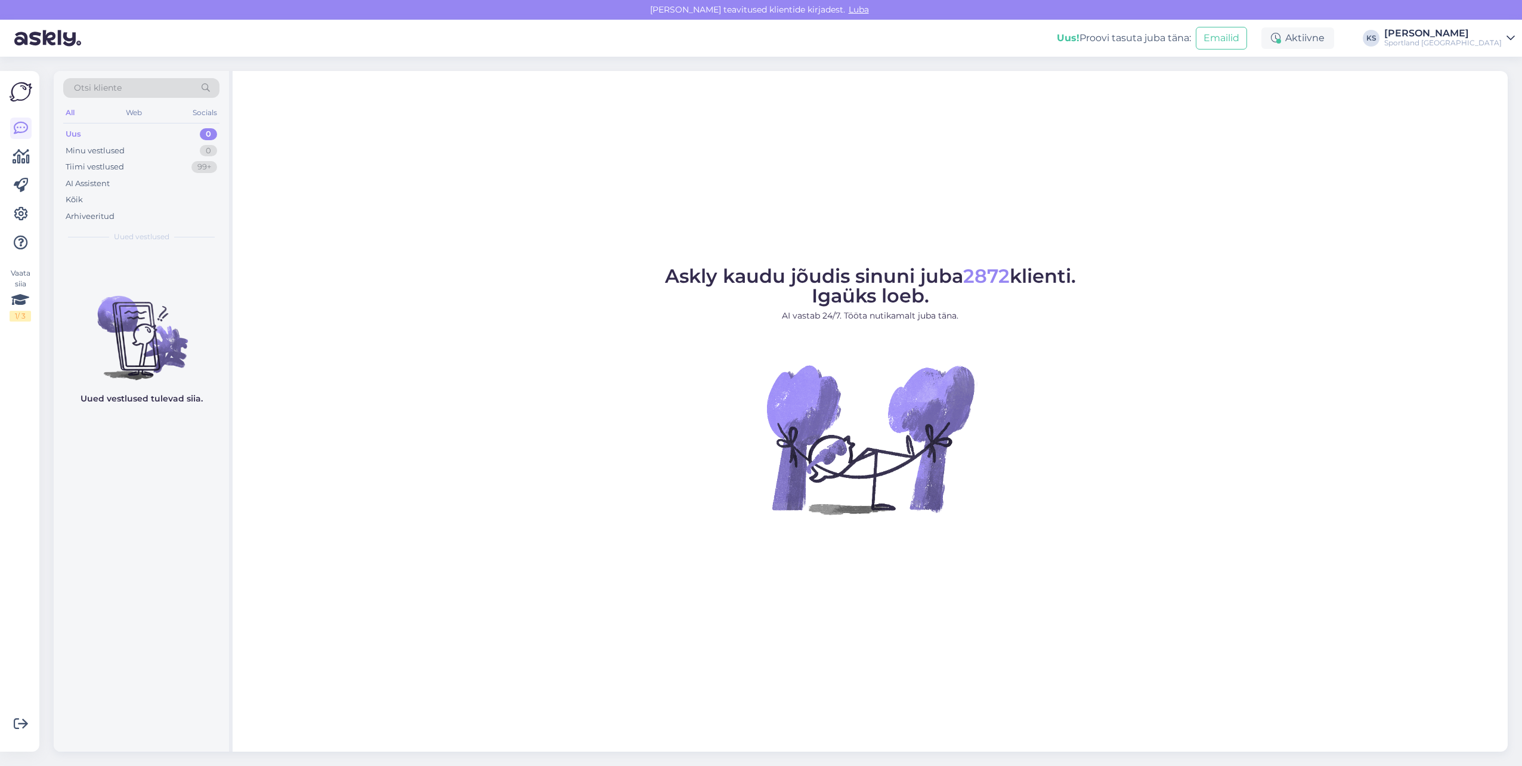
click at [1501, 43] on div "Sportland [GEOGRAPHIC_DATA]" at bounding box center [1443, 43] width 118 height 10
click at [1501, 67] on button "Ava" at bounding box center [1492, 66] width 26 height 18
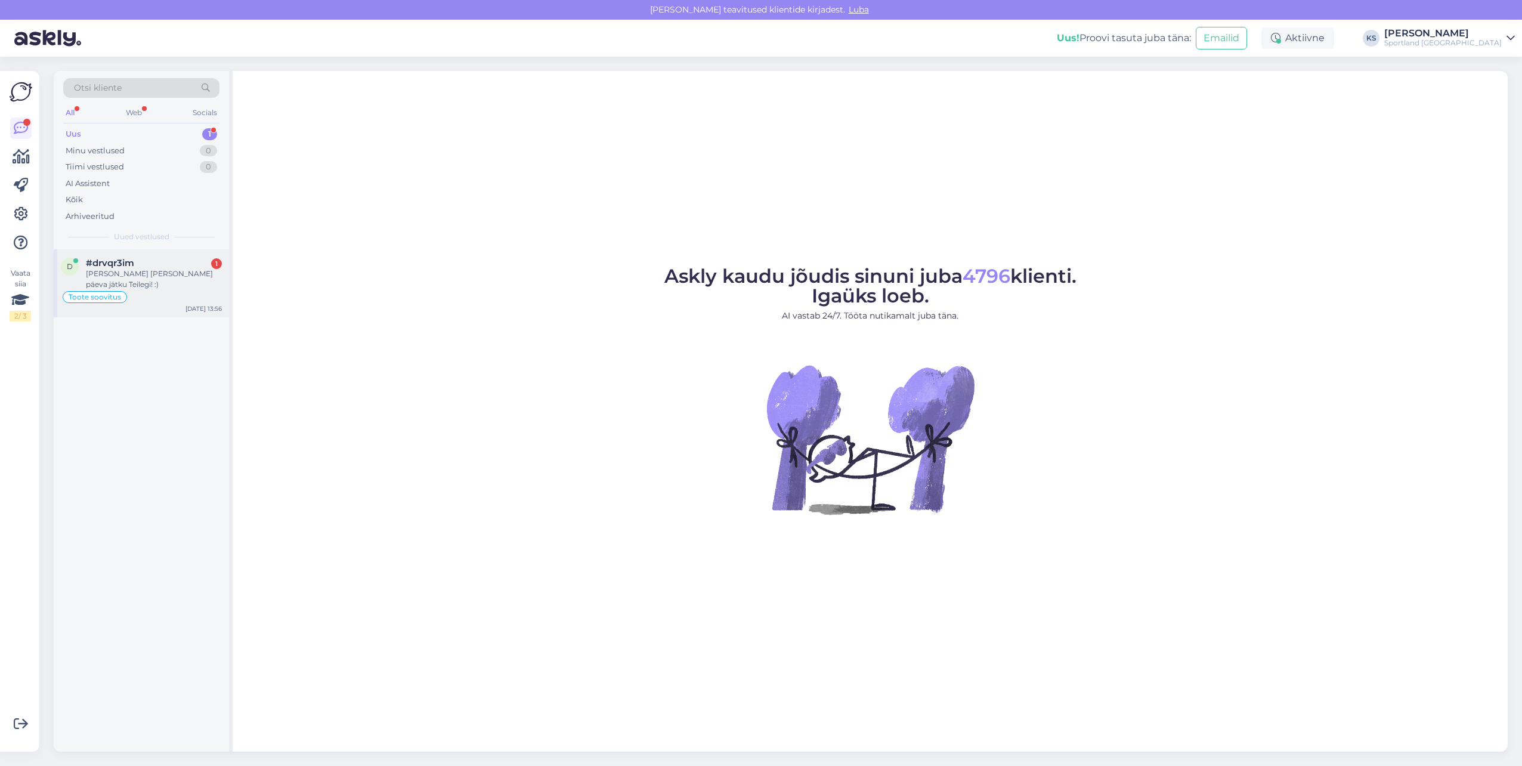
click at [167, 290] on div "Toote soovitus" at bounding box center [141, 297] width 161 height 14
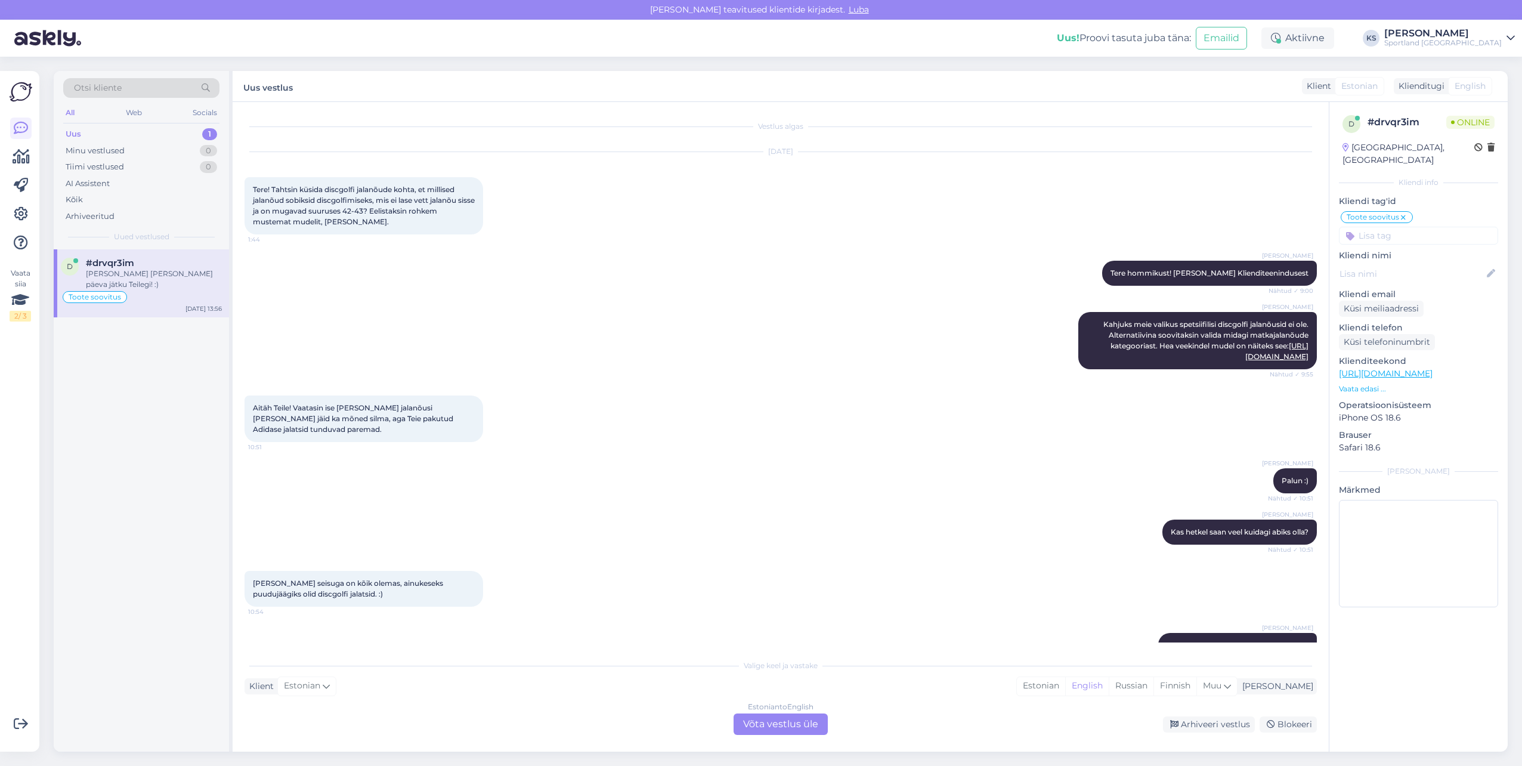
scroll to position [91, 0]
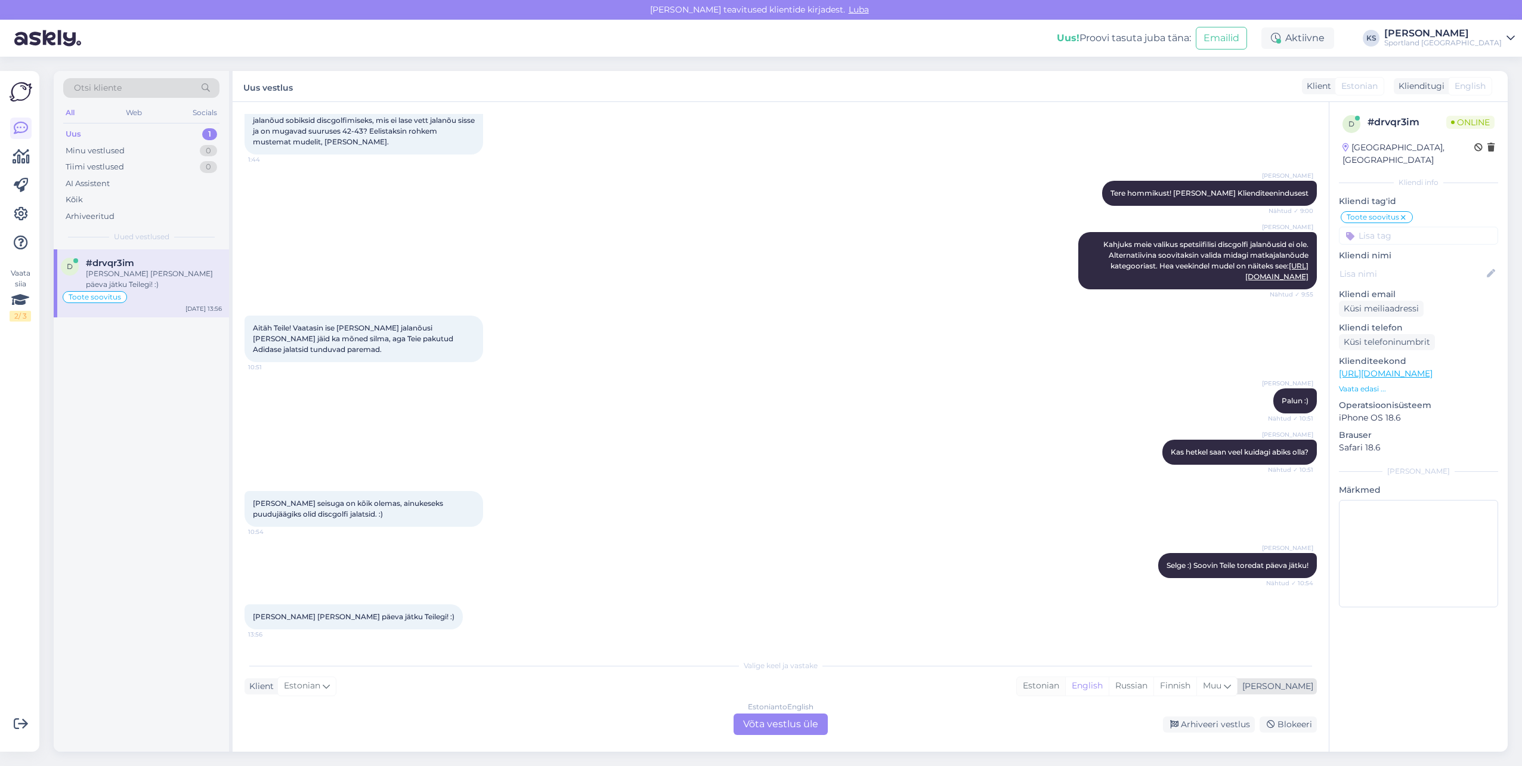
click at [1065, 682] on div "Estonian" at bounding box center [1041, 686] width 48 height 18
click at [814, 728] on div "Estonian to Estonian Võta vestlus üle" at bounding box center [781, 723] width 94 height 21
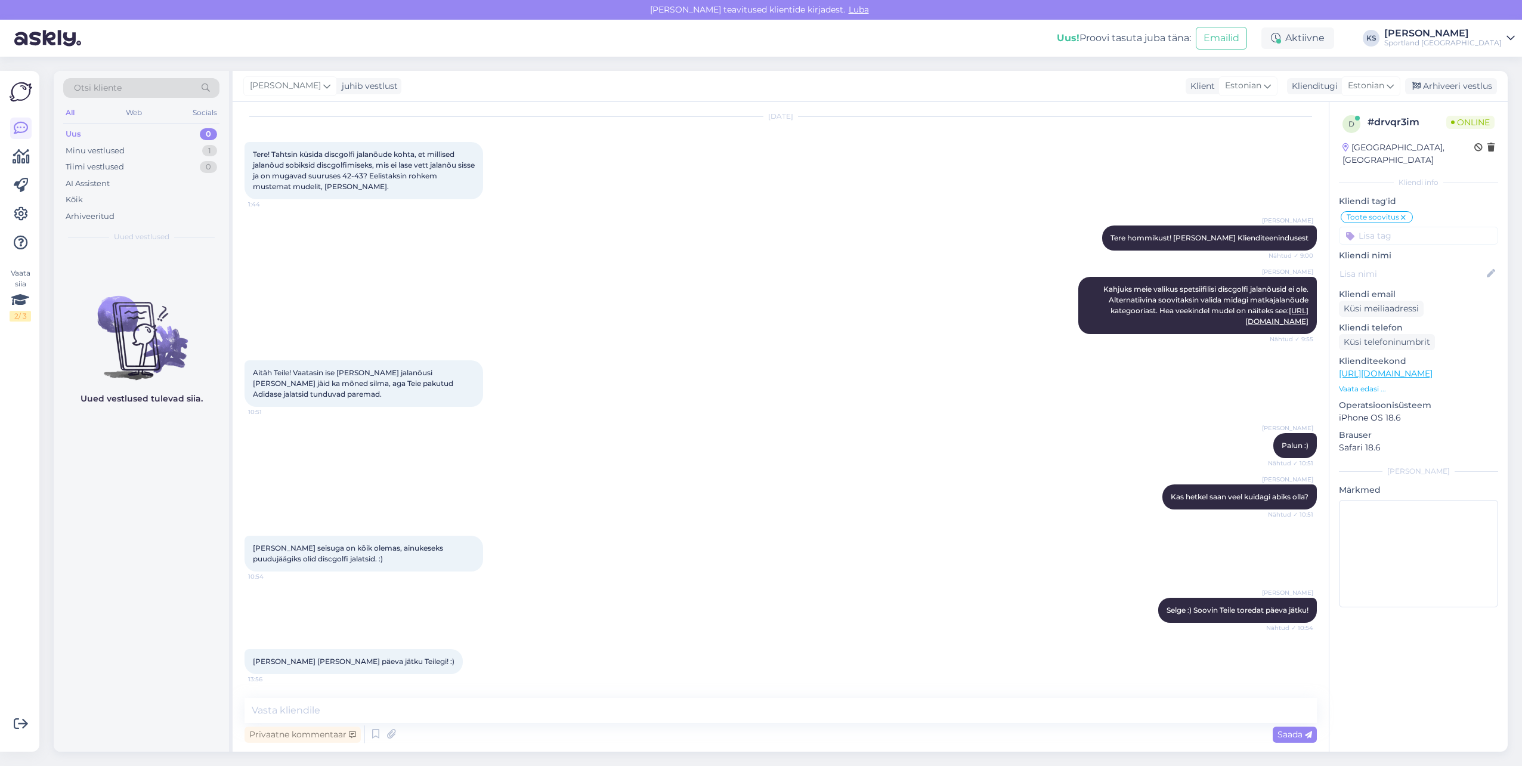
click at [812, 721] on textarea at bounding box center [781, 710] width 1072 height 25
type textarea "[PERSON_NAME], soovime teilegi ilusat päeva!"
click at [328, 715] on textarea "[PERSON_NAME], soovime teilegi ilusat päeva!" at bounding box center [781, 710] width 1072 height 25
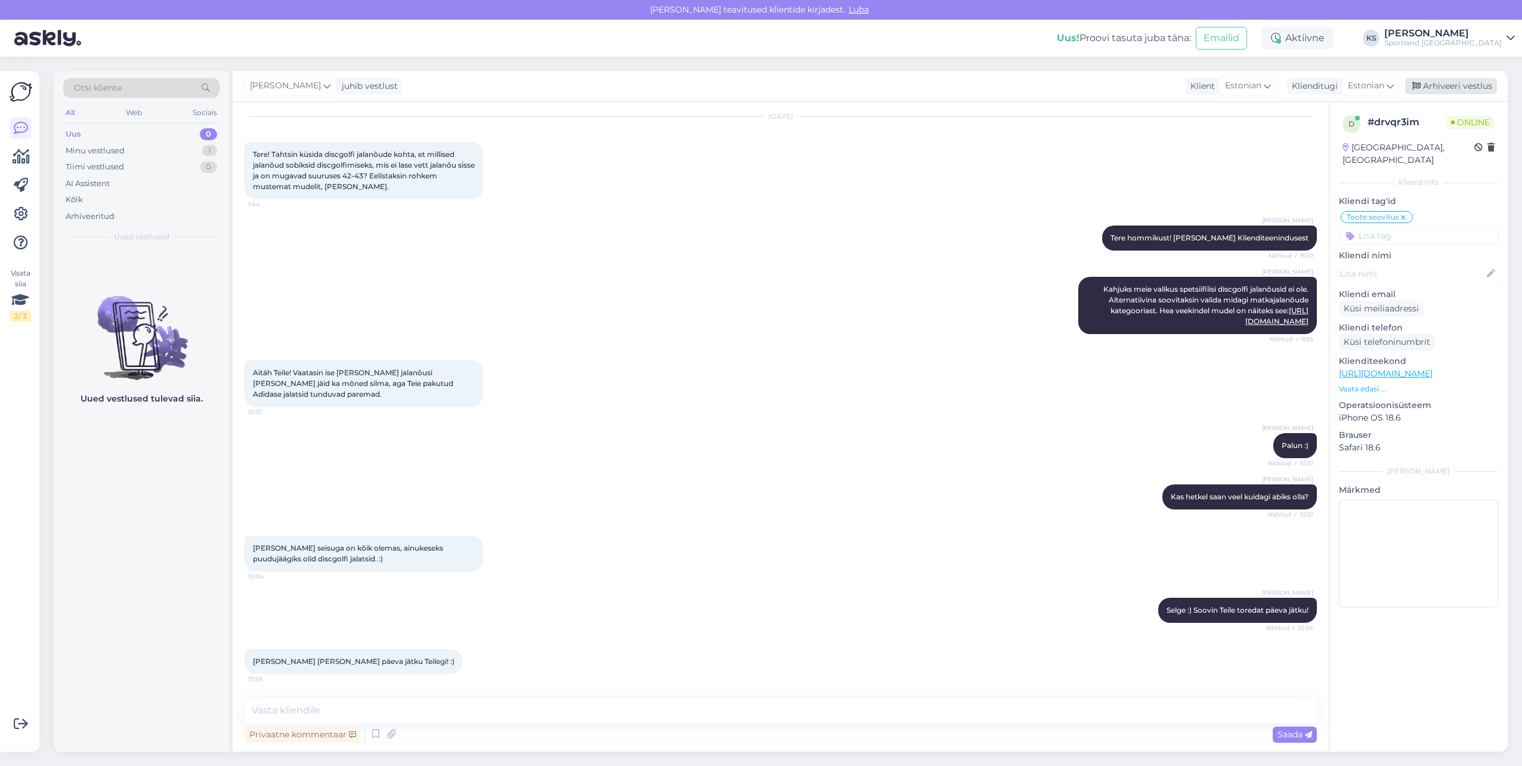
click at [1480, 81] on div "Arhiveeri vestlus" at bounding box center [1451, 86] width 92 height 16
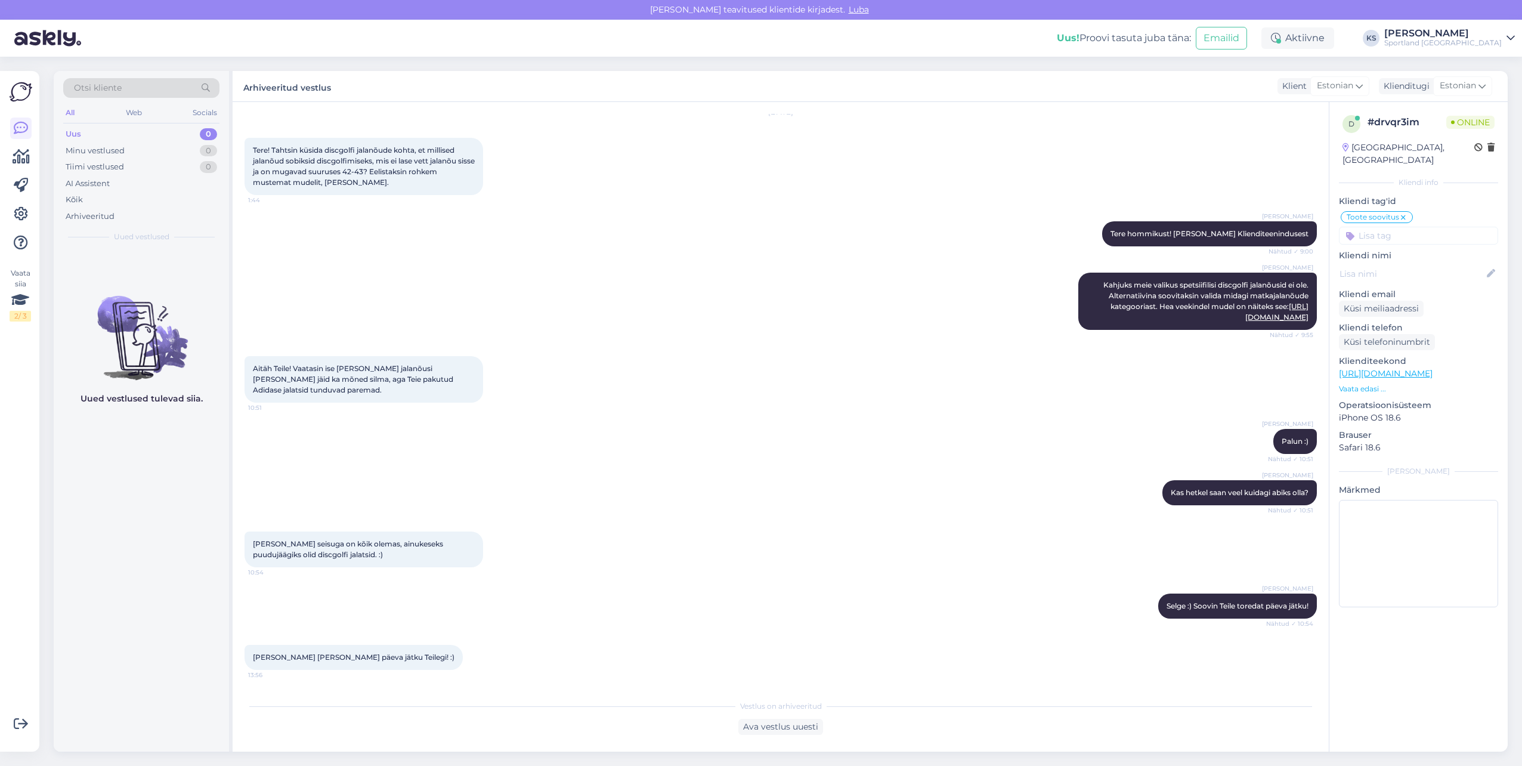
scroll to position [50, 0]
click at [21, 157] on icon at bounding box center [21, 157] width 17 height 14
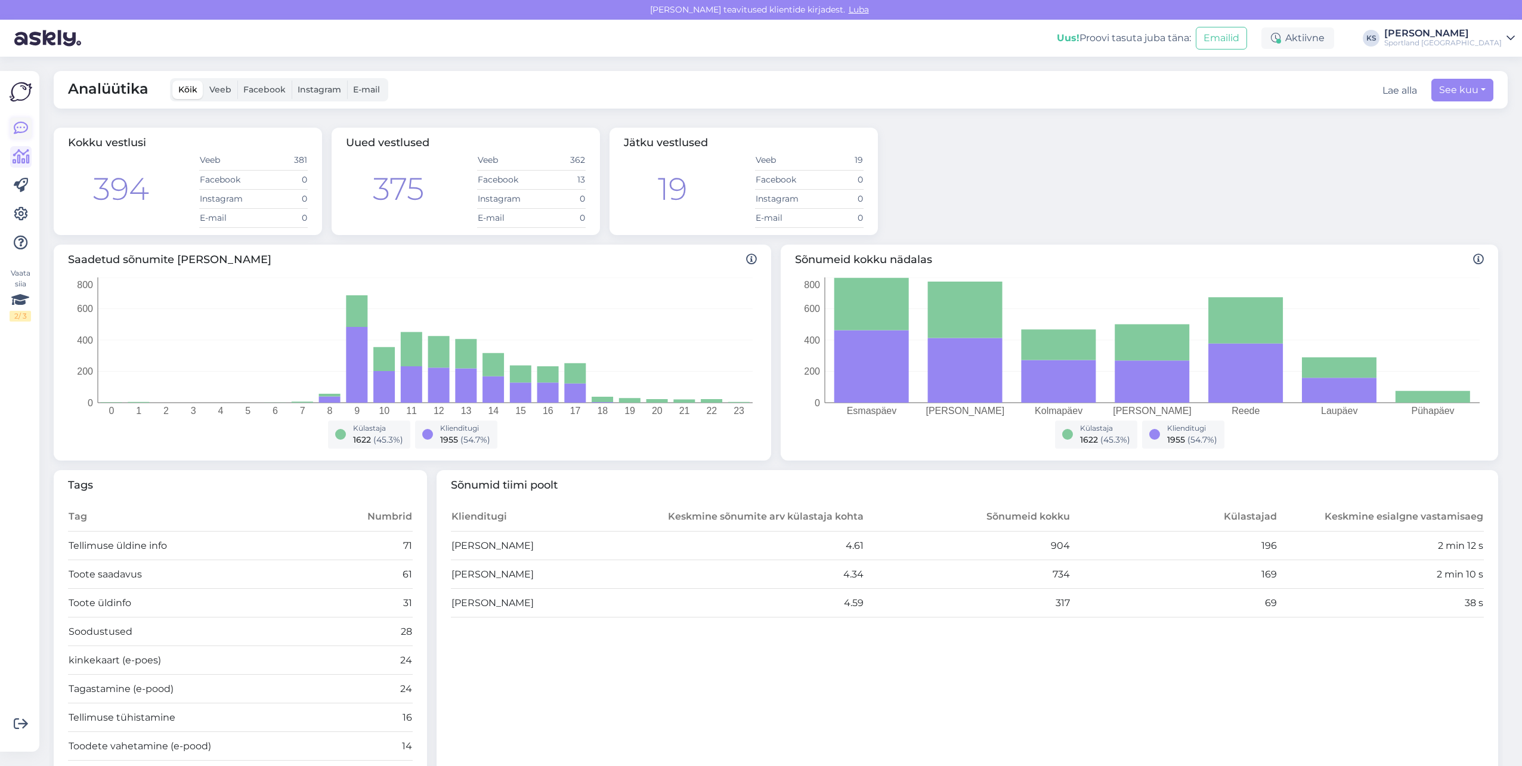
click at [24, 121] on icon at bounding box center [21, 128] width 14 height 14
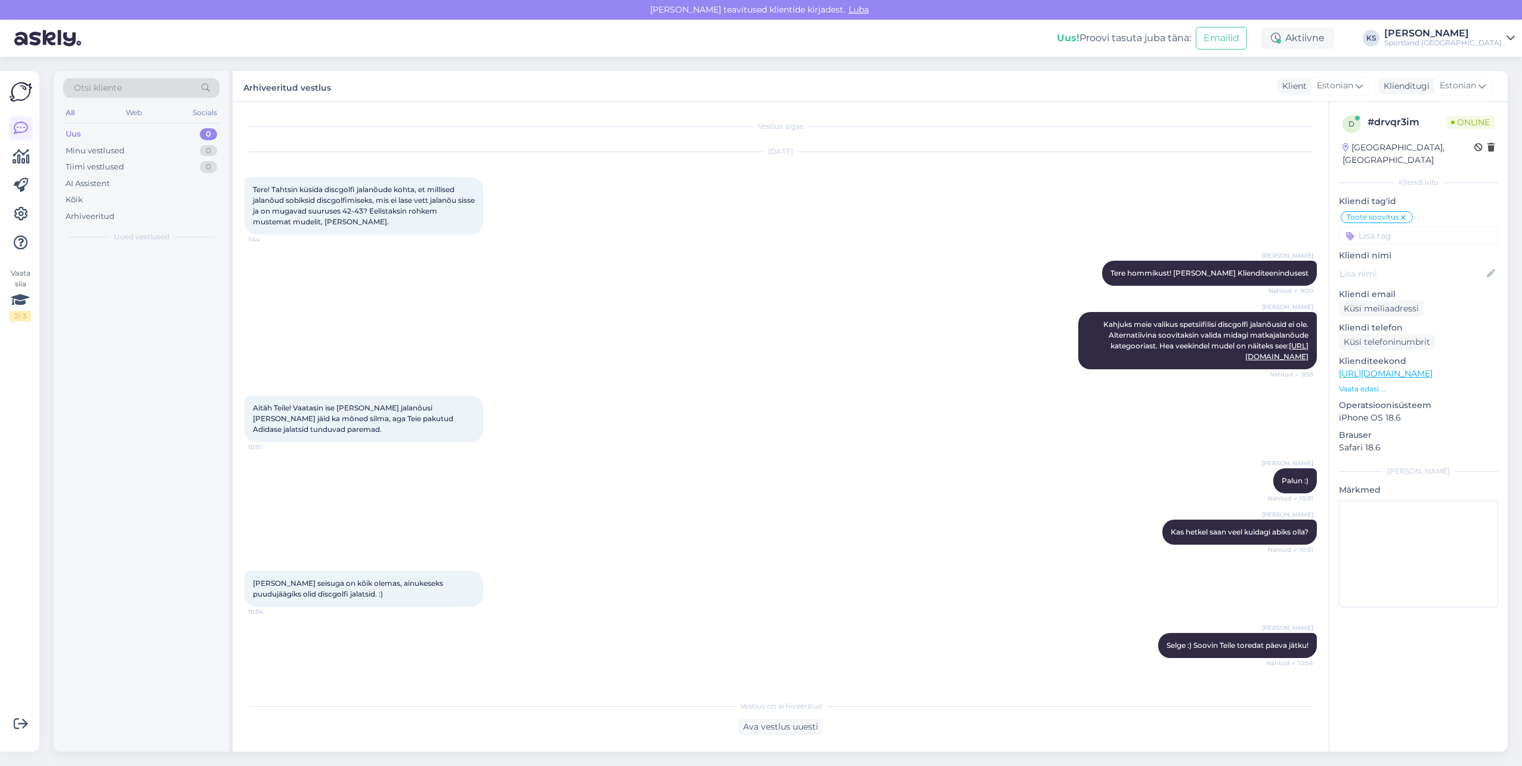
scroll to position [50, 0]
